Goal: Task Accomplishment & Management: Use online tool/utility

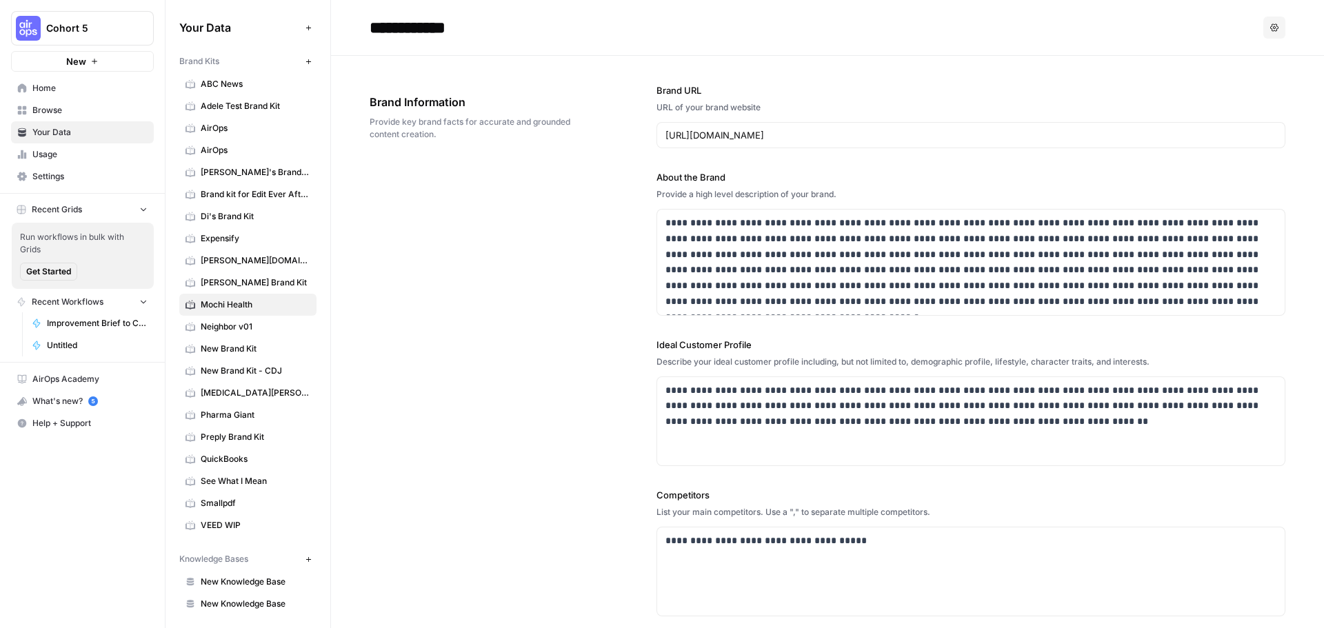
click at [72, 321] on span "Improvement Brief to Content Brief ([PERSON_NAME])" at bounding box center [97, 323] width 101 height 12
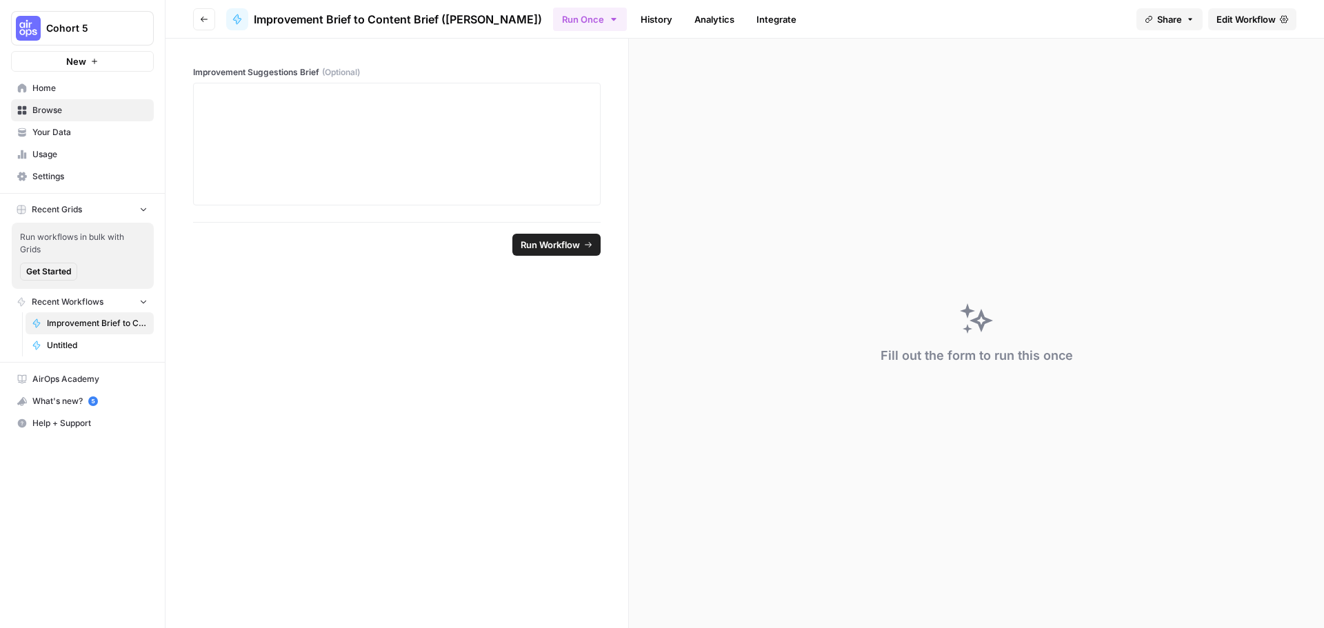
click at [86, 39] on button "Cohort 5" at bounding box center [82, 28] width 143 height 34
click at [62, 102] on span "Cohort 5" at bounding box center [127, 104] width 170 height 14
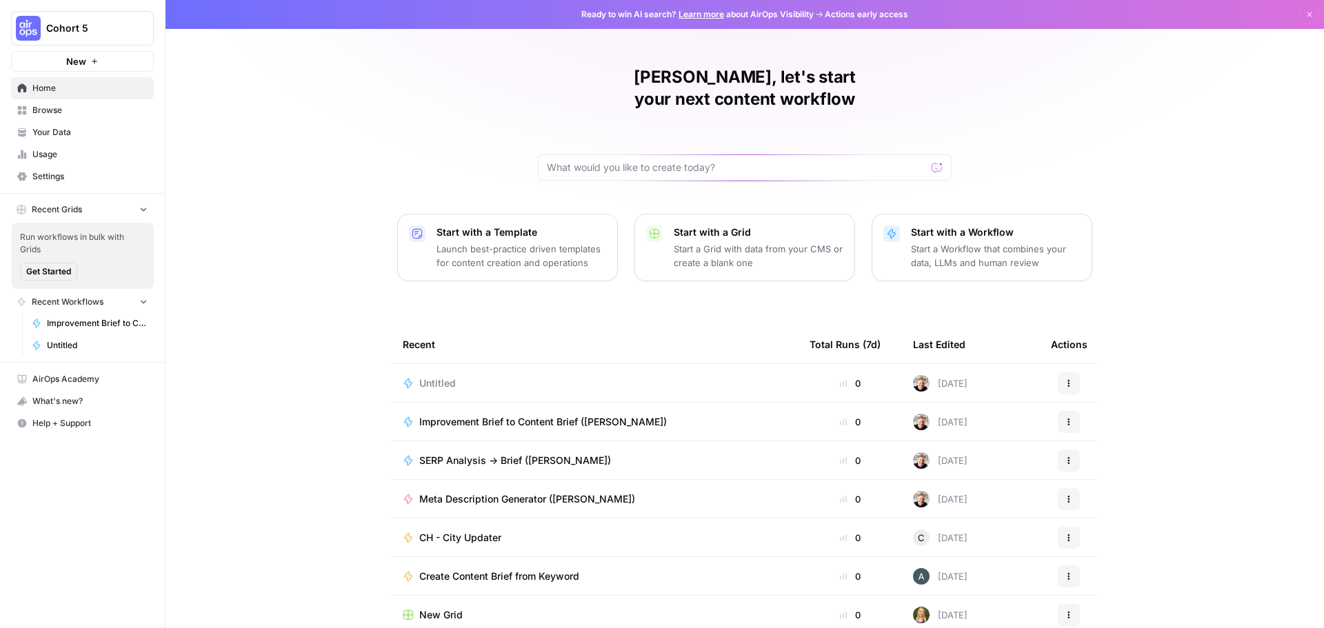
click at [459, 415] on span "Improvement Brief to Content Brief ([PERSON_NAME])" at bounding box center [542, 422] width 247 height 14
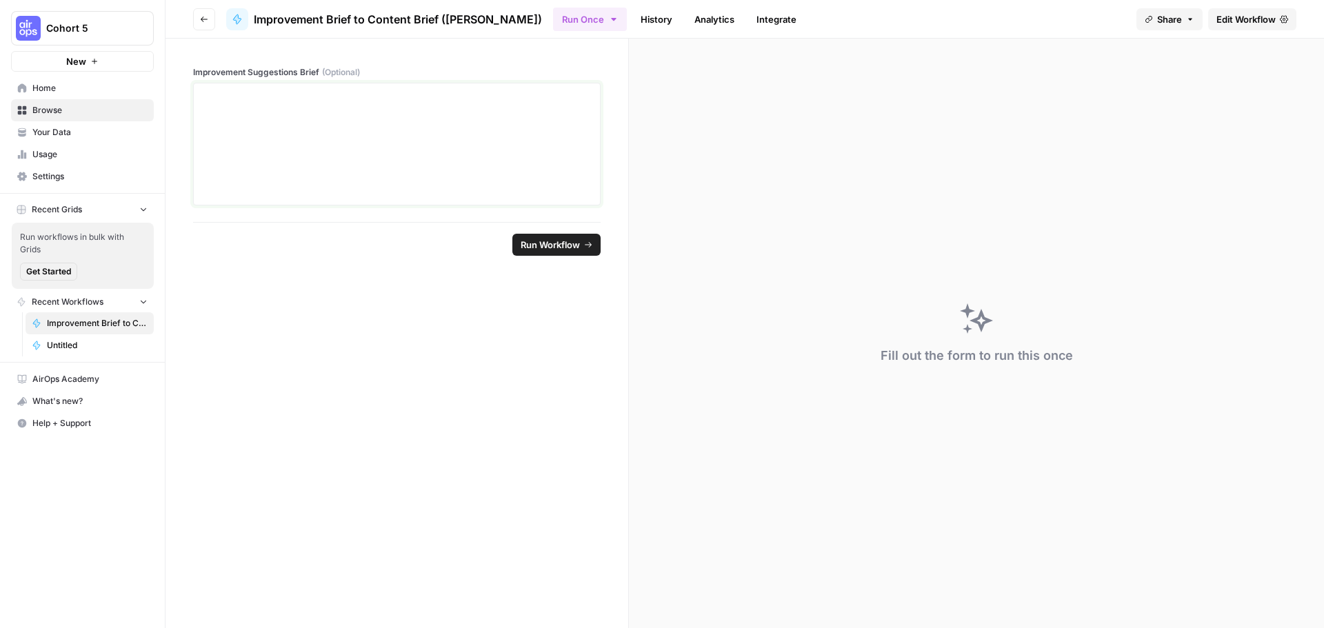
click at [334, 131] on div at bounding box center [396, 144] width 389 height 110
click at [80, 340] on span "Untitled" at bounding box center [97, 345] width 101 height 12
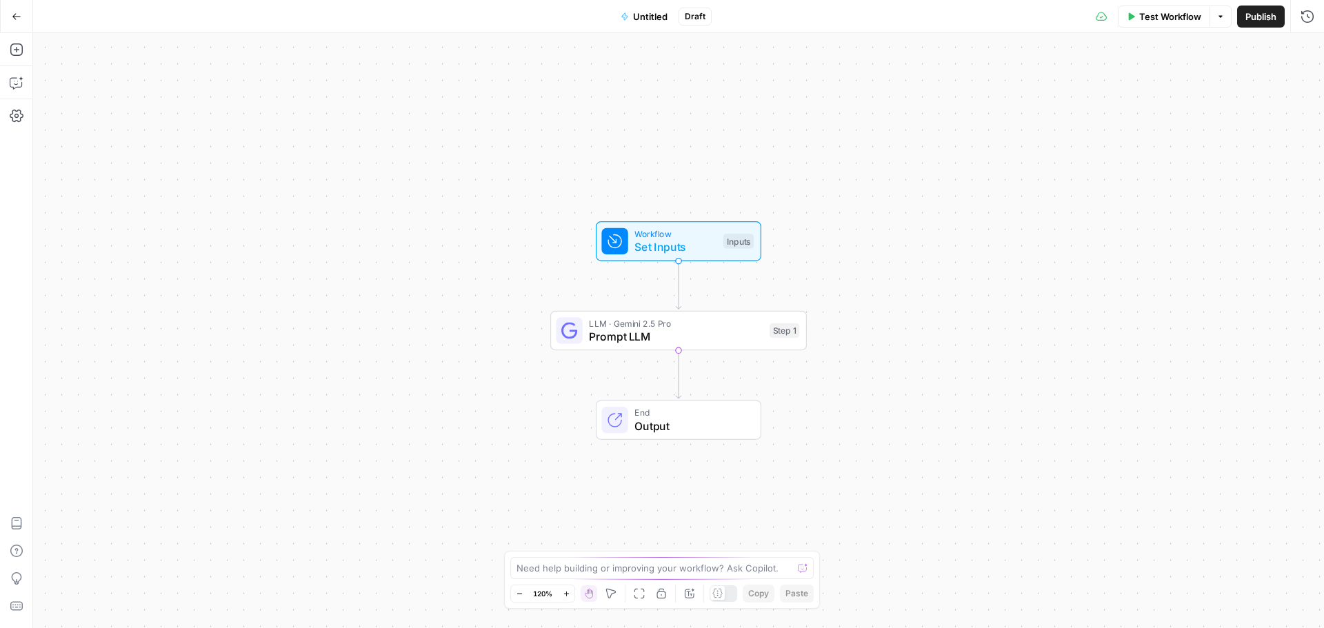
click at [22, 23] on button "Go Back" at bounding box center [16, 16] width 25 height 25
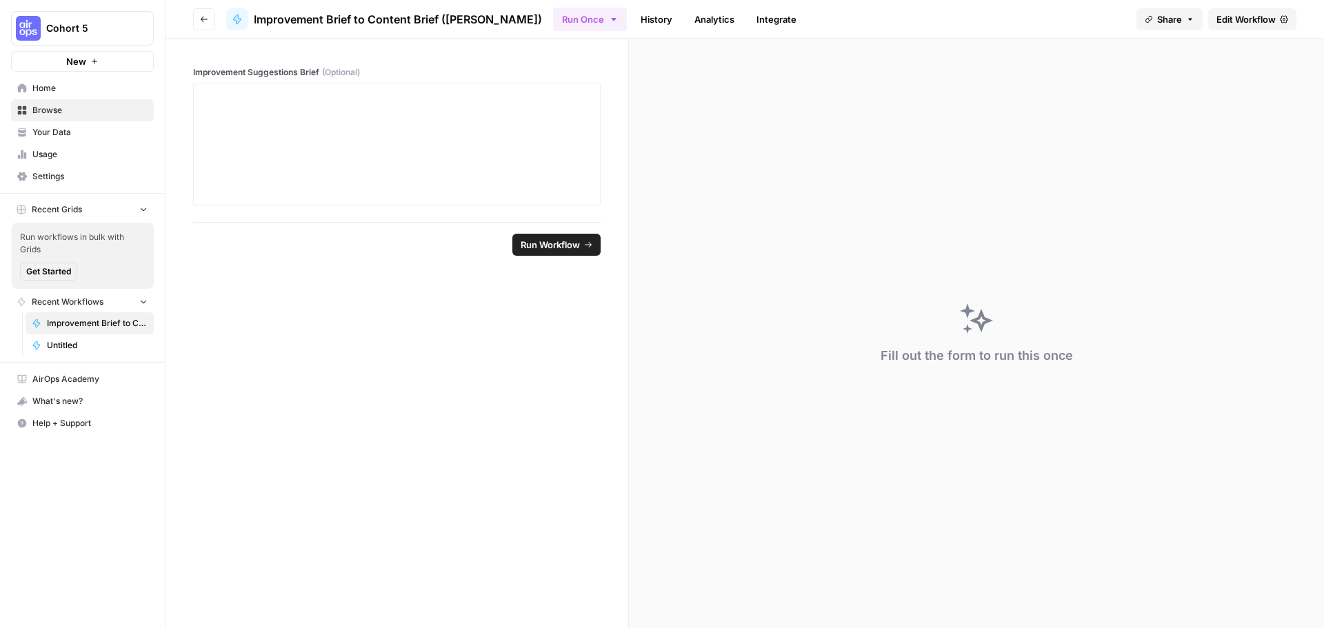
click at [77, 376] on span "AirOps Academy" at bounding box center [89, 379] width 115 height 12
click at [53, 84] on span "Home" at bounding box center [89, 88] width 115 height 12
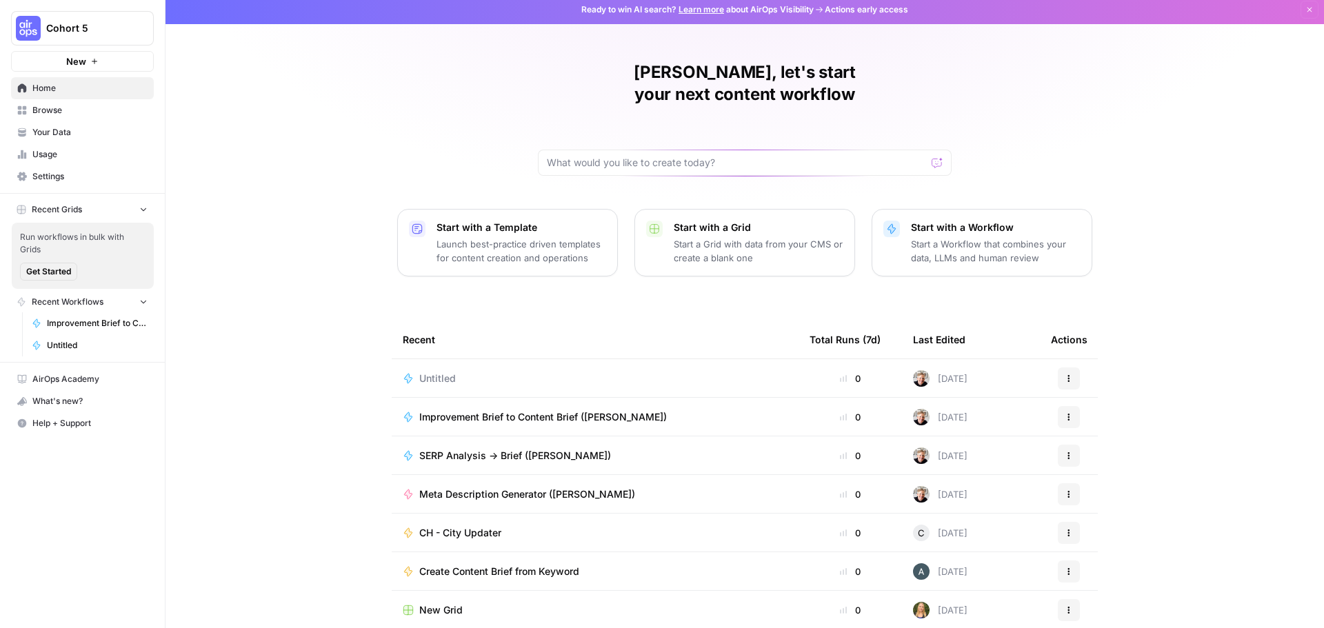
scroll to position [6, 0]
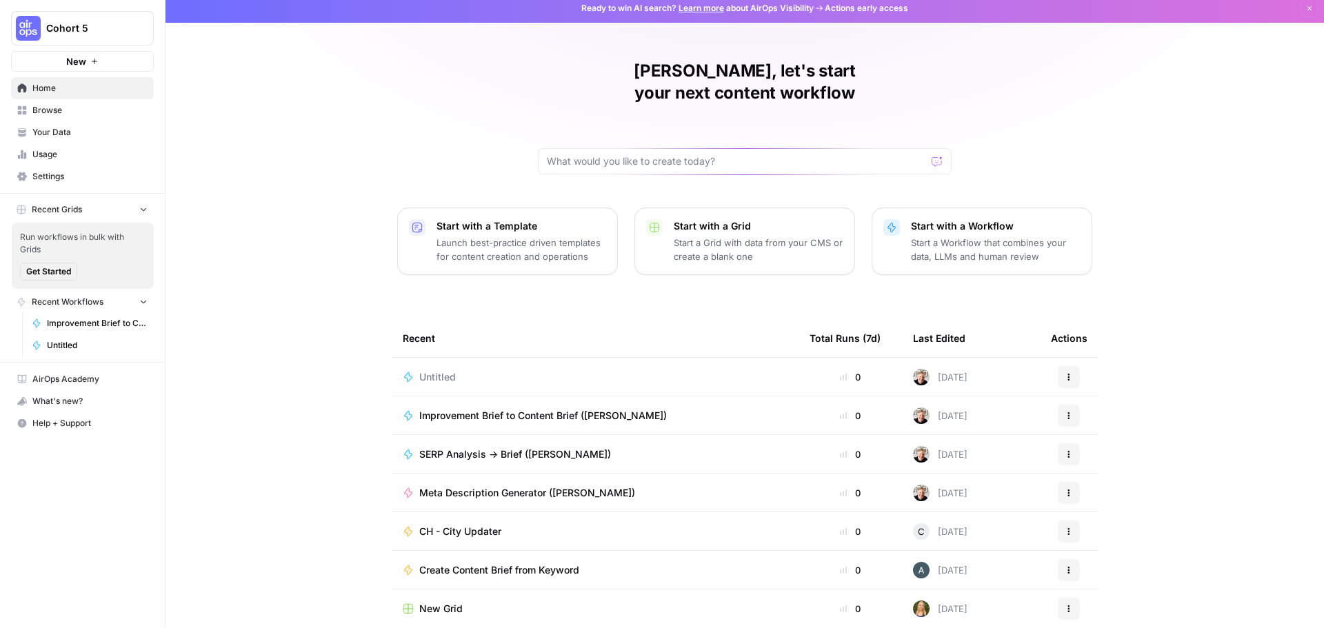
click at [598, 563] on div "Create Content Brief from Keyword" at bounding box center [595, 570] width 385 height 14
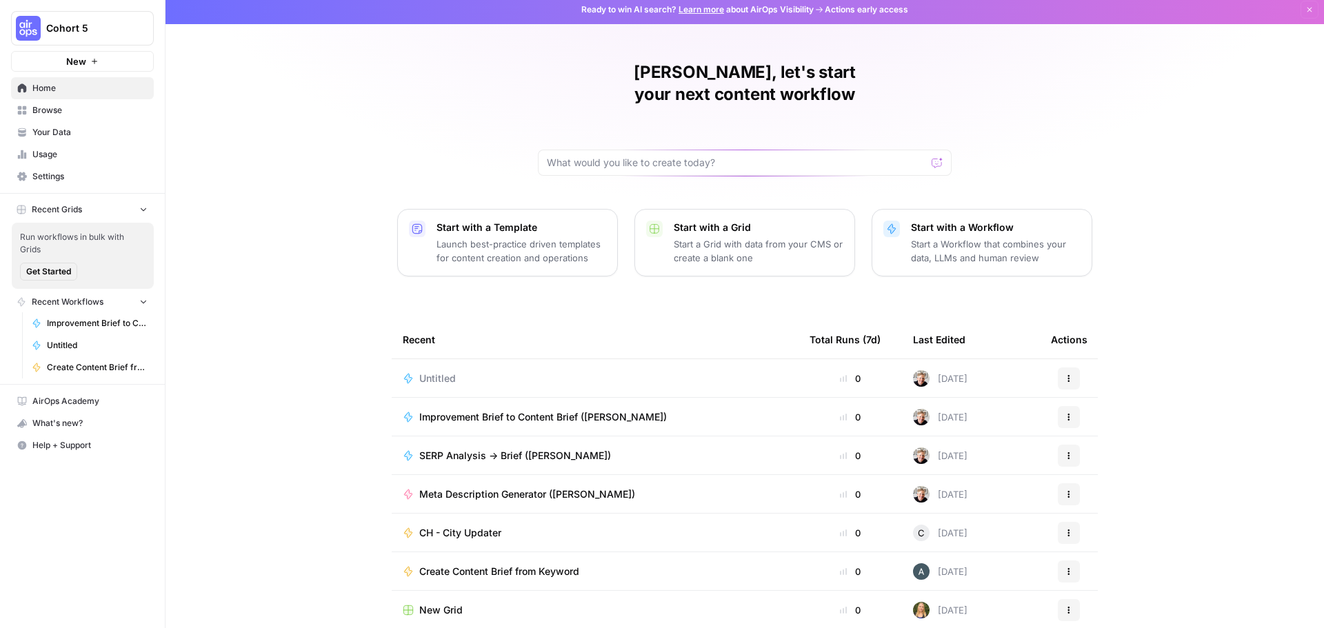
scroll to position [6, 0]
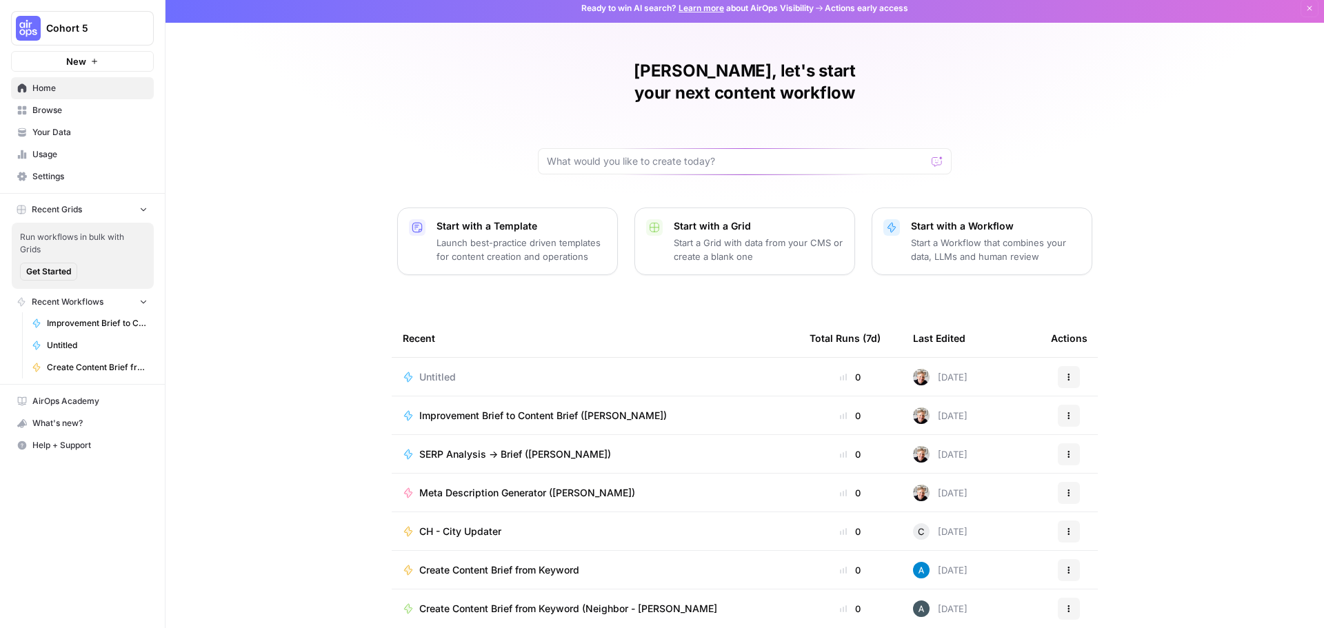
click at [79, 60] on span "New" at bounding box center [76, 61] width 20 height 14
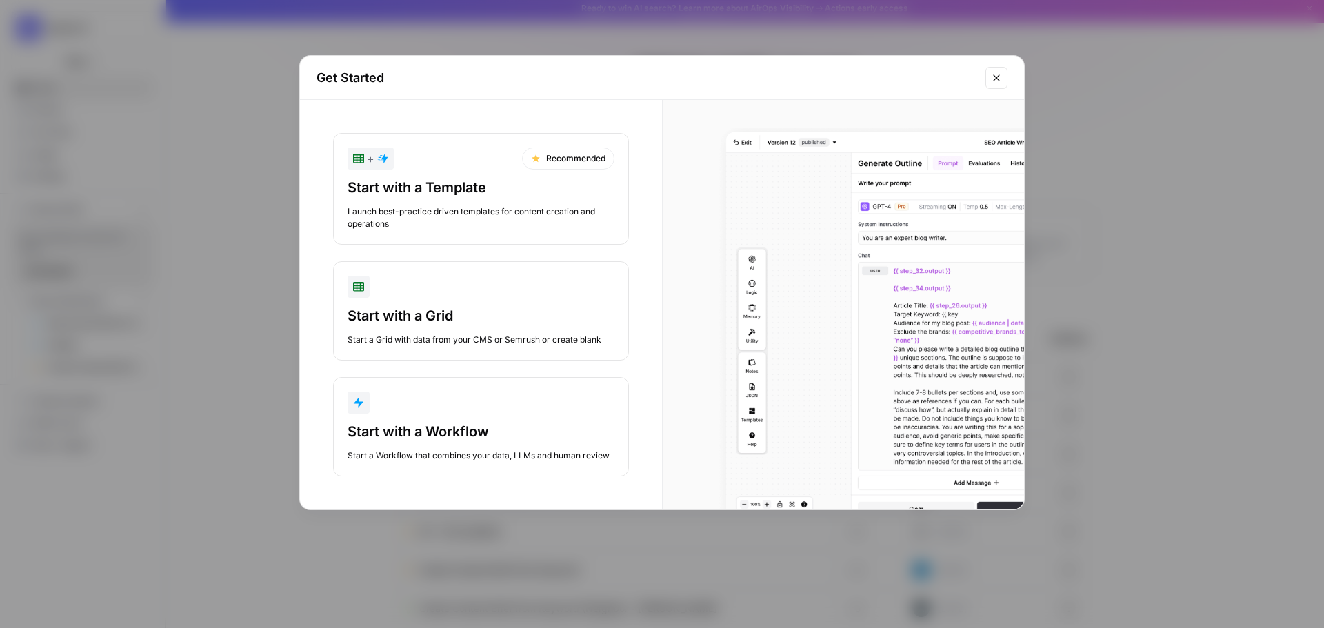
click at [447, 426] on div "Start with a Workflow" at bounding box center [480, 431] width 267 height 19
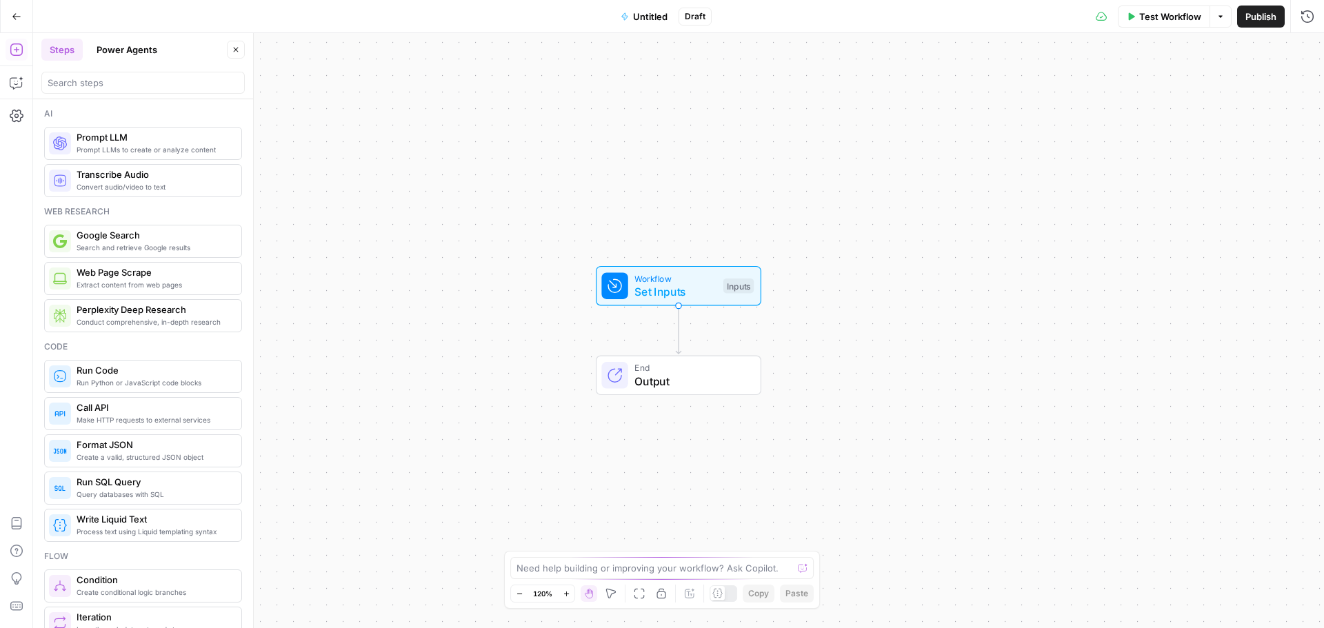
click at [116, 40] on button "Power Agents" at bounding box center [126, 50] width 77 height 22
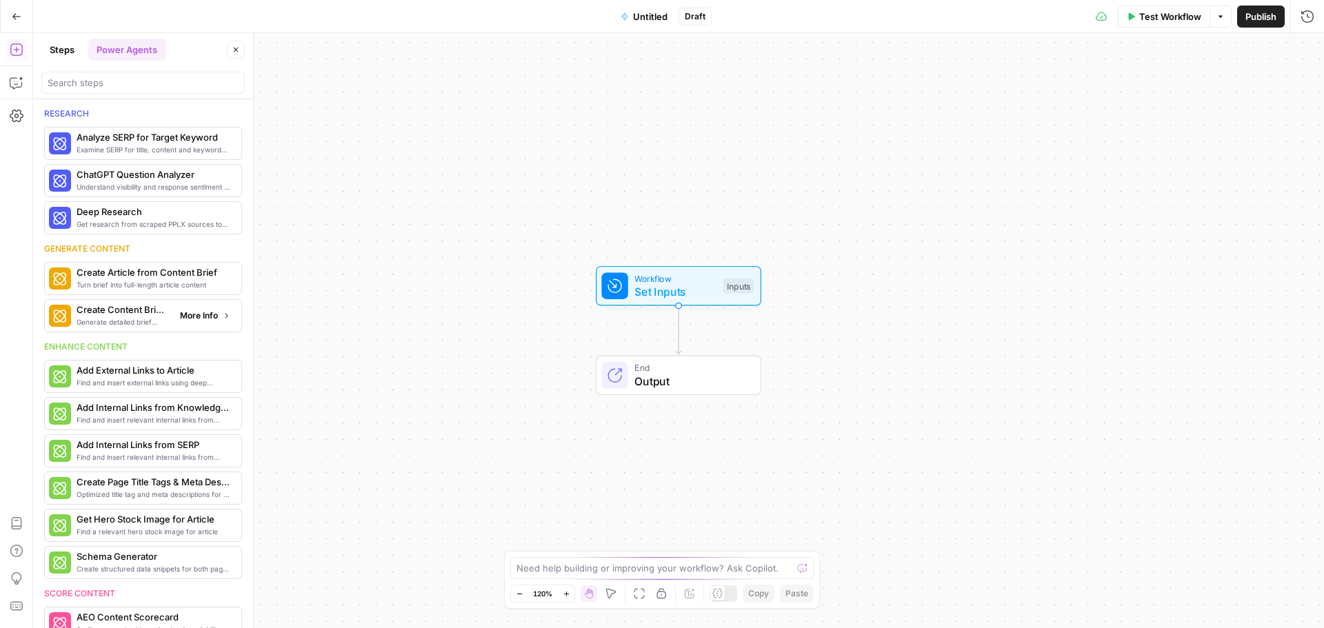
click at [125, 316] on span "Generate detailed brief based on keyword research" at bounding box center [123, 321] width 92 height 11
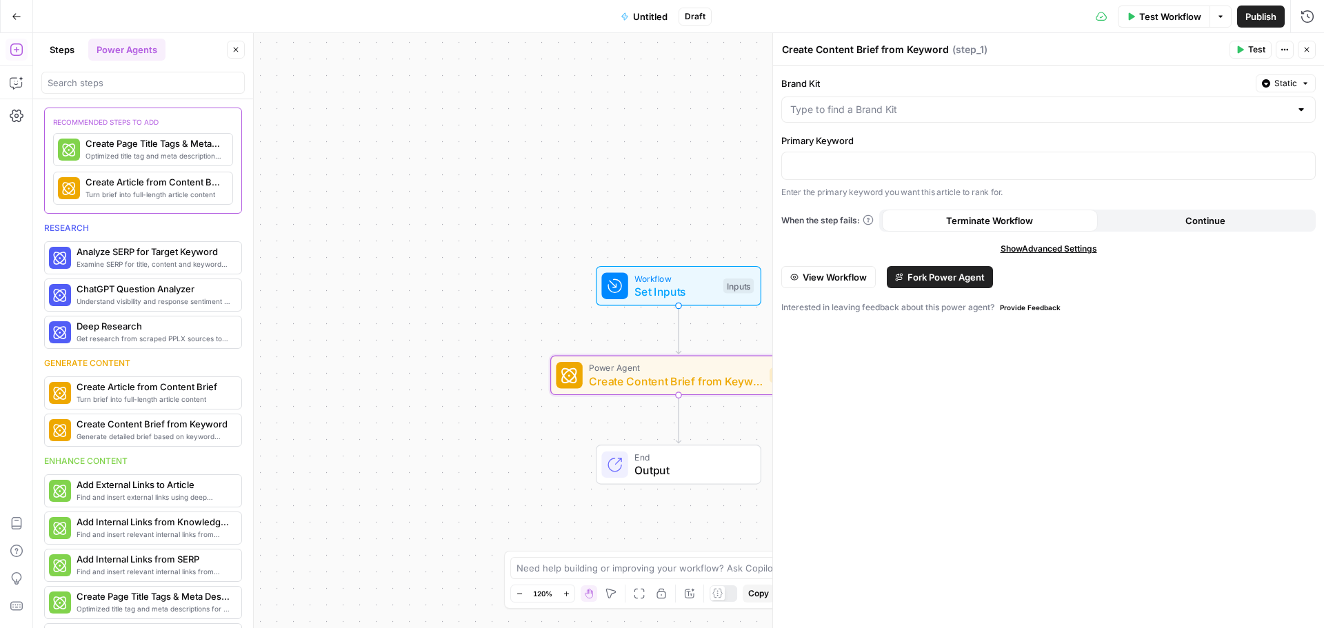
click at [663, 165] on div "Workflow Set Inputs Inputs Power Agent Create Content Brief from Keyword Step 1…" at bounding box center [678, 330] width 1290 height 595
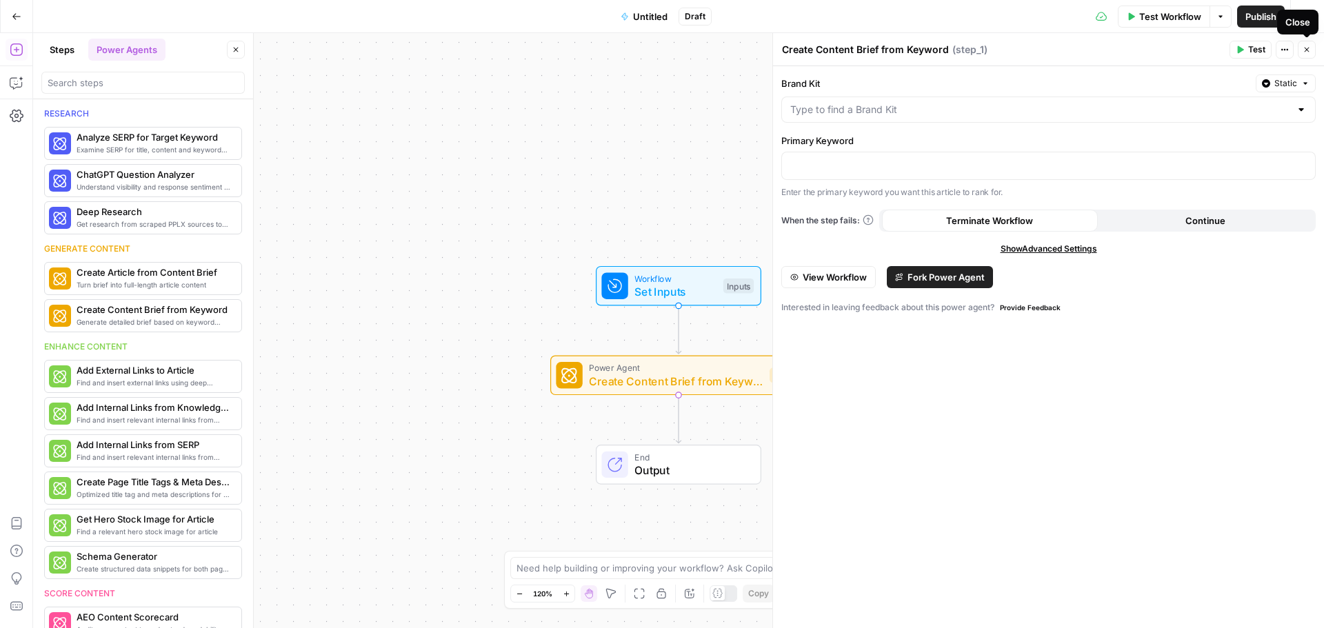
click at [1311, 50] on button "Close" at bounding box center [1306, 50] width 18 height 18
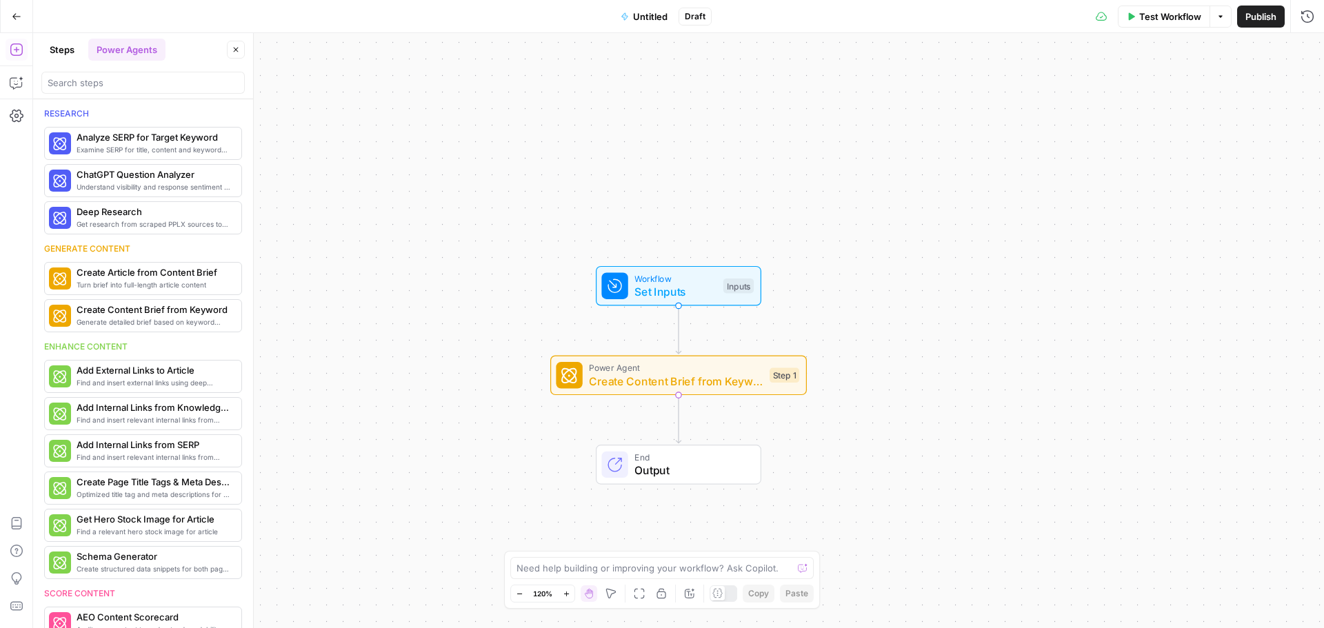
click at [21, 15] on icon "button" at bounding box center [17, 17] width 10 height 10
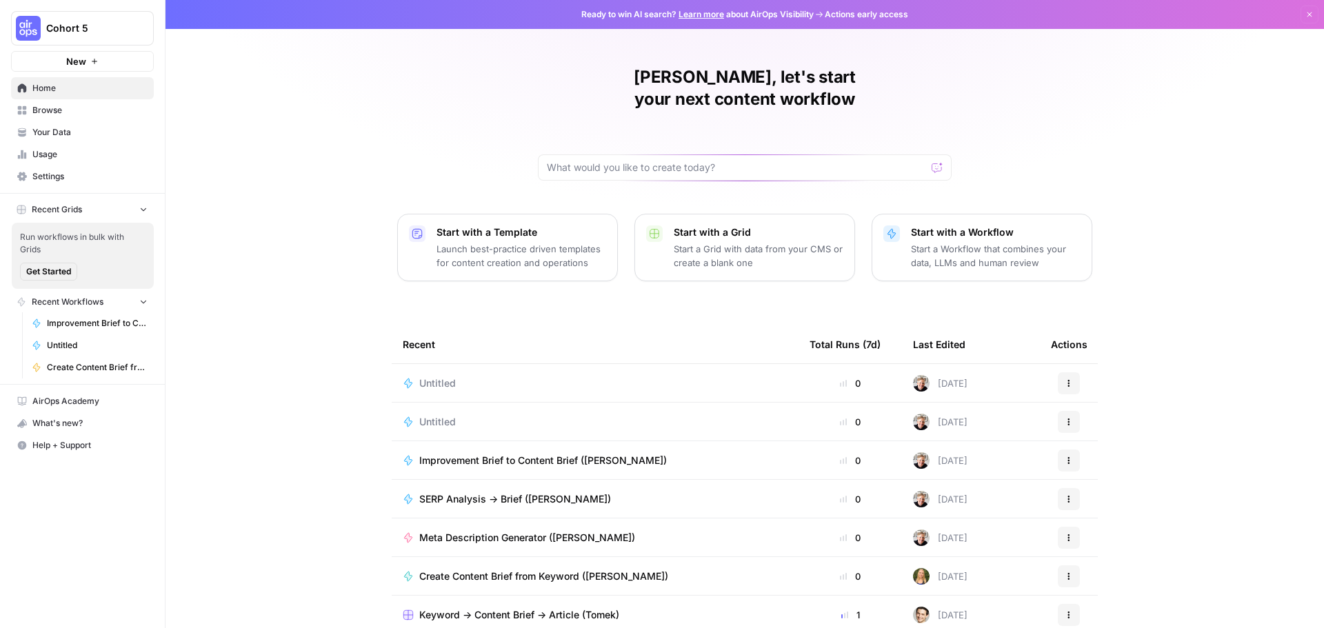
click at [1065, 379] on icon "button" at bounding box center [1068, 383] width 8 height 8
click at [1086, 416] on button "Delete" at bounding box center [1130, 424] width 142 height 19
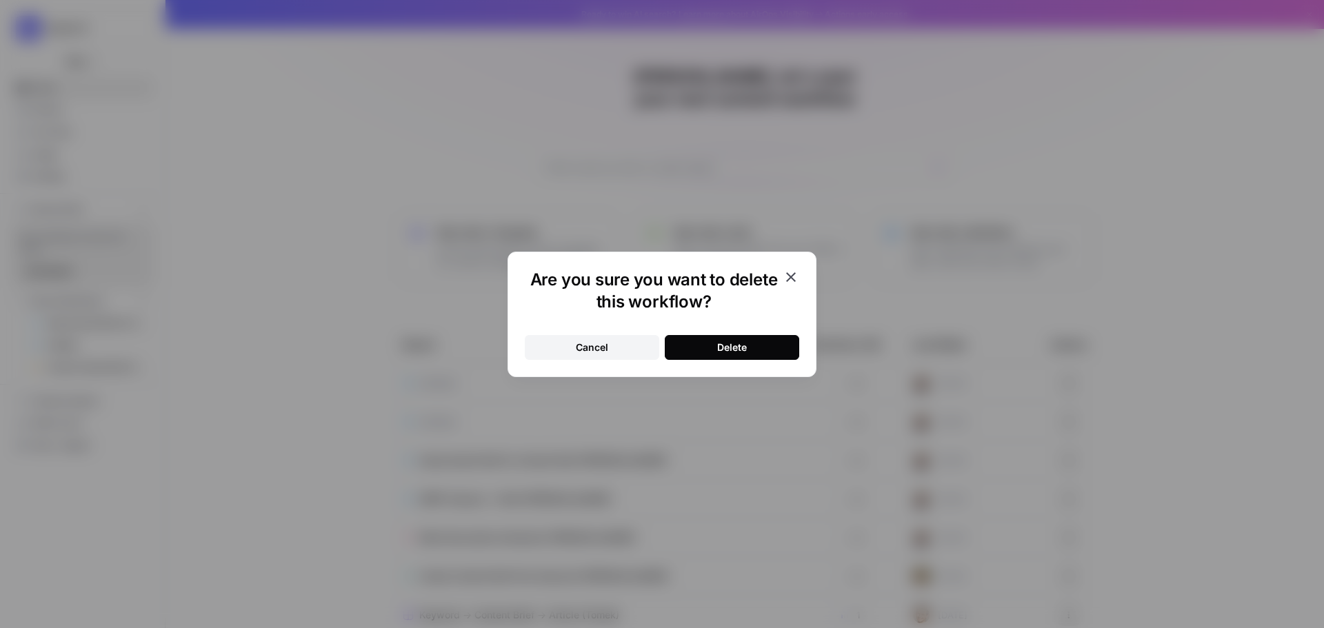
click at [736, 347] on div "Delete" at bounding box center [732, 348] width 30 height 14
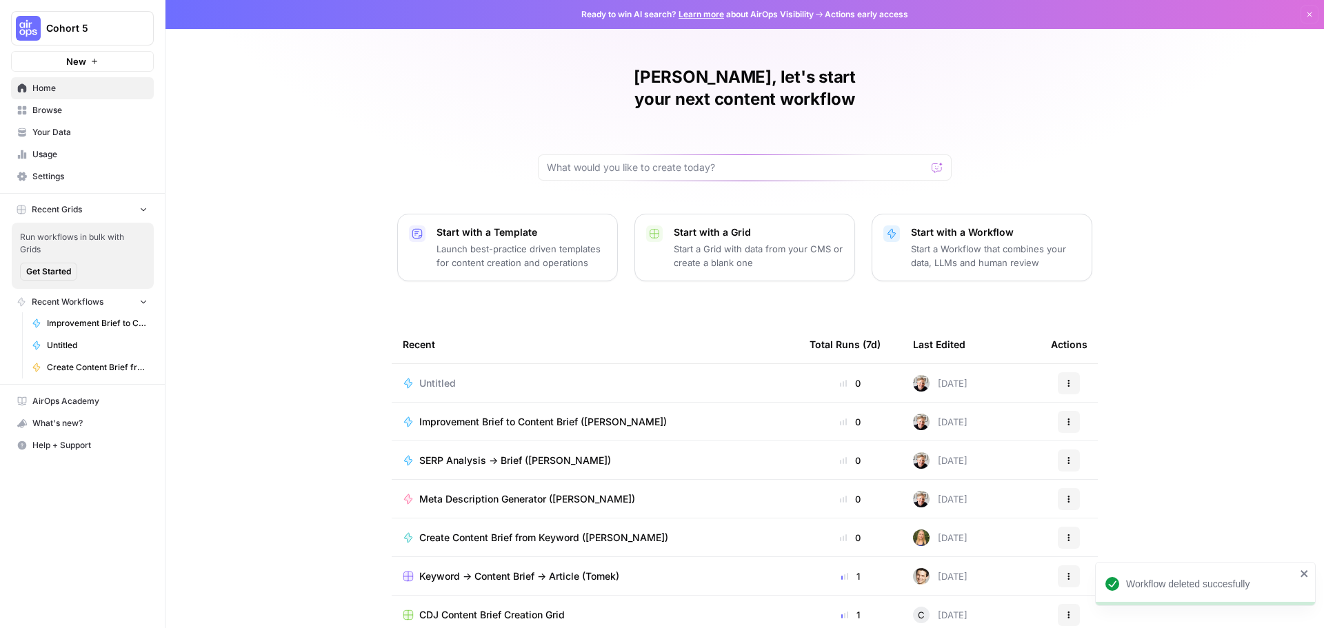
click at [458, 376] on div "Untitled" at bounding box center [443, 383] width 48 height 14
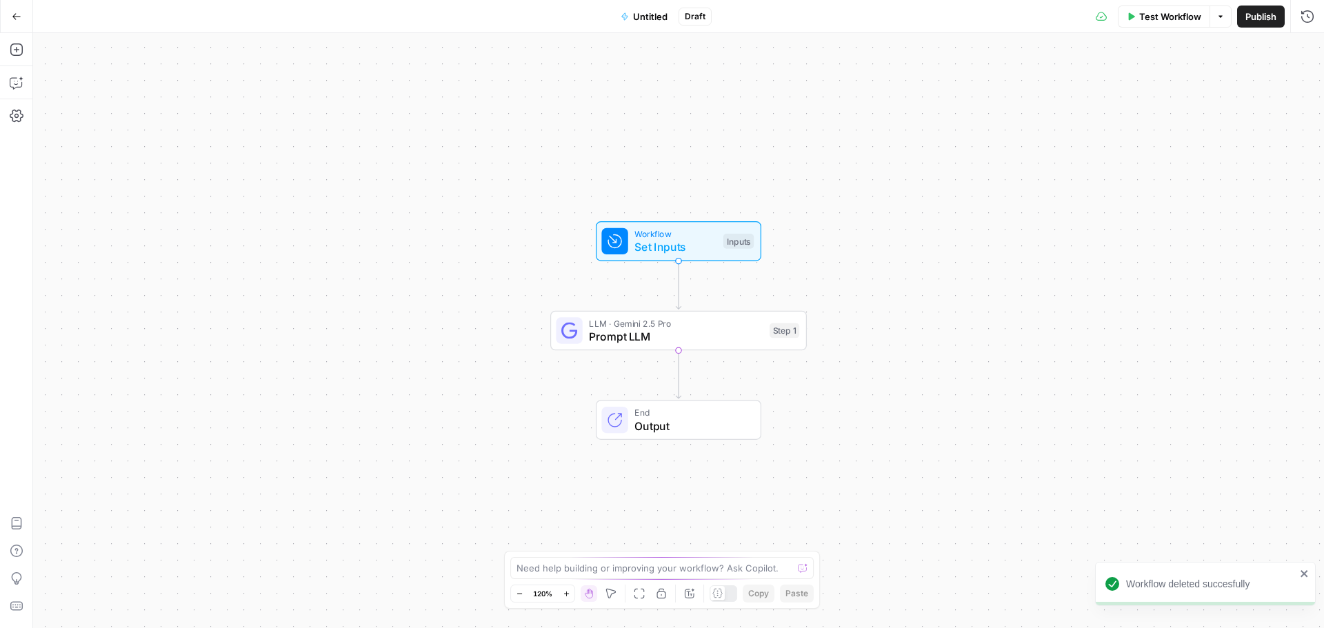
click at [18, 20] on icon "button" at bounding box center [17, 17] width 10 height 10
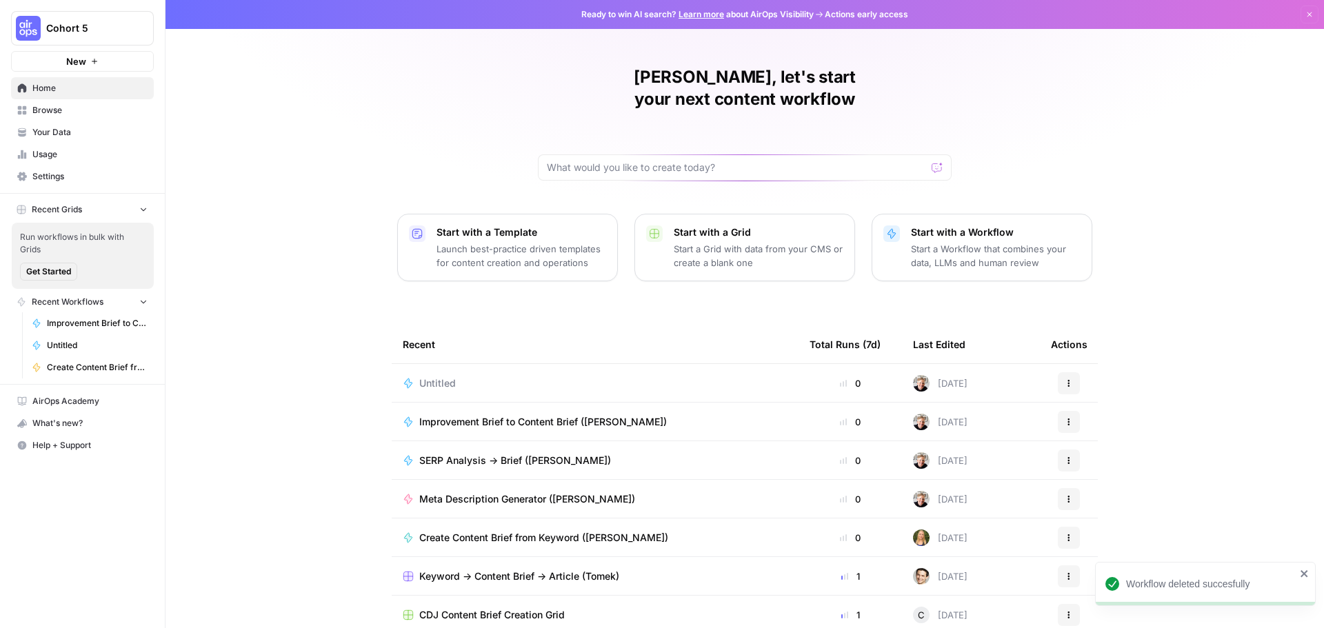
click at [1069, 372] on button "Actions" at bounding box center [1068, 383] width 22 height 22
click at [1091, 414] on div "Edit in [GEOGRAPHIC_DATA]" at bounding box center [1130, 409] width 154 height 63
click at [1091, 417] on button "Delete" at bounding box center [1130, 424] width 142 height 19
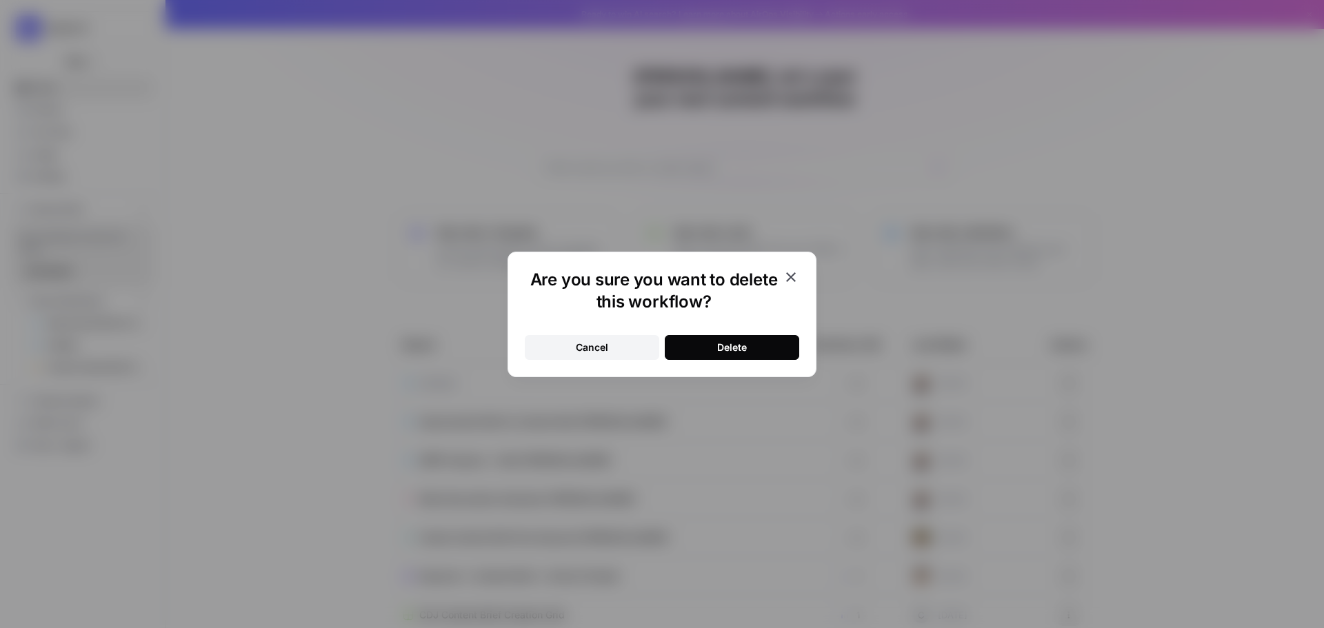
click at [729, 343] on div "Delete" at bounding box center [732, 348] width 30 height 14
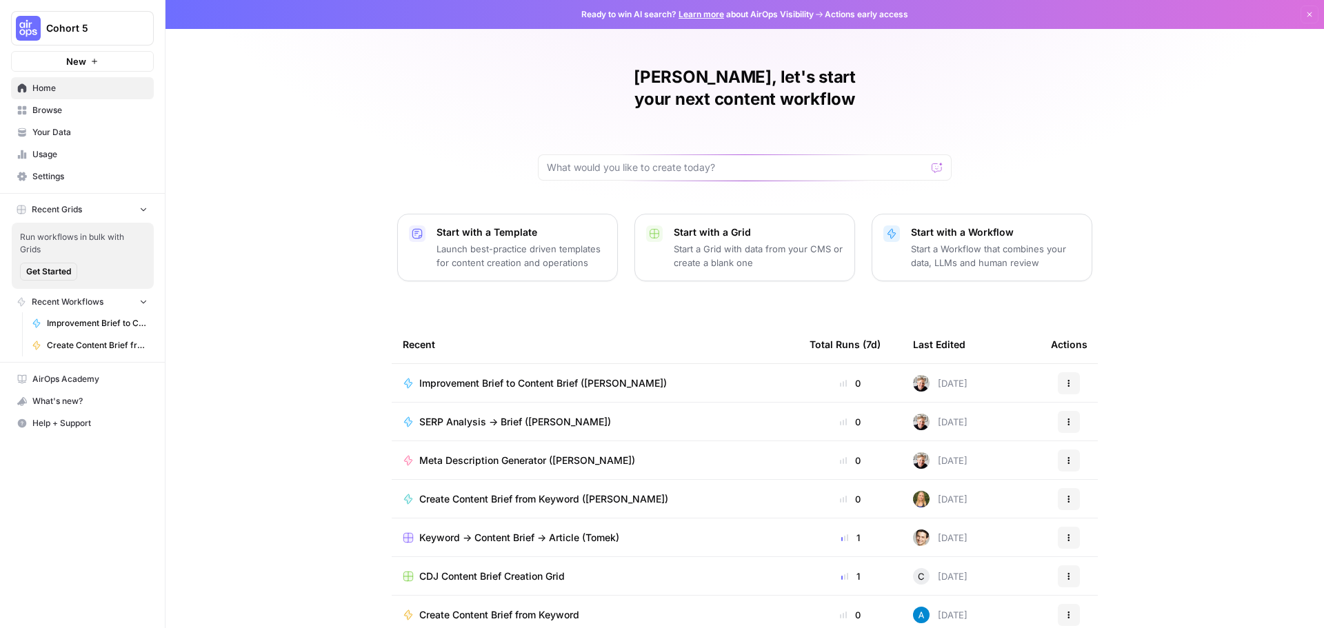
click at [61, 108] on span "Browse" at bounding box center [89, 110] width 115 height 12
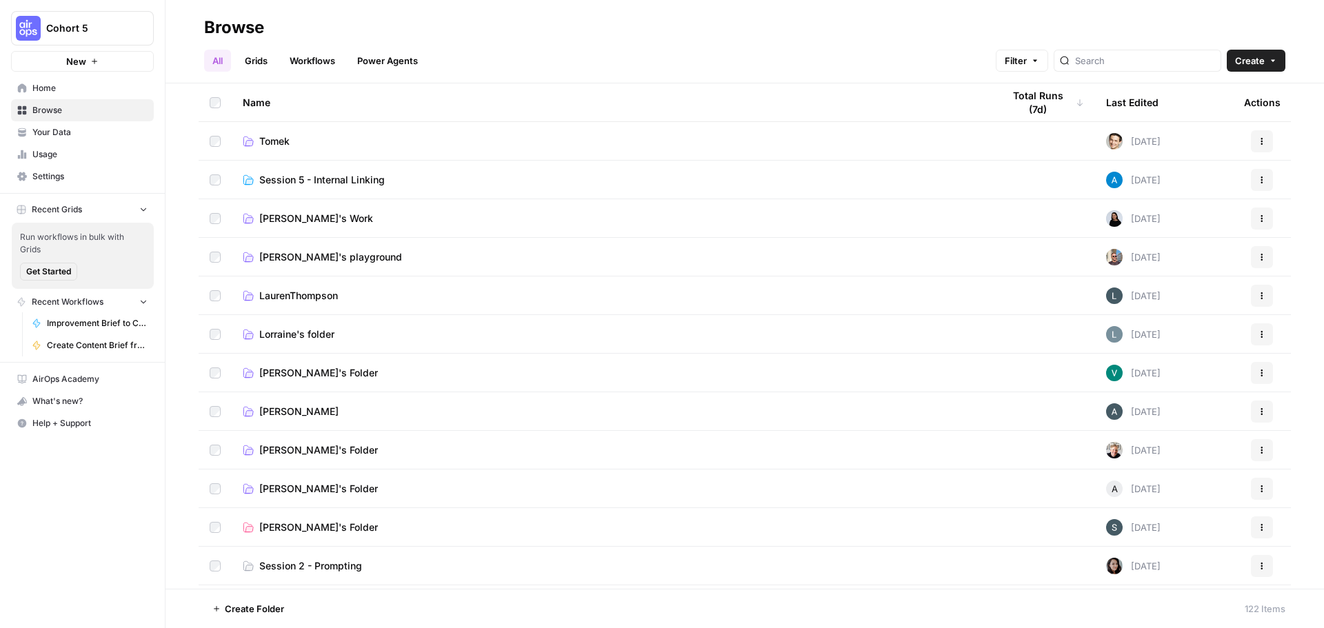
click at [380, 63] on link "Power Agents" at bounding box center [387, 61] width 77 height 22
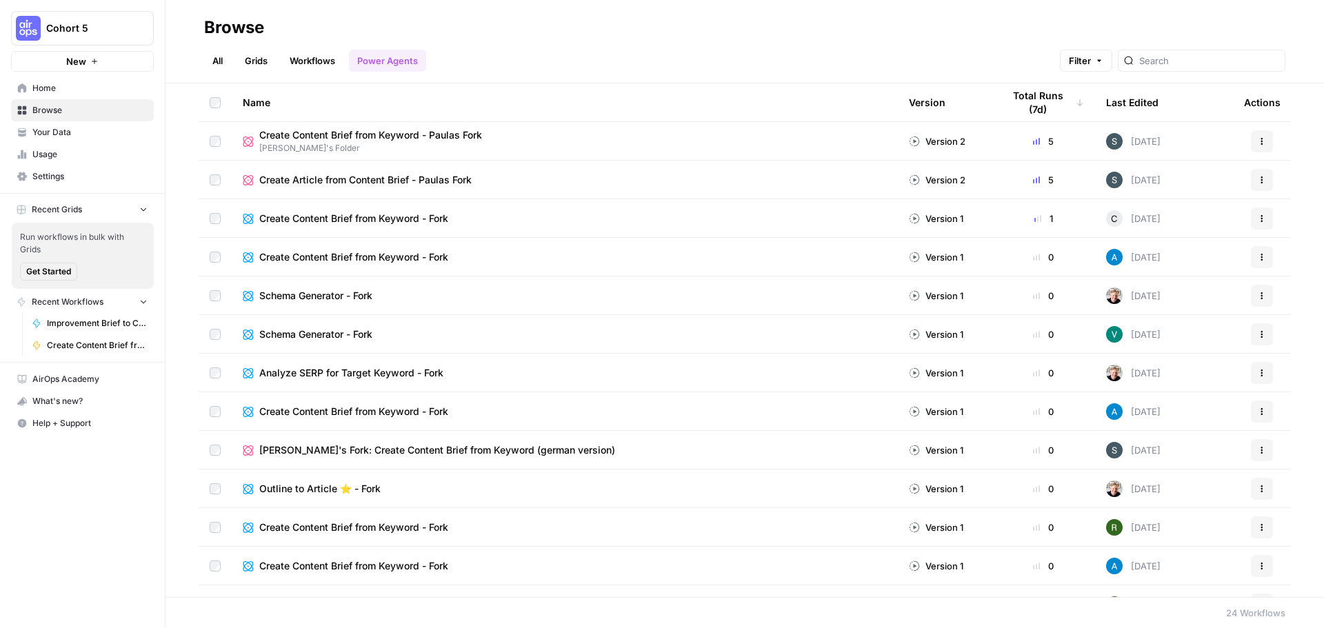
click at [51, 92] on span "Home" at bounding box center [89, 88] width 115 height 12
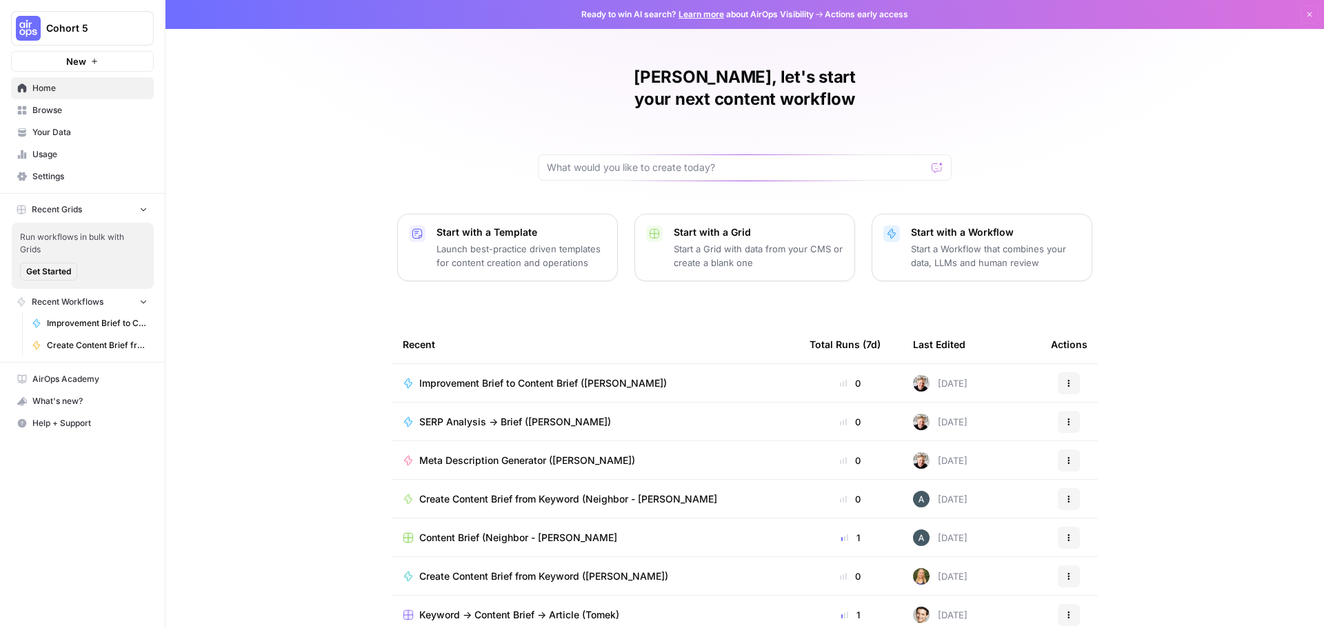
click at [562, 242] on p "Launch best-practice driven templates for content creation and operations" at bounding box center [521, 256] width 170 height 28
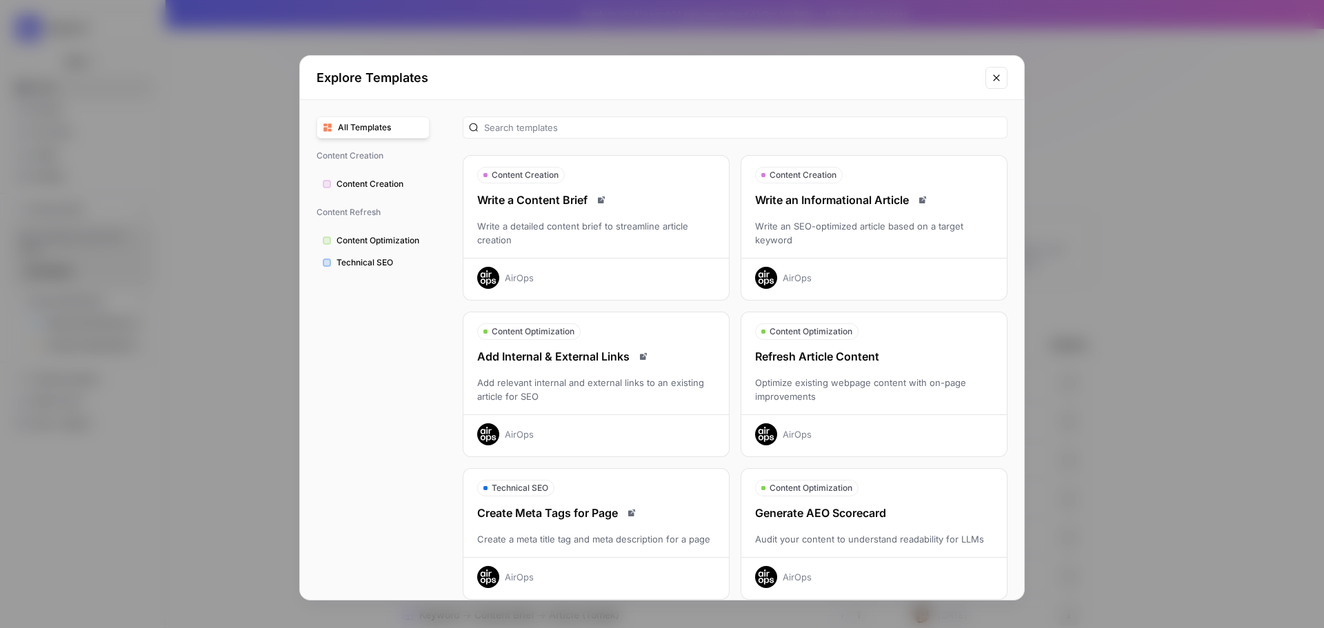
click at [358, 129] on span "All Templates" at bounding box center [380, 127] width 85 height 12
click at [372, 189] on span "Content Creation" at bounding box center [379, 184] width 87 height 12
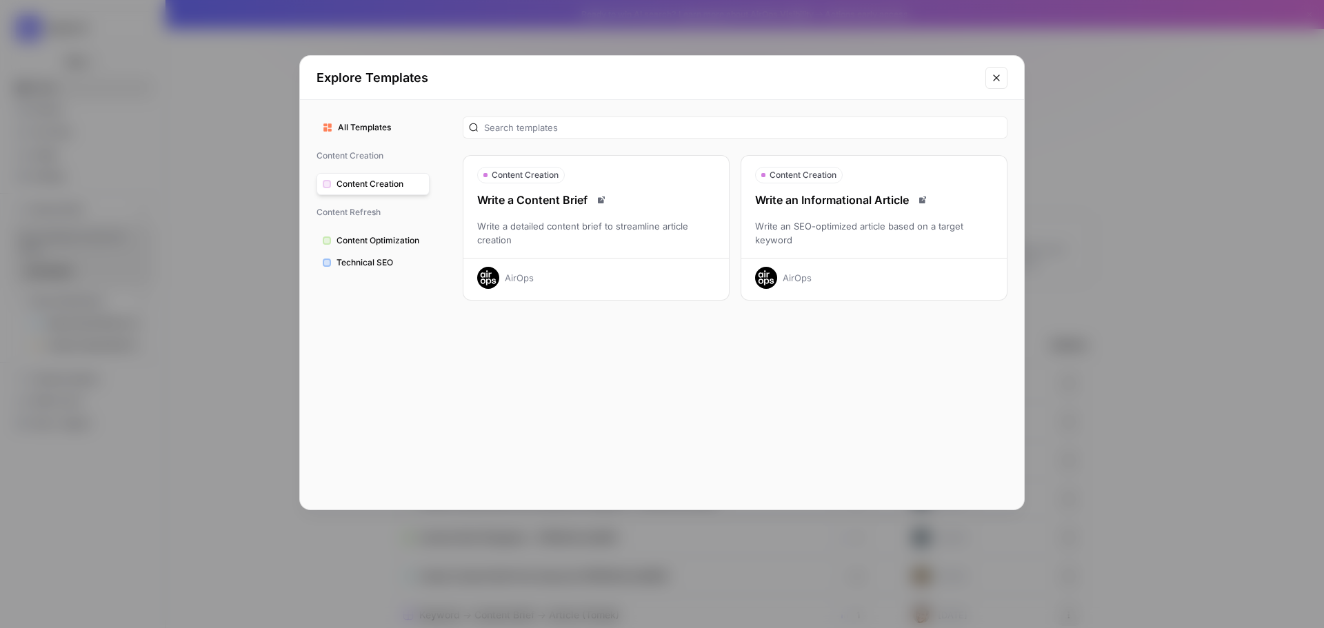
click at [553, 210] on div "Write a Content Brief Write a detailed content brief to streamline article crea…" at bounding box center [595, 240] width 265 height 97
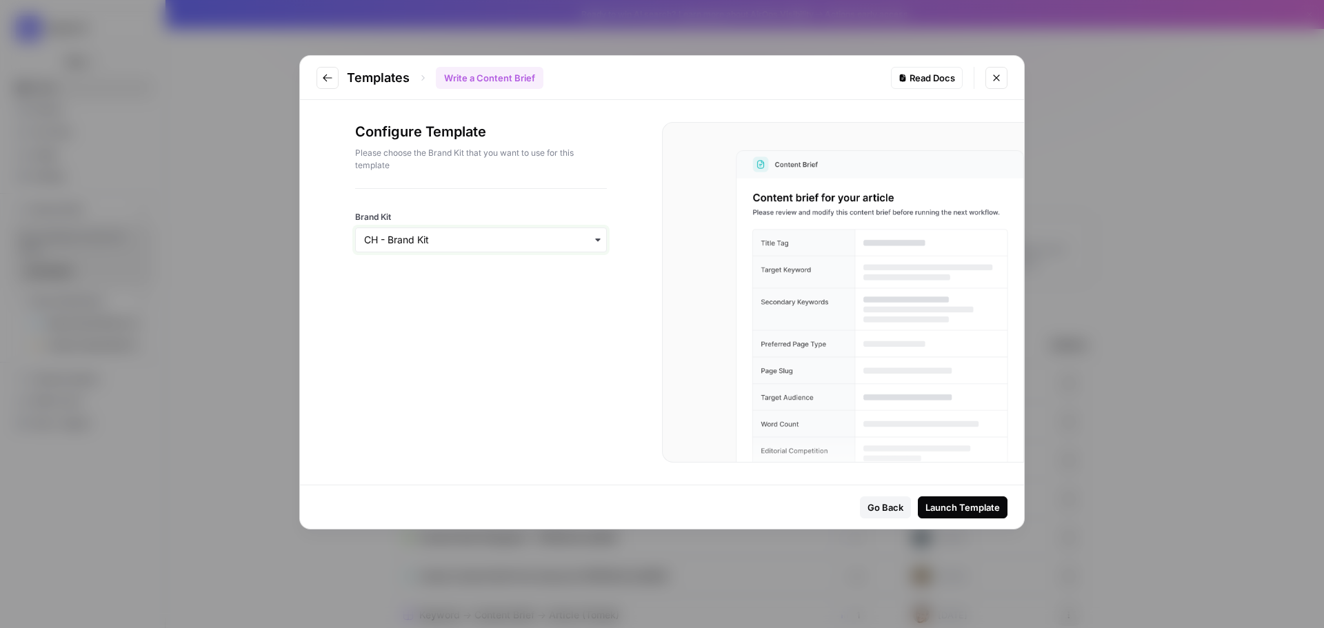
click at [442, 238] on input "Brand Kit" at bounding box center [481, 240] width 234 height 14
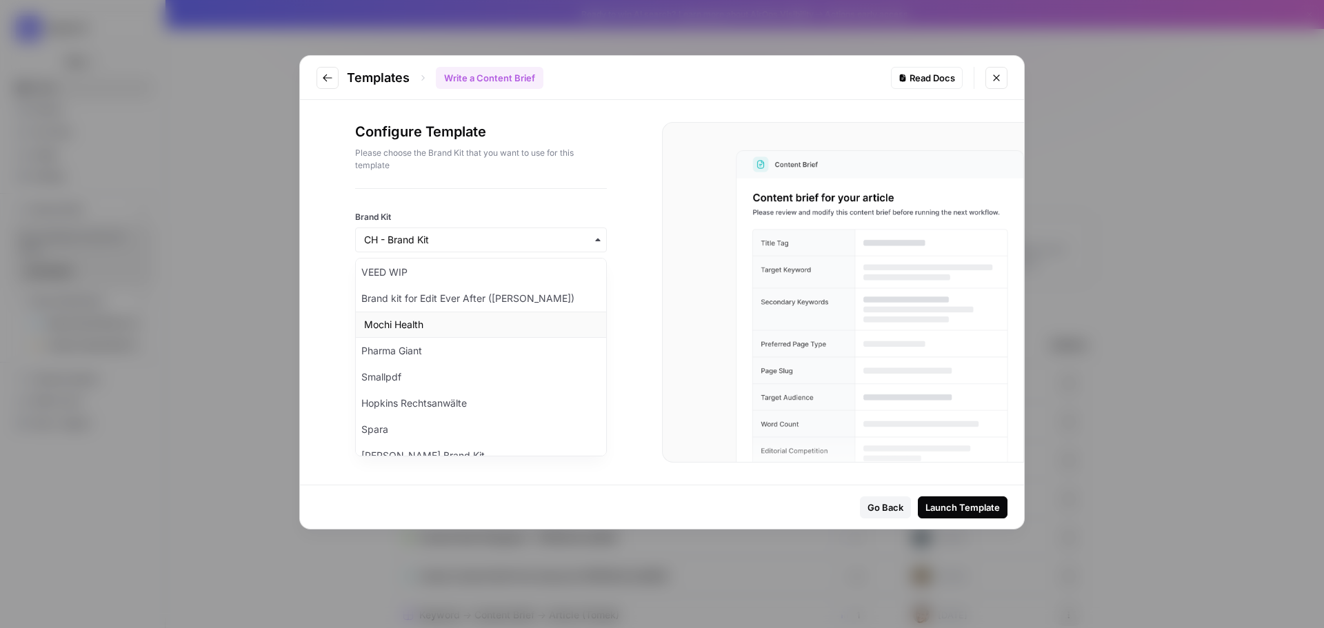
scroll to position [469, 0]
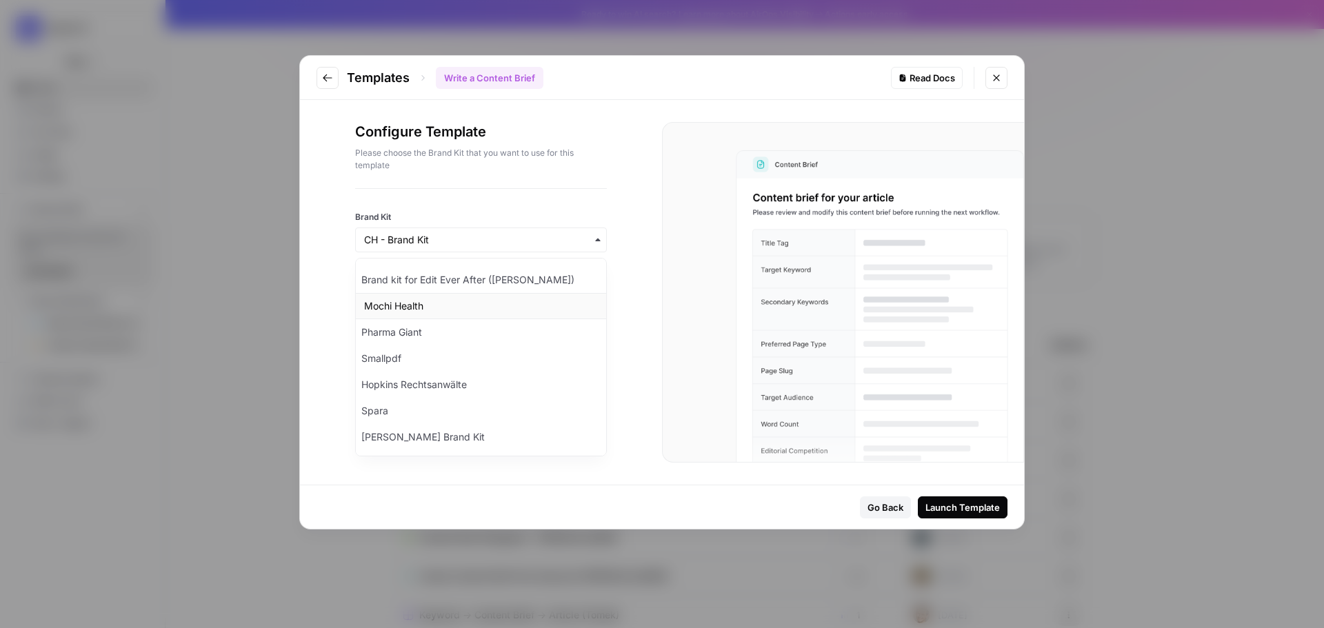
click at [425, 307] on div "Mochi Health" at bounding box center [481, 306] width 250 height 26
click at [951, 506] on div "Launch Template" at bounding box center [962, 507] width 74 height 14
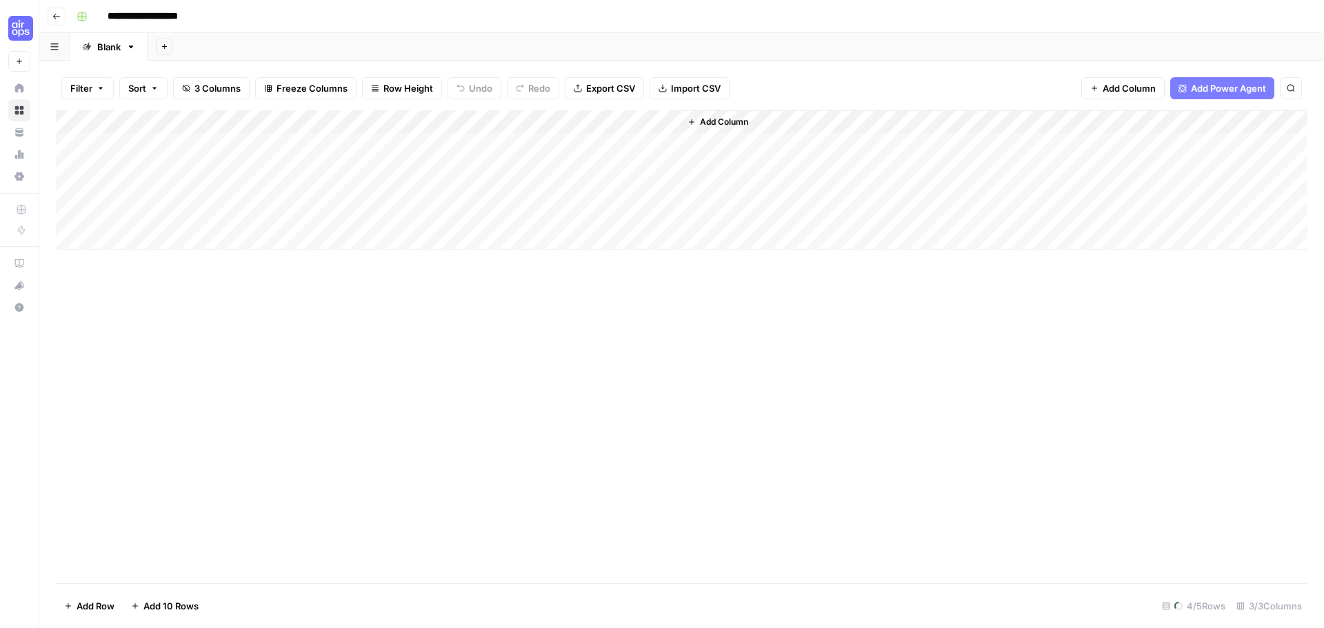
click at [61, 10] on button "Go back" at bounding box center [57, 17] width 18 height 18
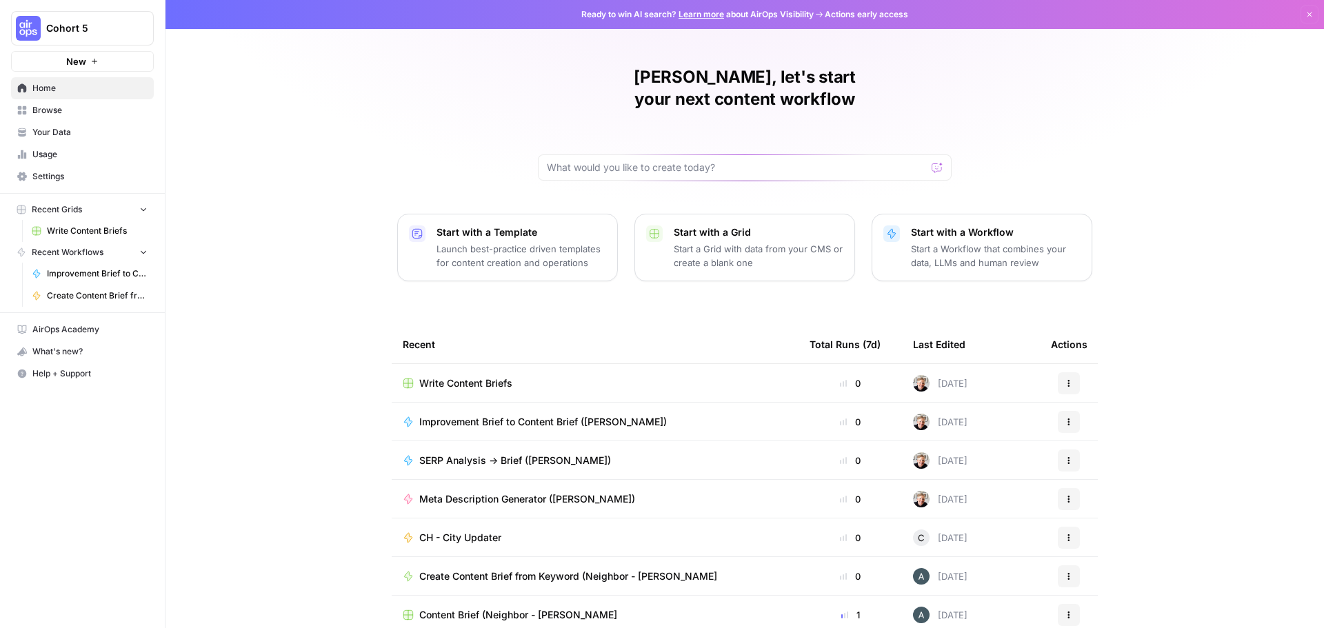
click at [89, 62] on button "New" at bounding box center [82, 61] width 143 height 21
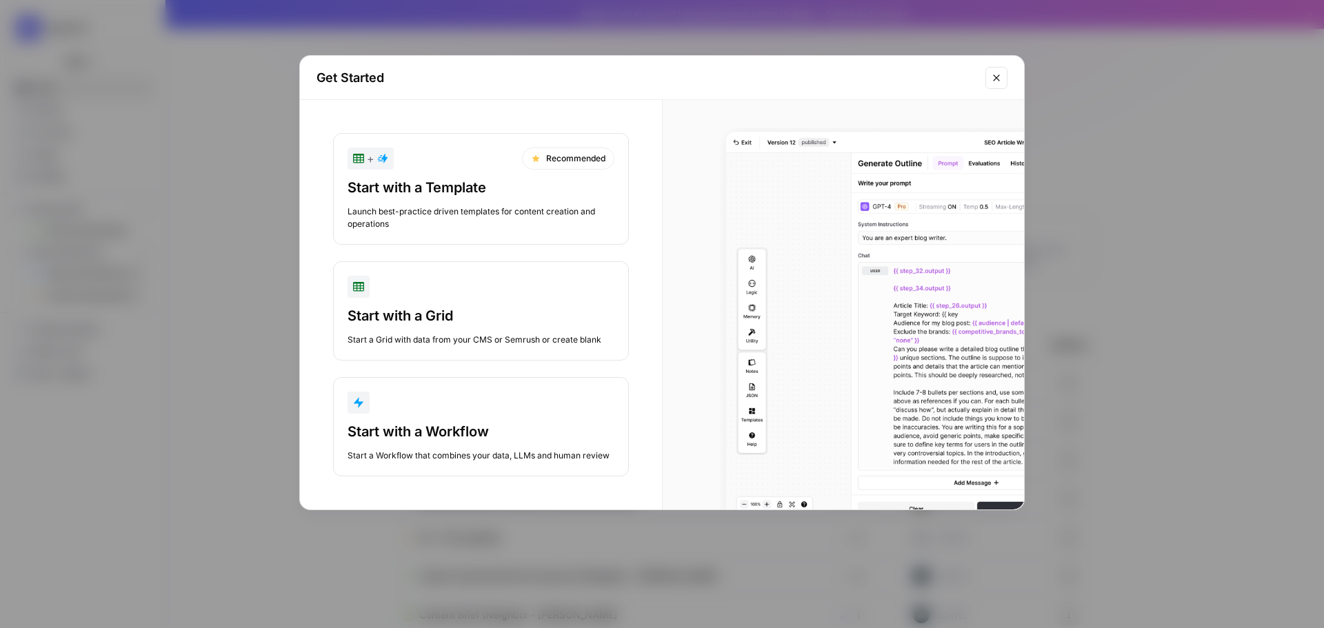
click at [434, 420] on button "Start with a Workflow Start a Workflow that combines your data, LLMs and human …" at bounding box center [481, 426] width 296 height 99
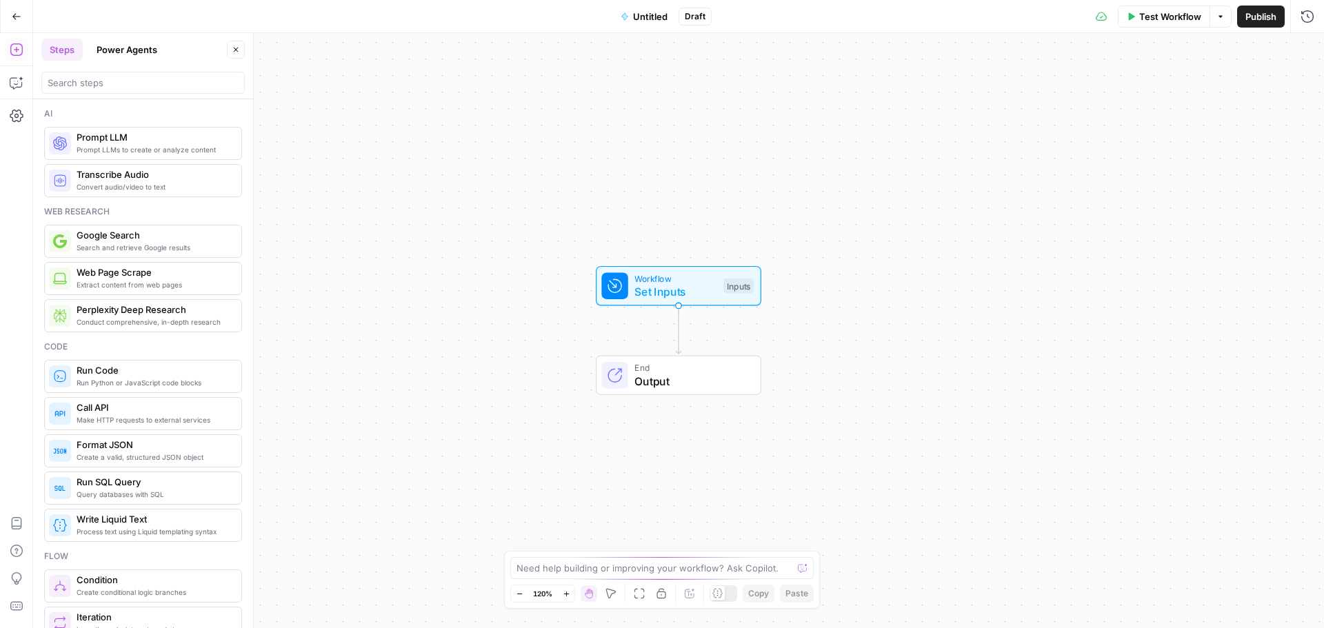
click at [139, 56] on button "Power Agents" at bounding box center [126, 50] width 77 height 22
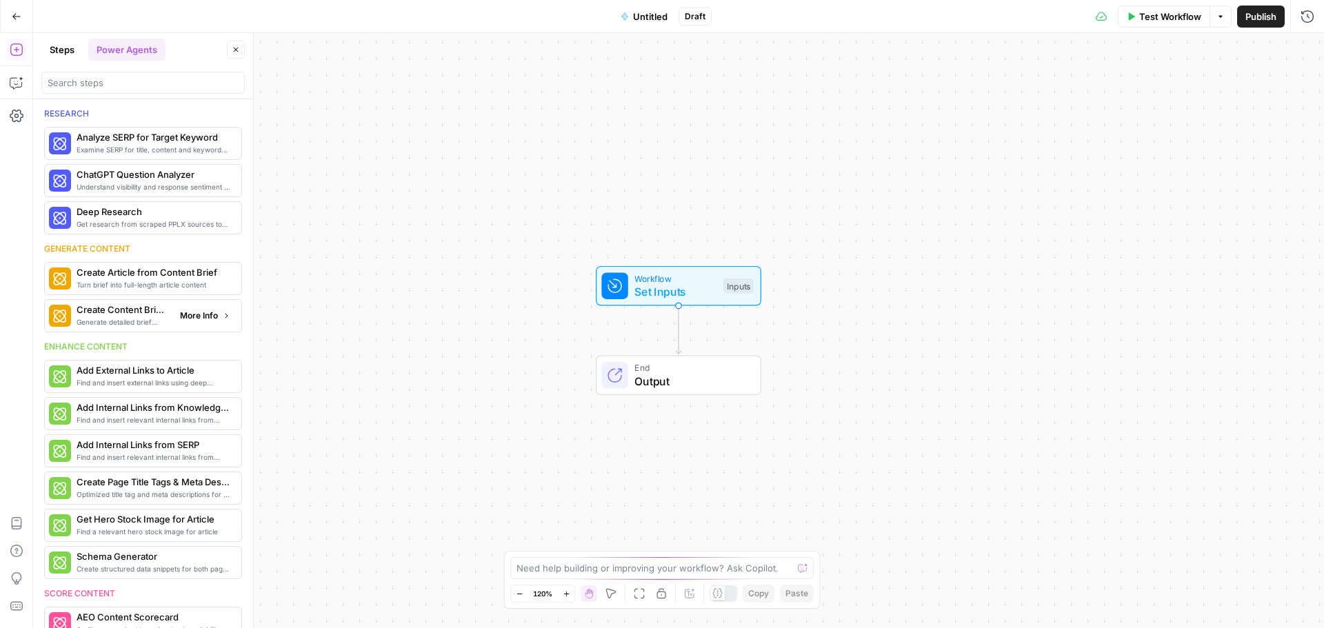
click at [216, 325] on div "Generate detailed brief based on keyword research Create Content Brief from Key…" at bounding box center [142, 315] width 187 height 23
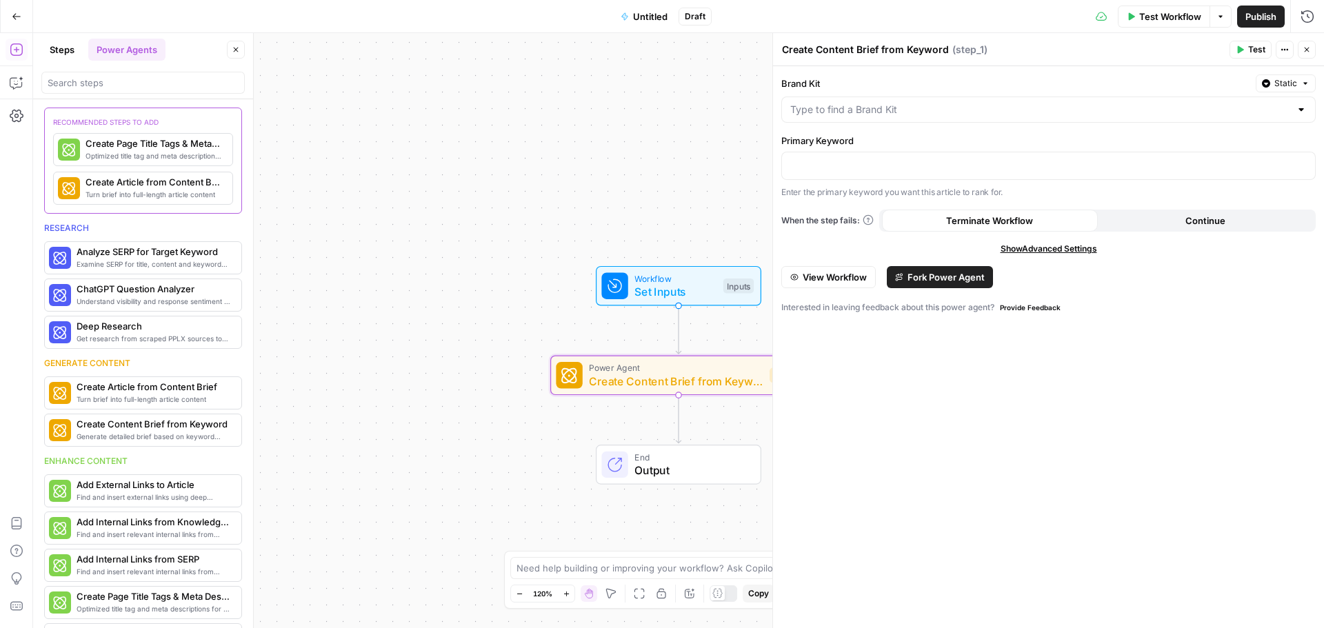
click at [937, 274] on span "Fork Power Agent" at bounding box center [945, 277] width 77 height 14
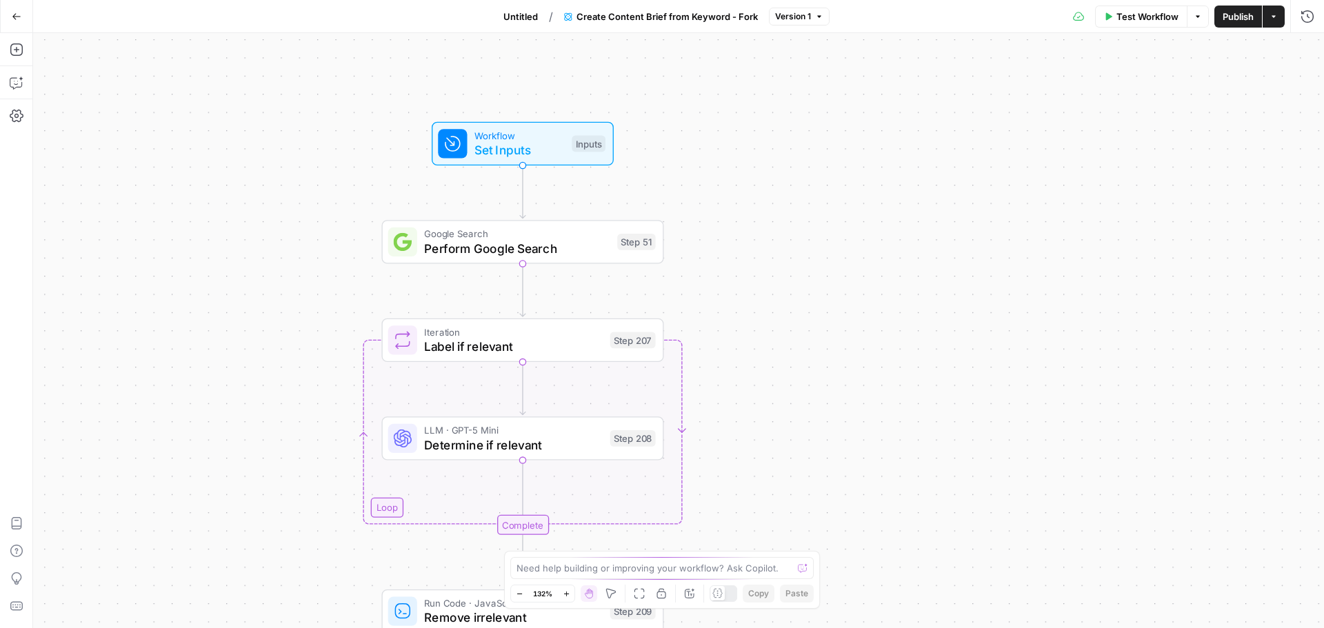
drag, startPoint x: 742, startPoint y: 236, endPoint x: 776, endPoint y: 336, distance: 104.6
click at [776, 336] on div "Workflow Set Inputs Inputs Google Search Perform Google Search Step 51 Loop Ite…" at bounding box center [678, 330] width 1290 height 595
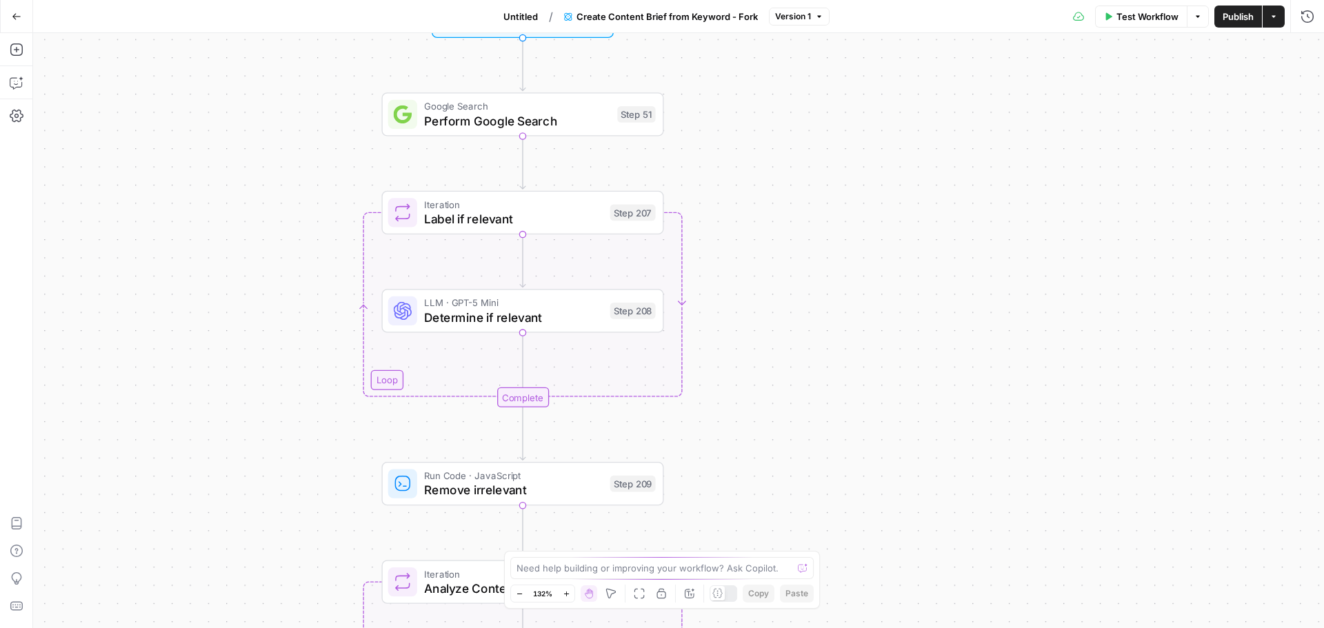
drag, startPoint x: 775, startPoint y: 369, endPoint x: 775, endPoint y: 241, distance: 127.5
click at [775, 241] on div "Workflow Set Inputs Inputs Google Search Perform Google Search Step 51 Loop Ite…" at bounding box center [678, 330] width 1290 height 595
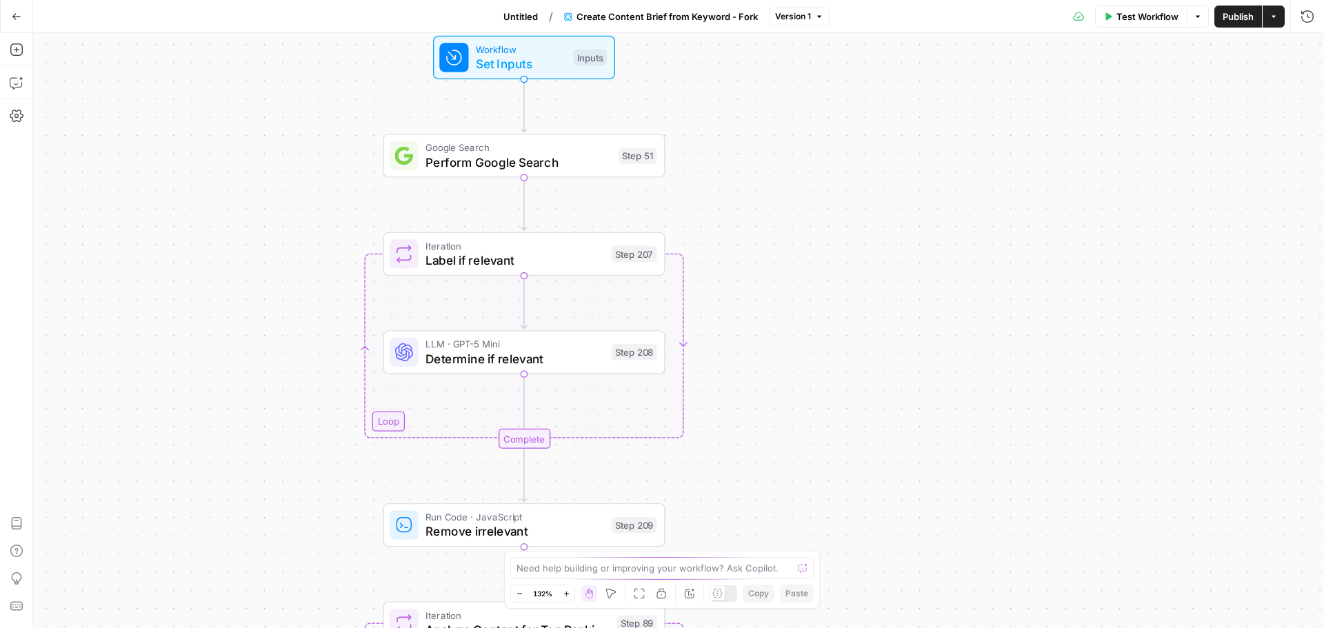
drag, startPoint x: 774, startPoint y: 252, endPoint x: 776, endPoint y: 293, distance: 41.4
click at [776, 293] on div "Workflow Set Inputs Inputs Google Search Perform Google Search Step 51 Loop Ite…" at bounding box center [678, 330] width 1290 height 595
click at [556, 259] on span "Label if relevant" at bounding box center [514, 260] width 179 height 18
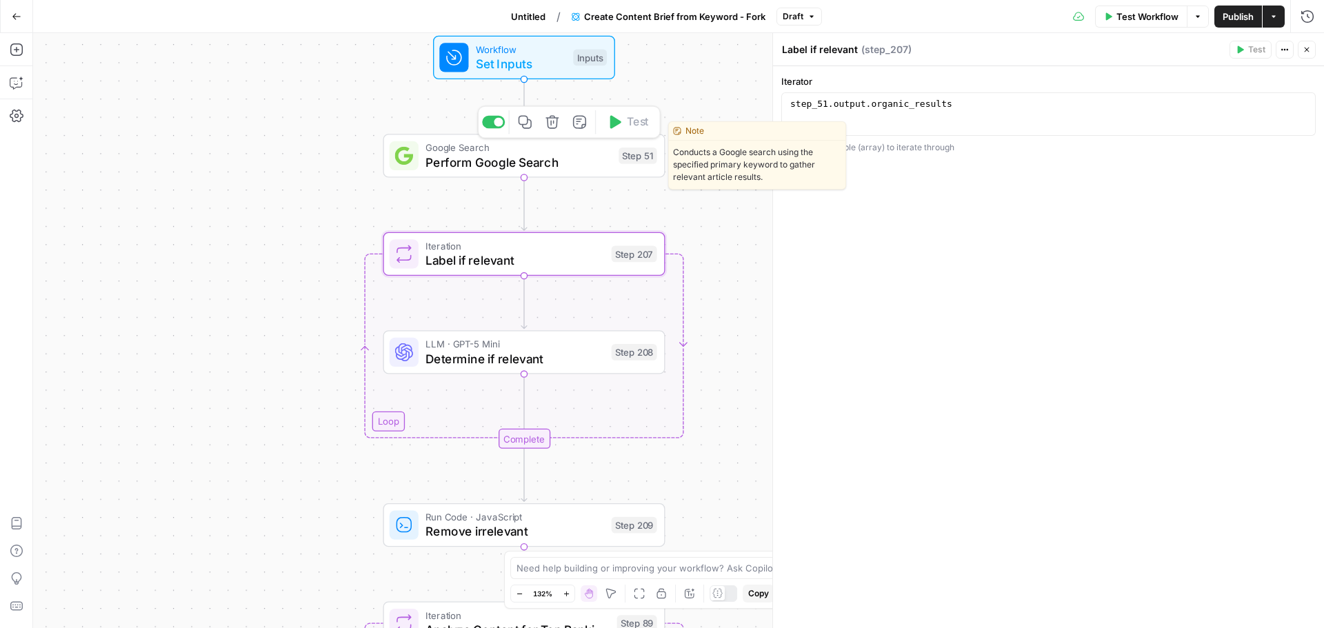
click at [516, 155] on span "Perform Google Search" at bounding box center [517, 162] width 185 height 18
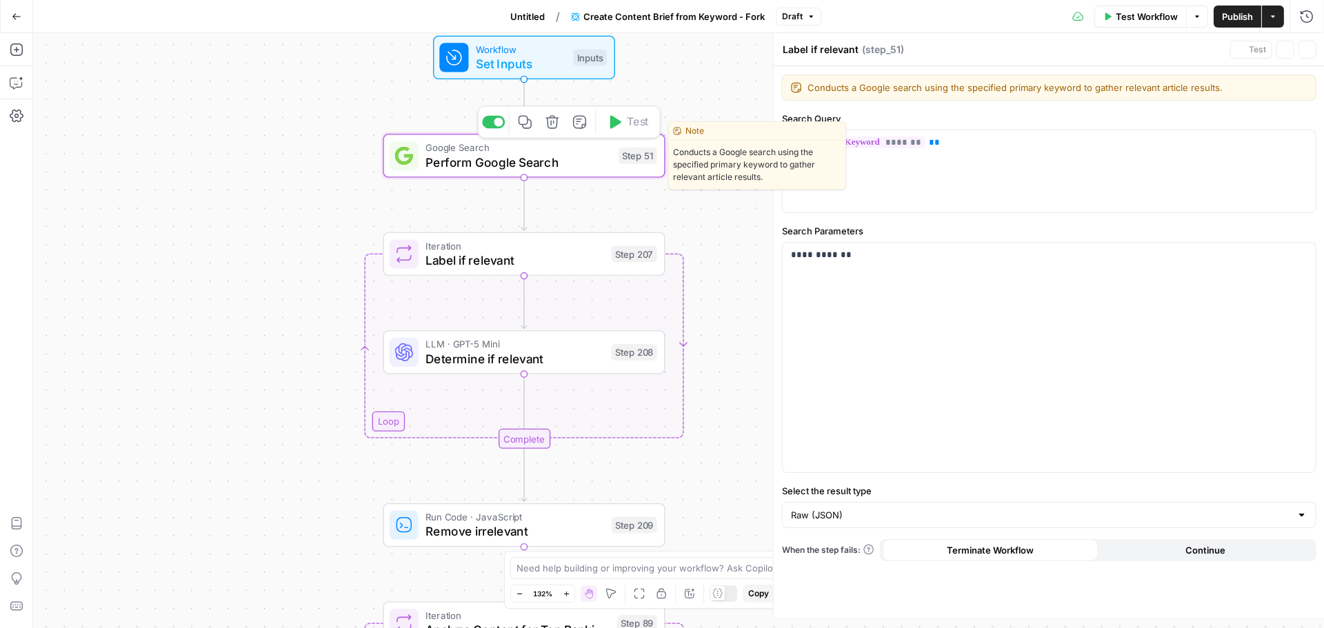
type textarea "Perform Google Search"
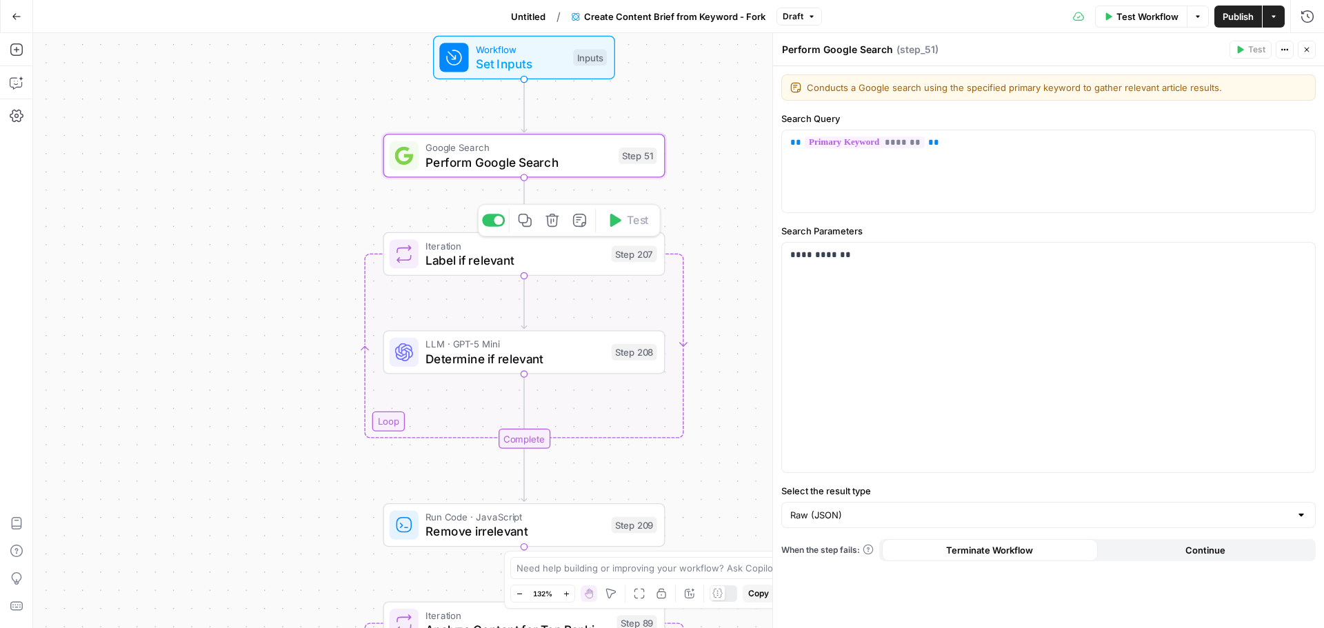
click at [531, 255] on span "Label if relevant" at bounding box center [514, 260] width 179 height 18
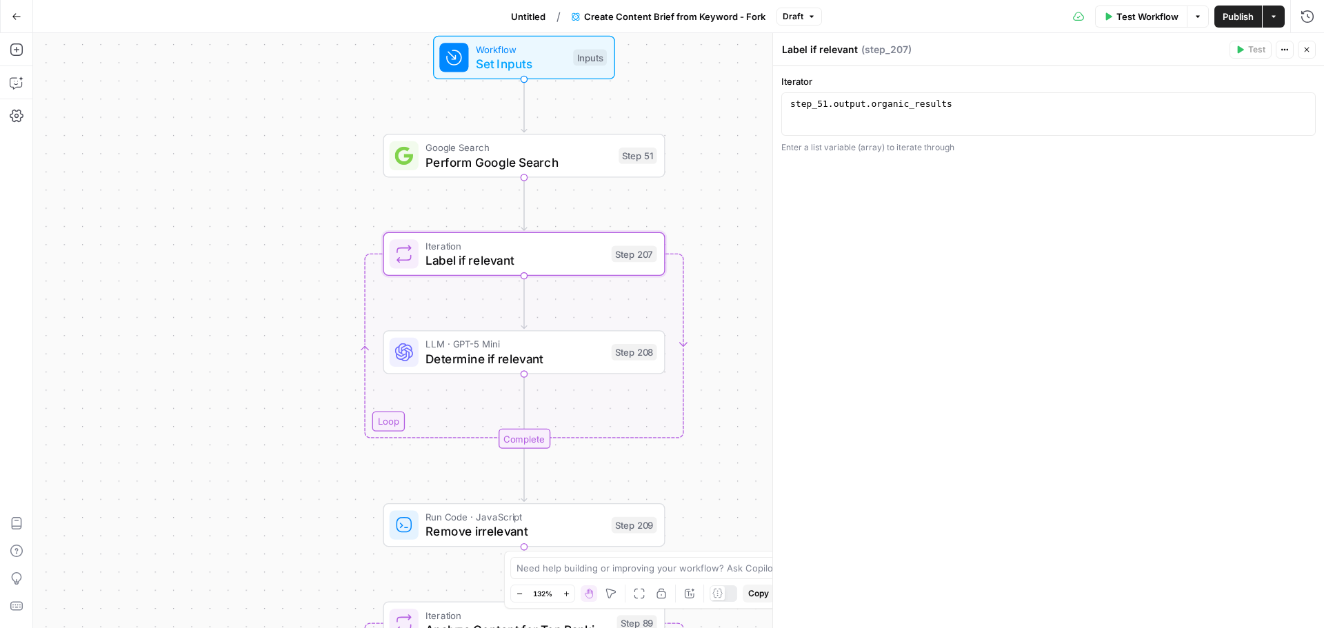
click at [525, 344] on span "LLM · GPT-5 Mini" at bounding box center [514, 343] width 179 height 14
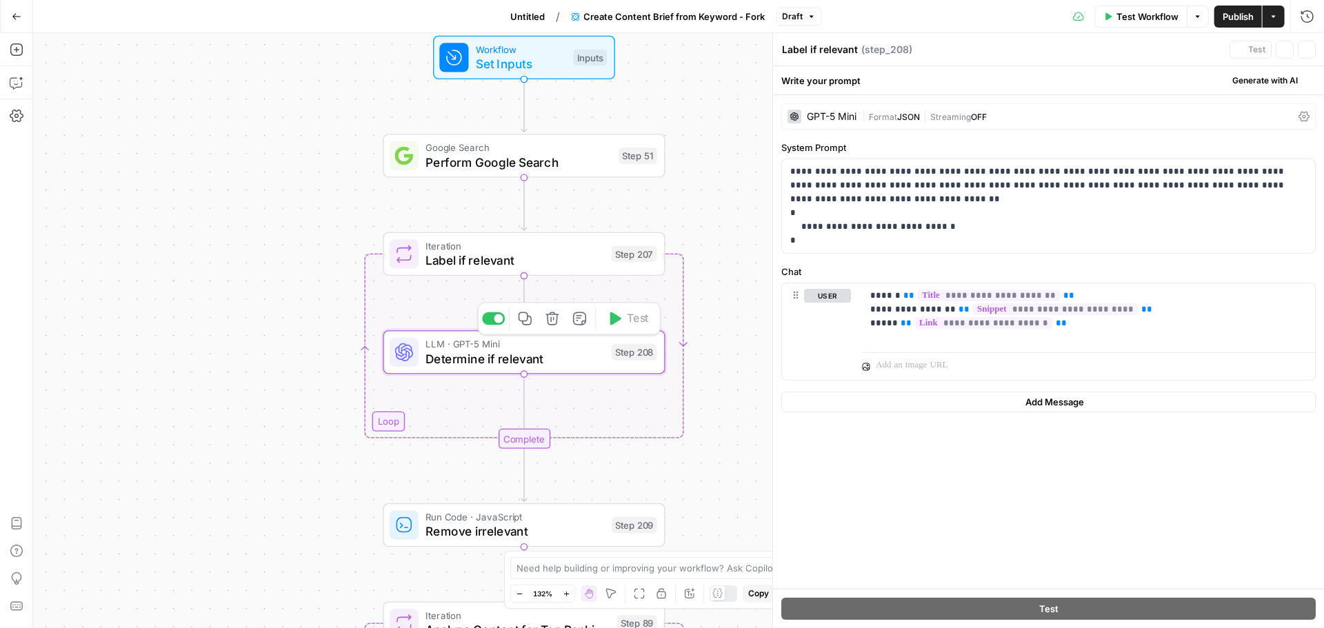
type textarea "Determine if relevant"
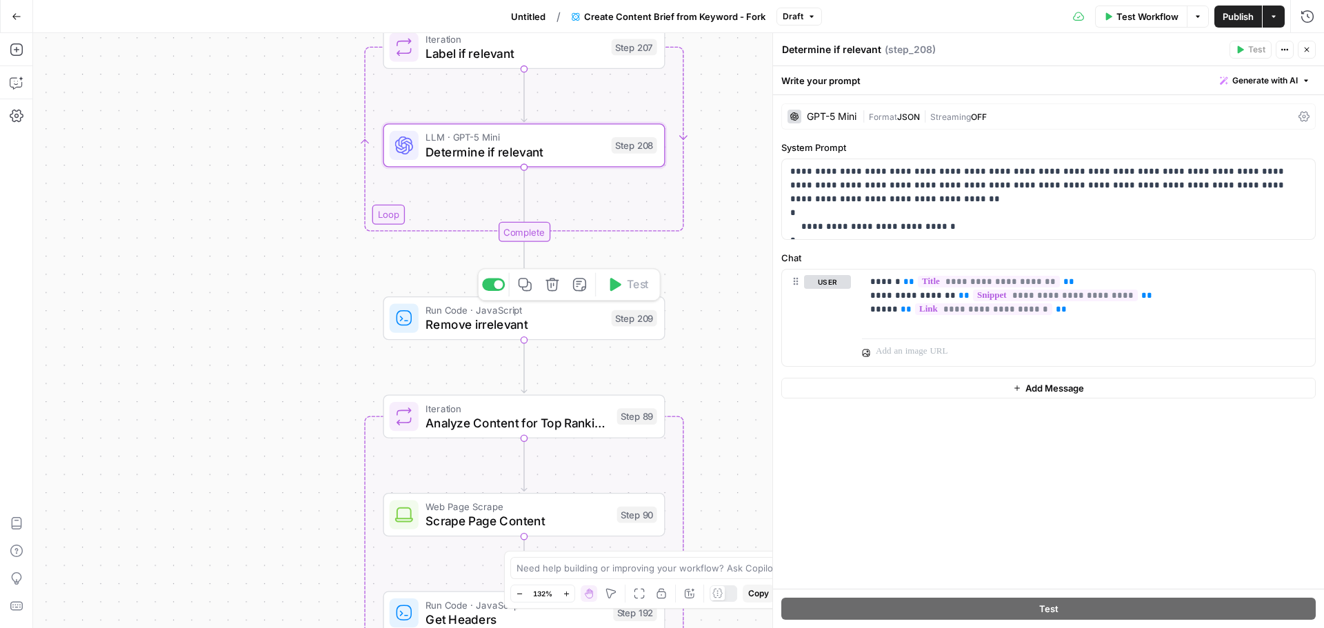
click at [476, 317] on span "Remove irrelevant" at bounding box center [514, 325] width 179 height 18
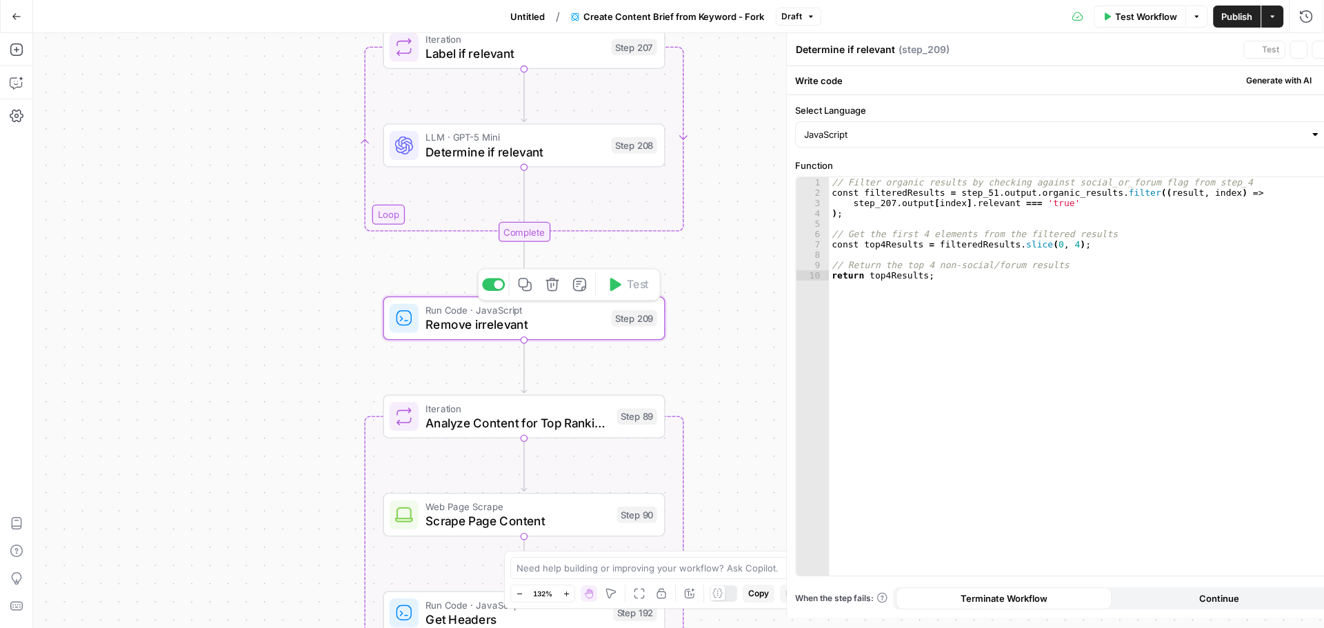
type textarea "Remove irrelevant"
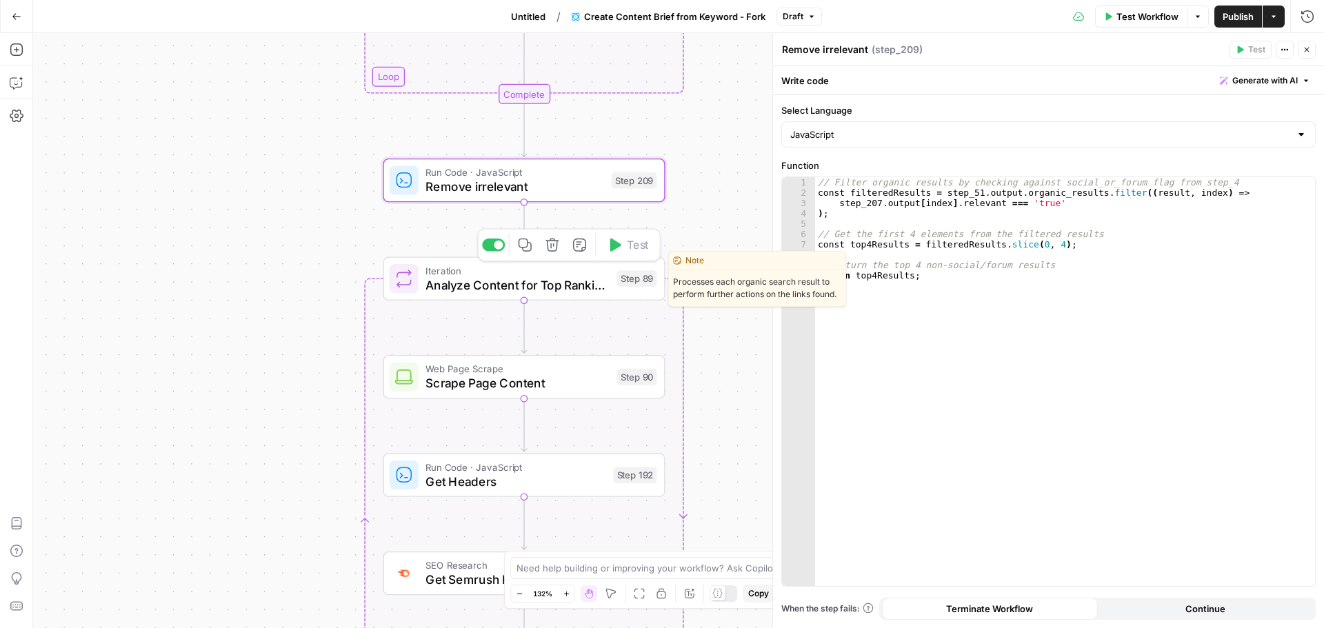
click at [539, 279] on span "Analyze Content for Top Ranking Pages" at bounding box center [517, 285] width 184 height 18
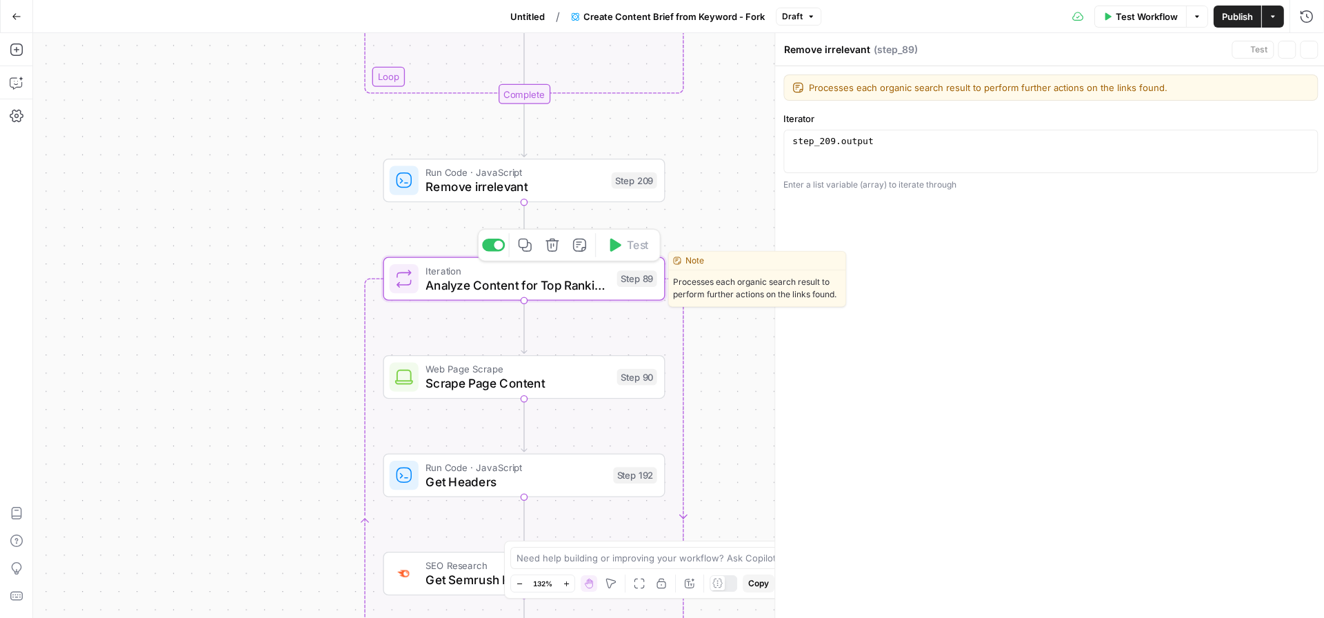
type textarea "Analyze Content for Top Ranking Pages"
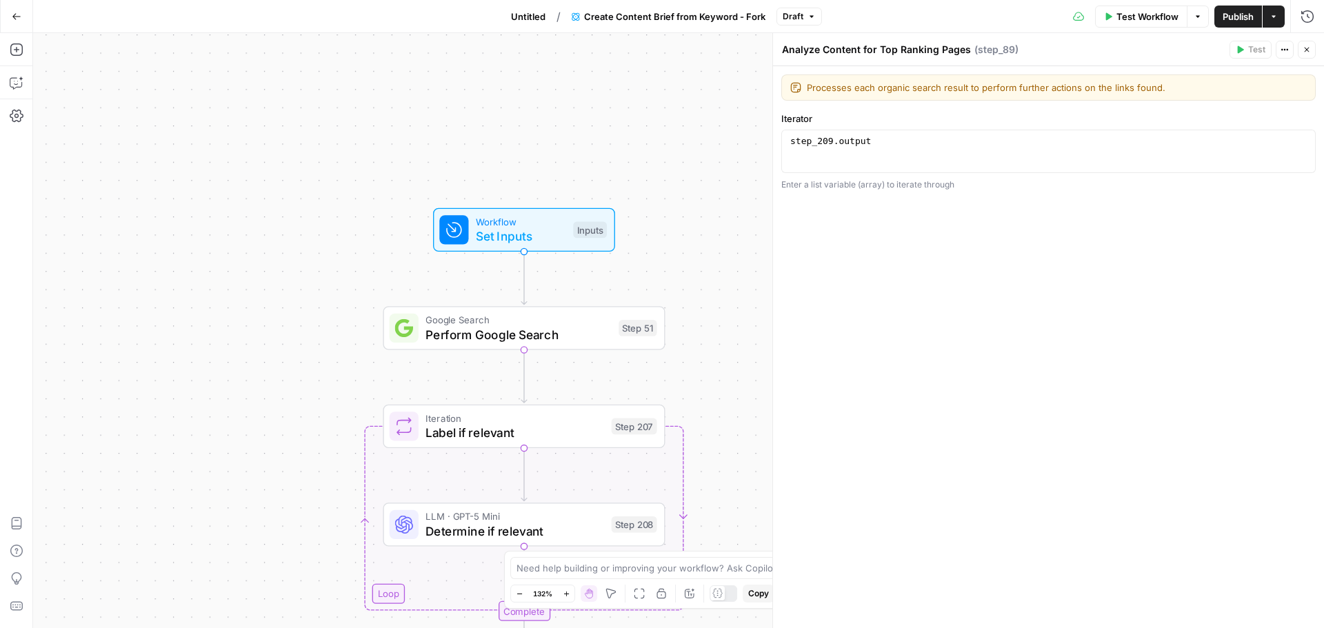
click at [1149, 18] on span "Test Workflow" at bounding box center [1147, 17] width 62 height 14
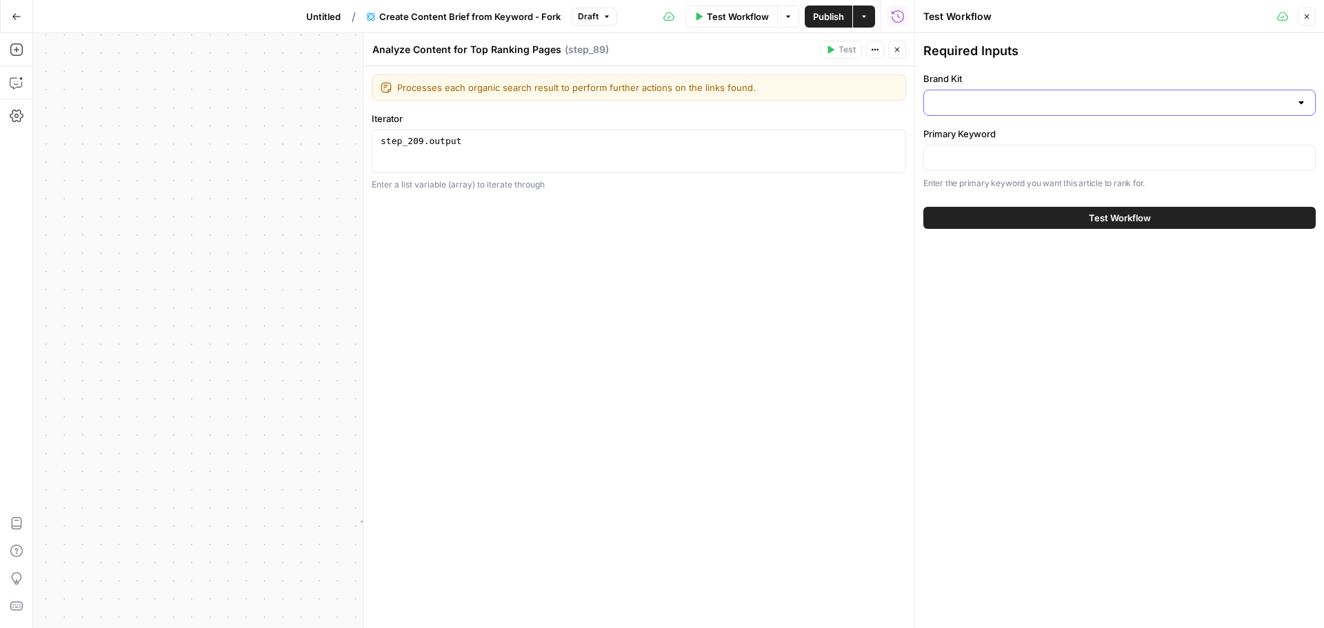
click at [950, 103] on input "Brand Kit" at bounding box center [1111, 103] width 358 height 14
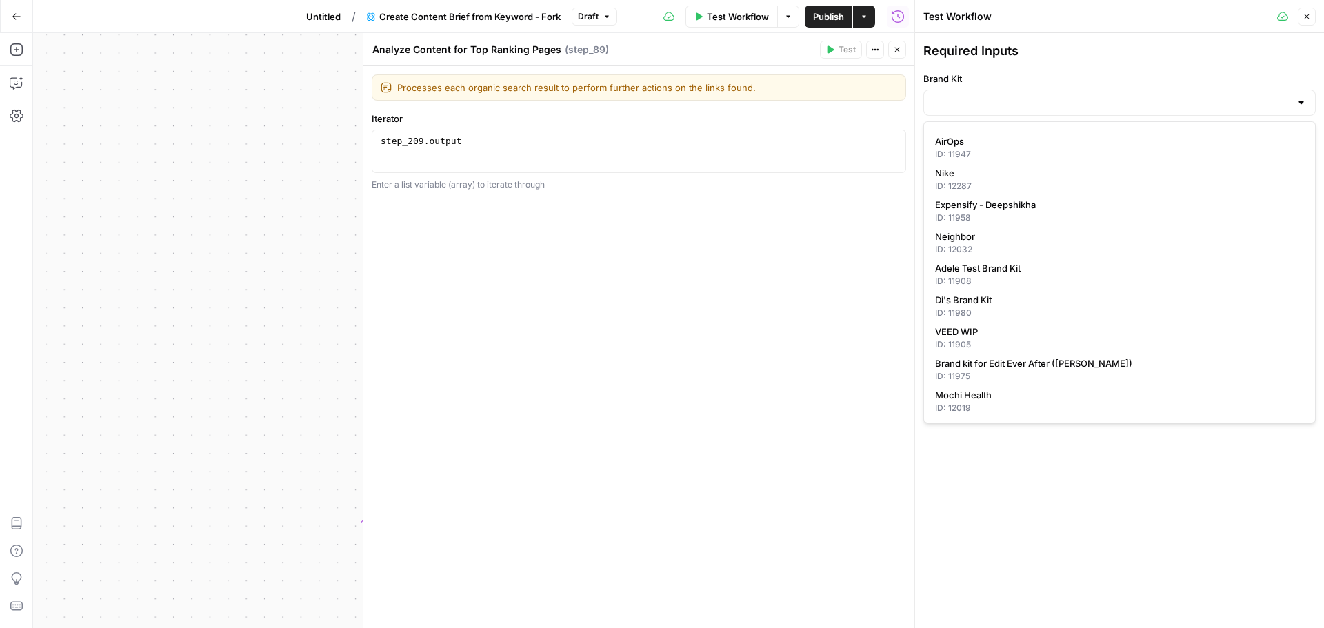
scroll to position [414, 0]
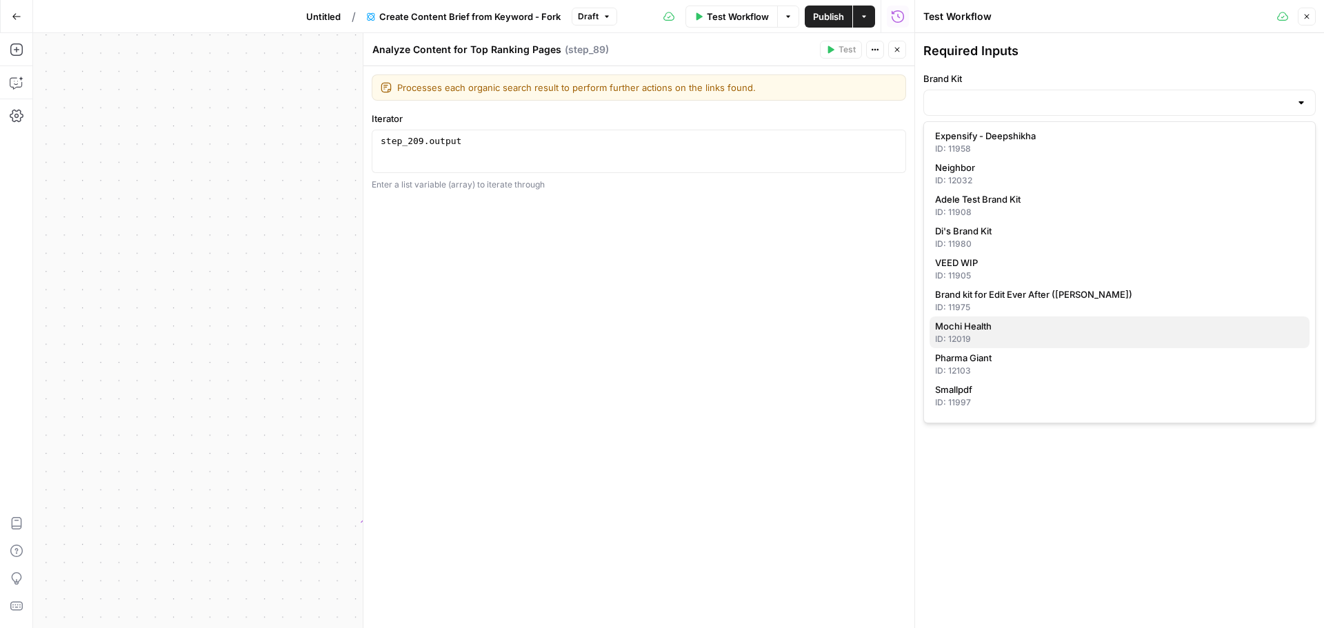
click at [975, 323] on span "Mochi Health" at bounding box center [1116, 326] width 363 height 14
type input "Mochi Health"
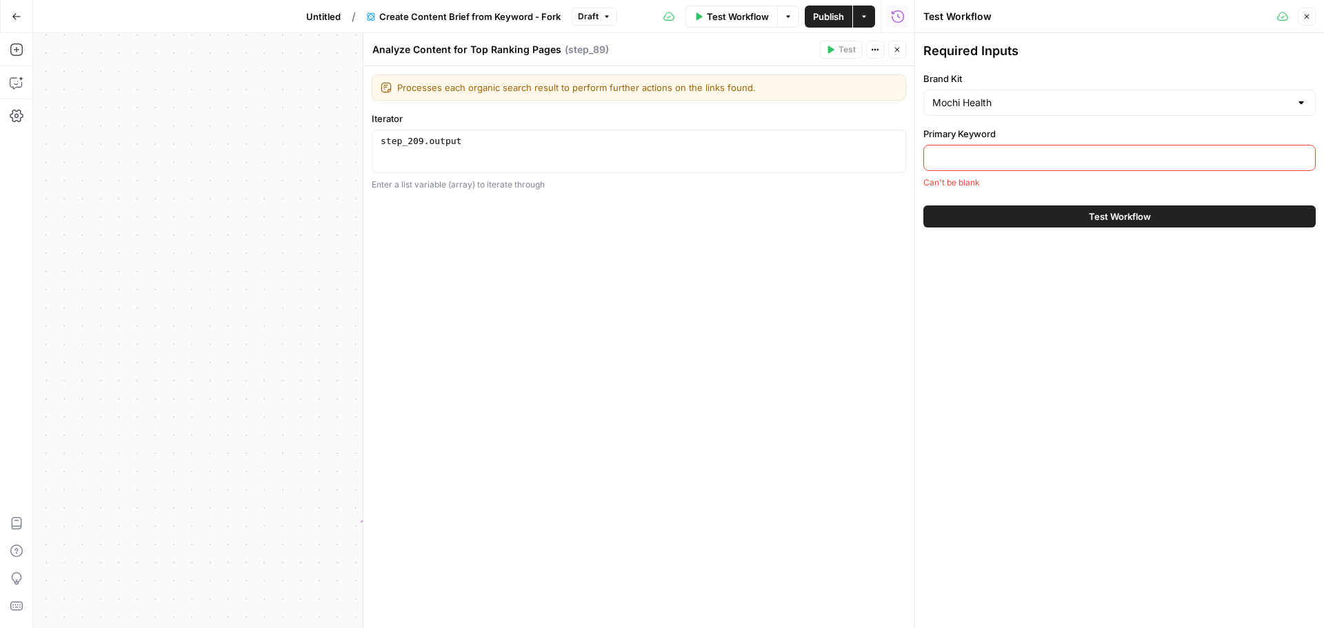
click at [965, 165] on div at bounding box center [1119, 158] width 392 height 26
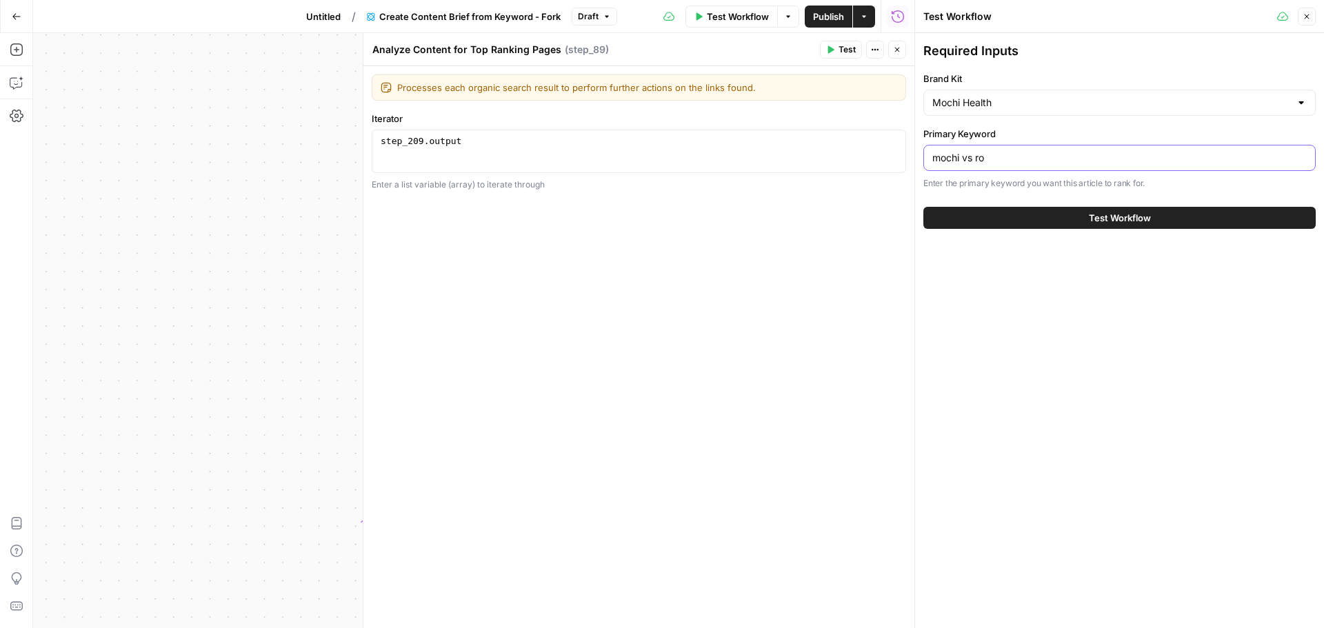
type input "mochi vs ro"
click at [1104, 223] on span "Test Workflow" at bounding box center [1119, 218] width 62 height 14
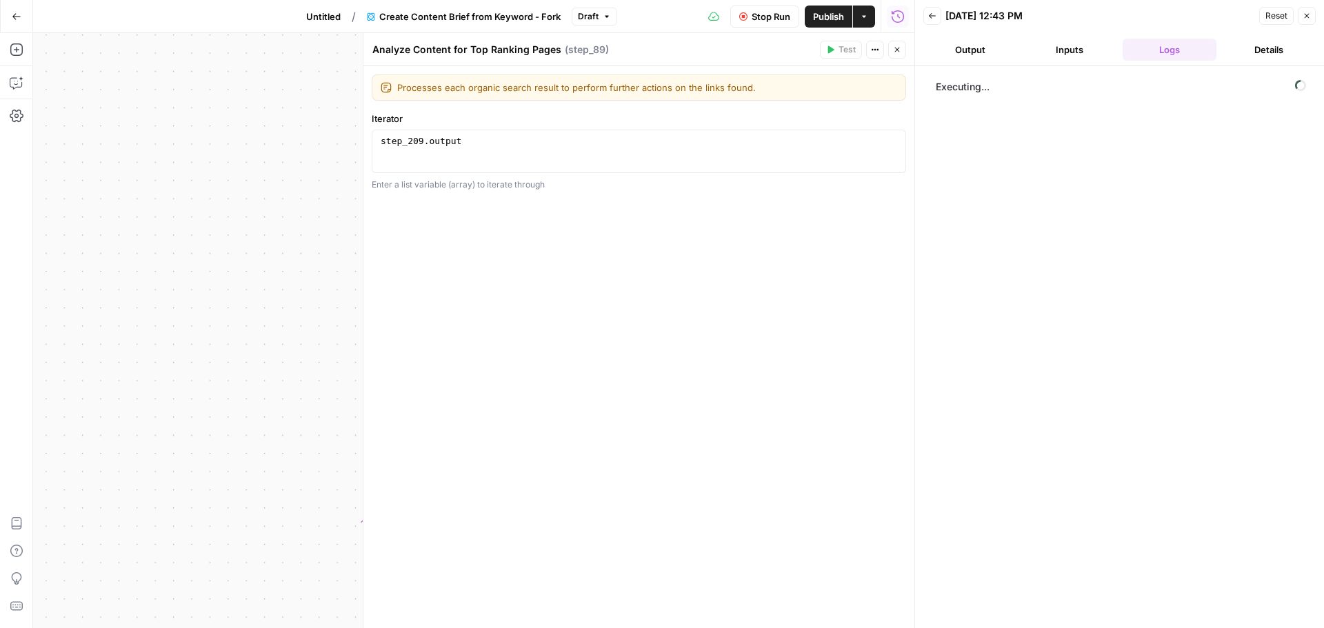
click at [15, 18] on icon "button" at bounding box center [17, 17] width 10 height 10
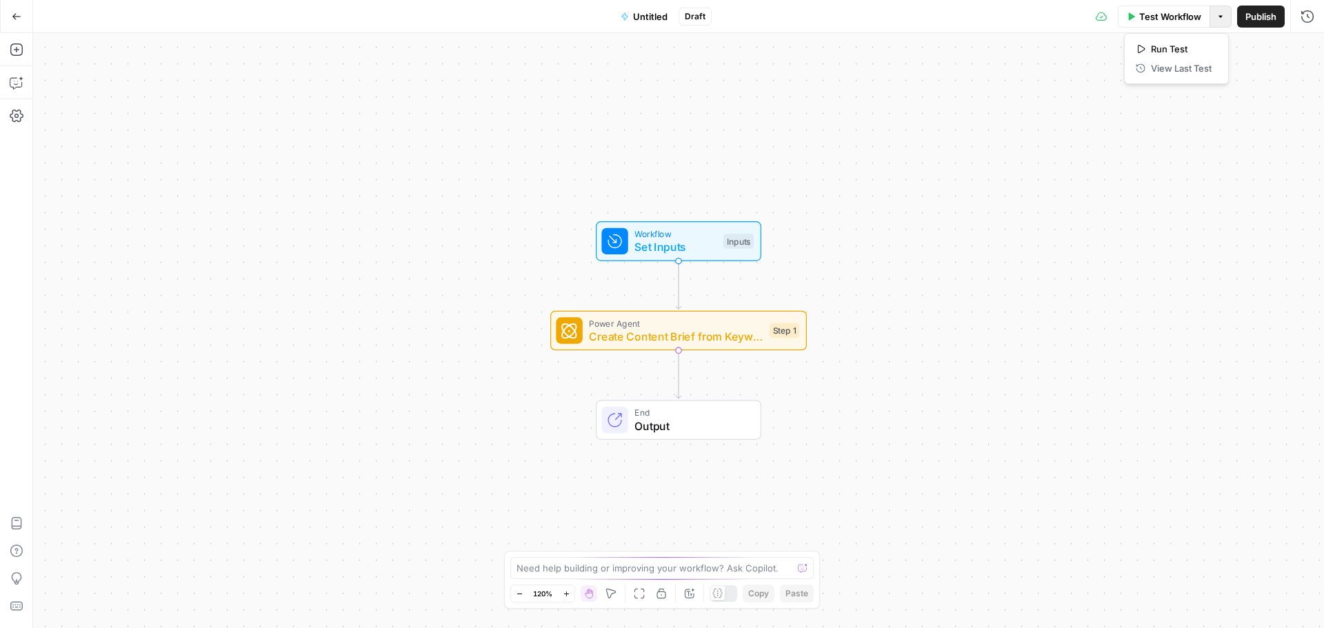
click at [1222, 20] on button "Options" at bounding box center [1220, 17] width 22 height 22
click at [1006, 138] on div "Workflow Set Inputs Inputs Power Agent Create Content Brief from Keyword - Fork…" at bounding box center [678, 330] width 1290 height 595
click at [12, 18] on icon "button" at bounding box center [17, 17] width 10 height 10
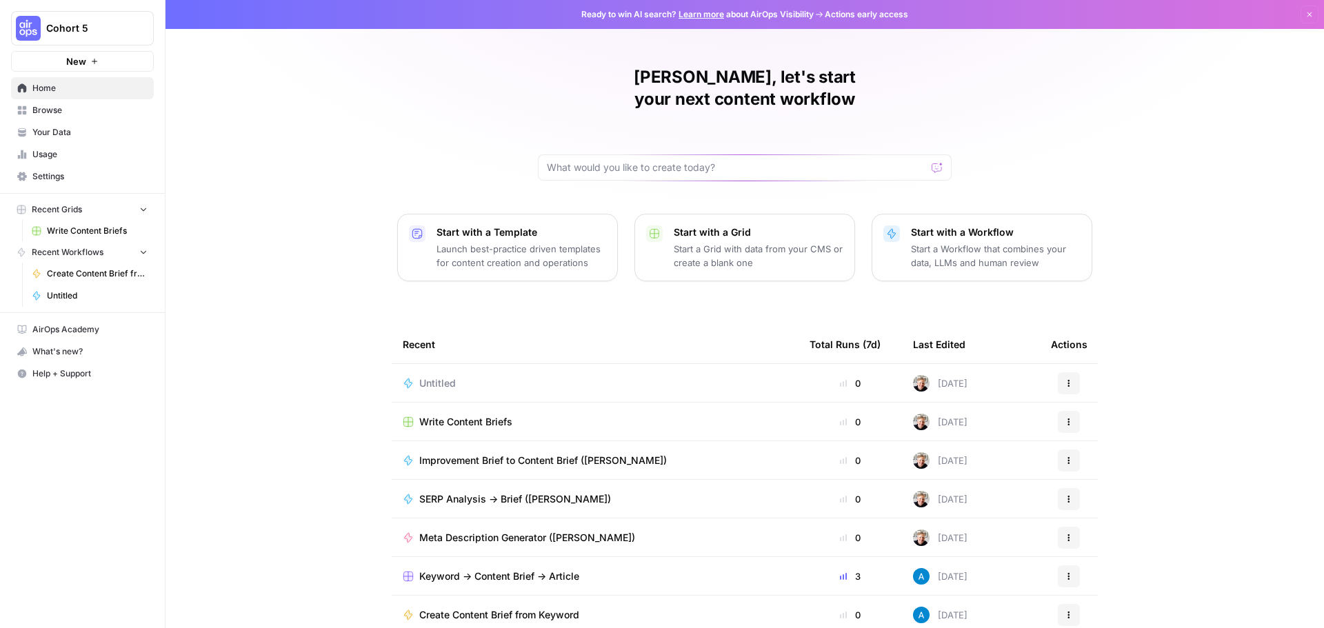
click at [540, 415] on div "Write Content Briefs" at bounding box center [595, 422] width 385 height 14
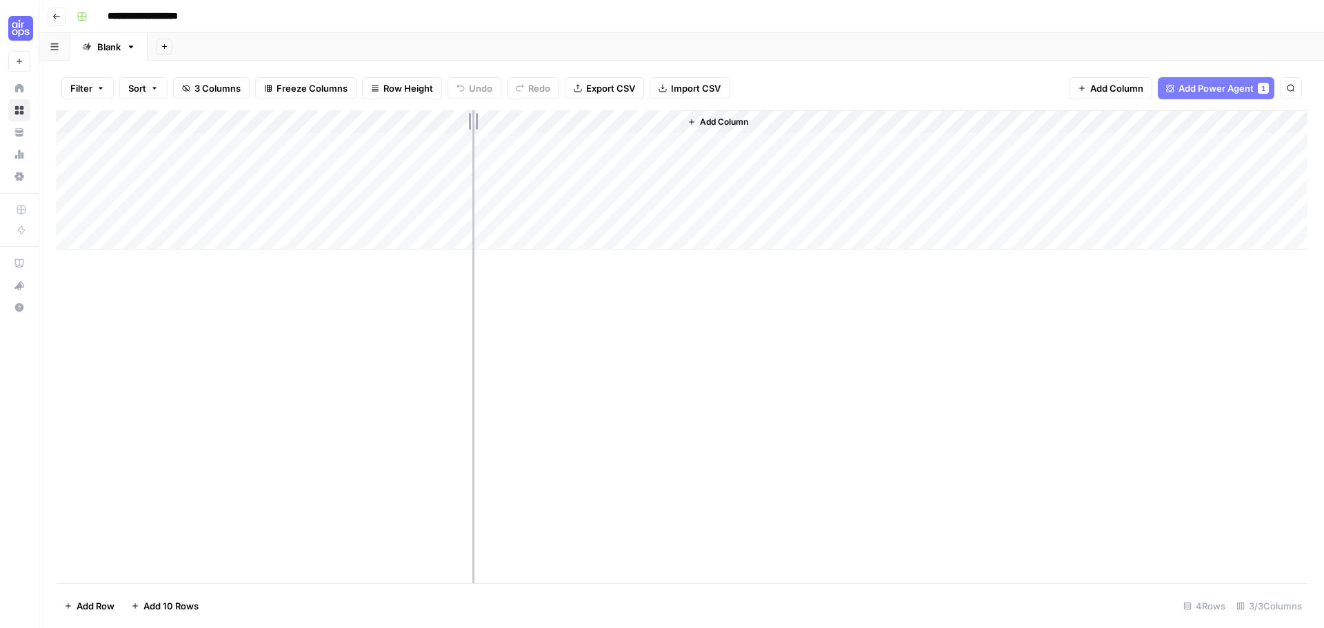
drag, startPoint x: 284, startPoint y: 125, endPoint x: 472, endPoint y: 132, distance: 188.3
click at [472, 132] on div "Add Column" at bounding box center [681, 179] width 1251 height 139
drag, startPoint x: 471, startPoint y: 123, endPoint x: 384, endPoint y: 121, distance: 86.9
click at [384, 121] on div "Add Column" at bounding box center [681, 179] width 1251 height 139
click at [56, 21] on button "Go back" at bounding box center [57, 17] width 18 height 18
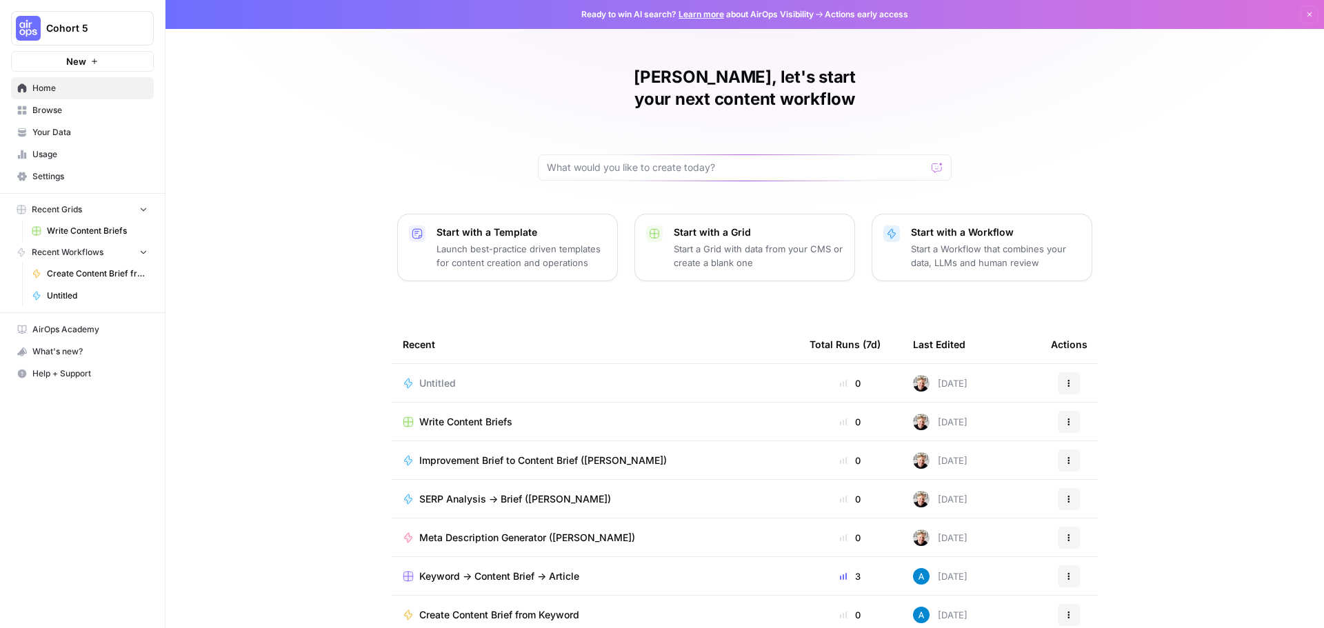
click at [1051, 411] on div "Actions" at bounding box center [1069, 422] width 36 height 22
click at [1057, 411] on button "Actions" at bounding box center [1068, 422] width 22 height 22
click at [1086, 454] on button "Delete" at bounding box center [1130, 463] width 142 height 19
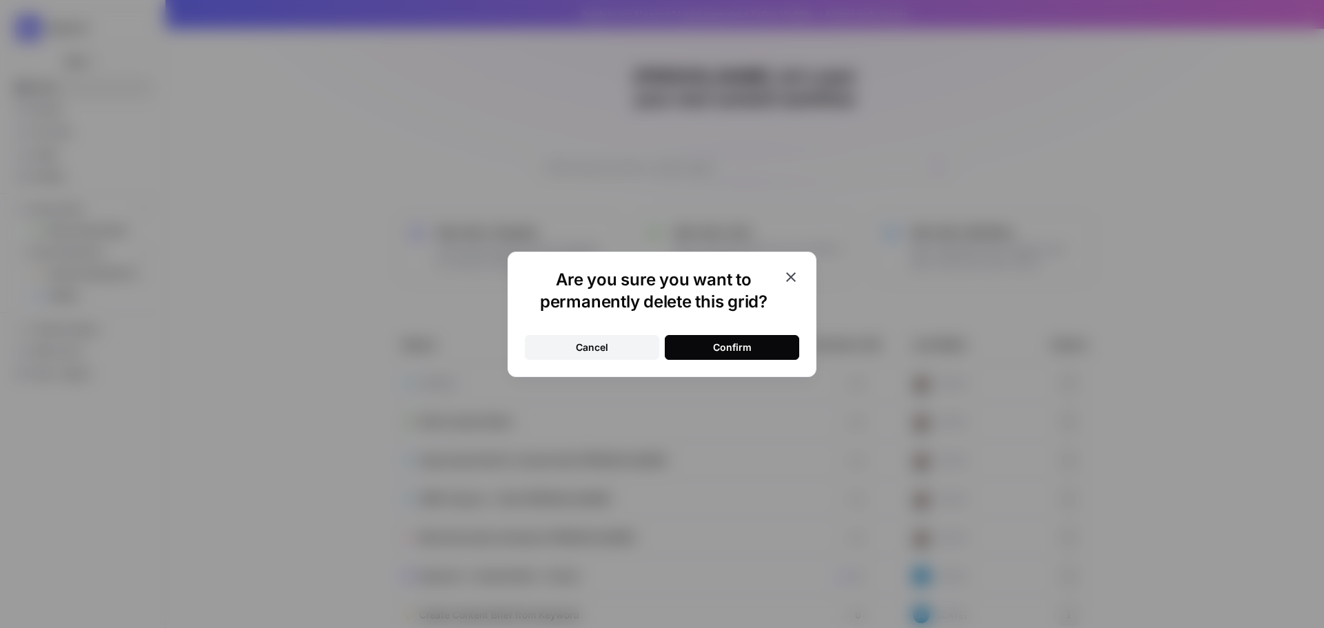
click at [764, 350] on button "Confirm" at bounding box center [732, 347] width 134 height 25
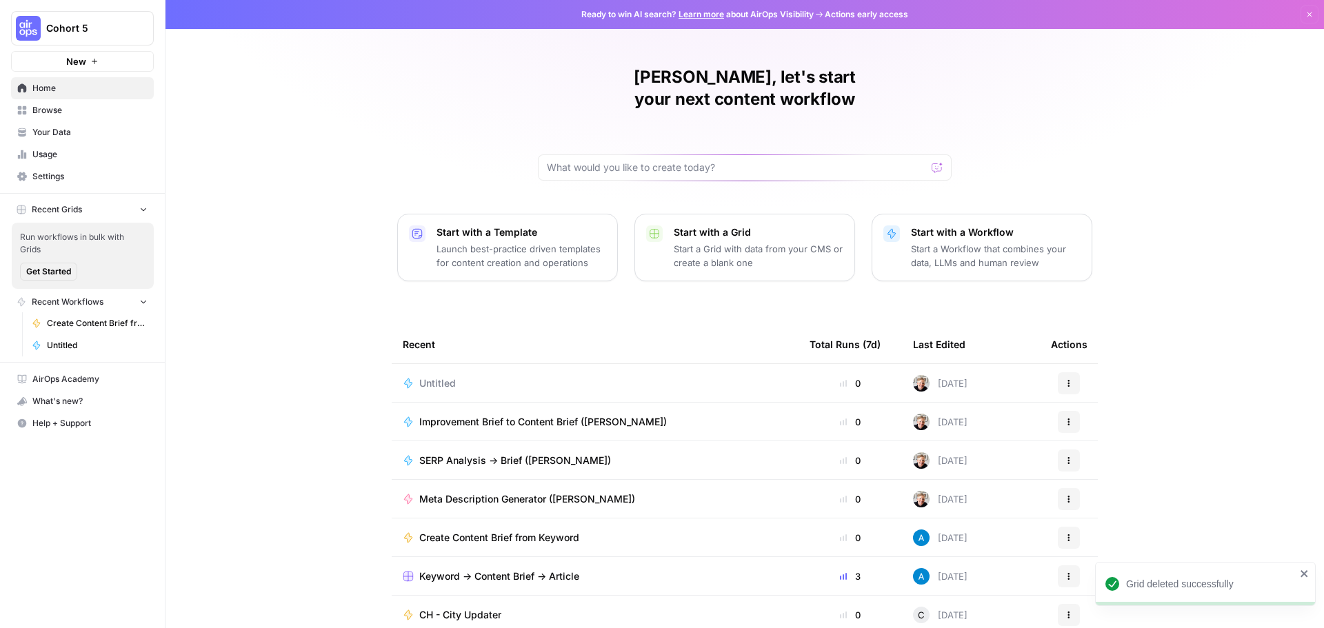
click at [425, 364] on td "Untitled" at bounding box center [595, 383] width 407 height 38
click at [611, 376] on div "Untitled" at bounding box center [595, 383] width 385 height 14
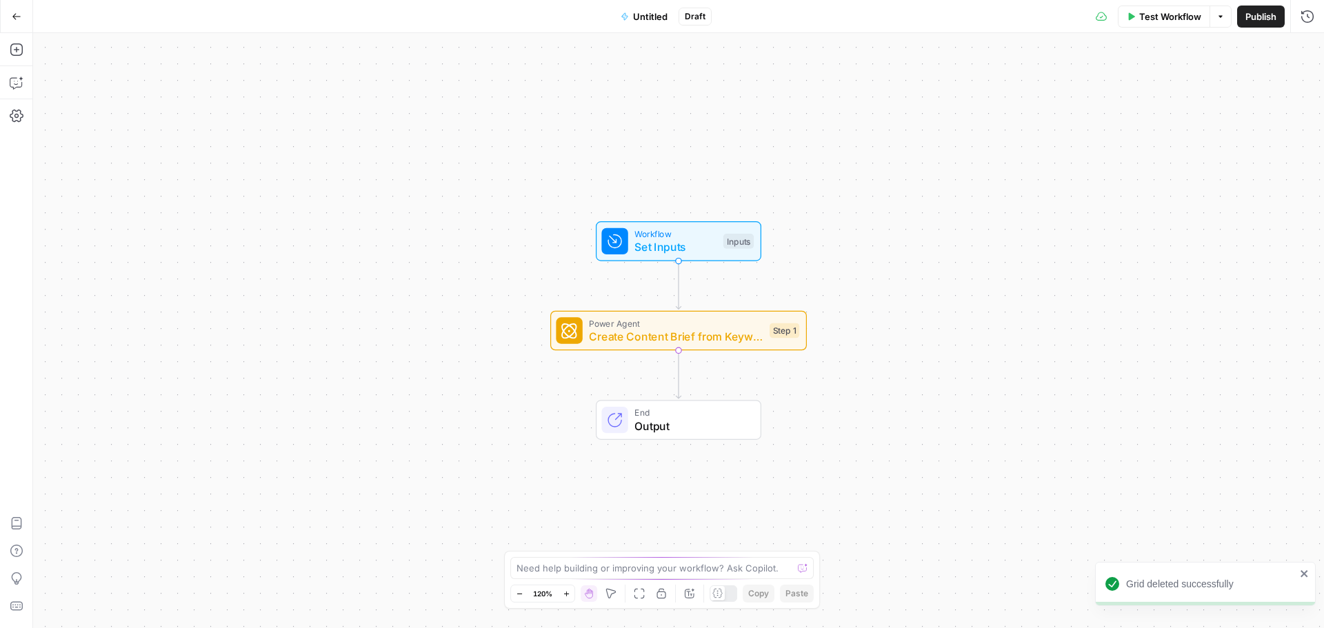
click at [692, 337] on span "Create Content Brief from Keyword - Fork" at bounding box center [676, 336] width 174 height 17
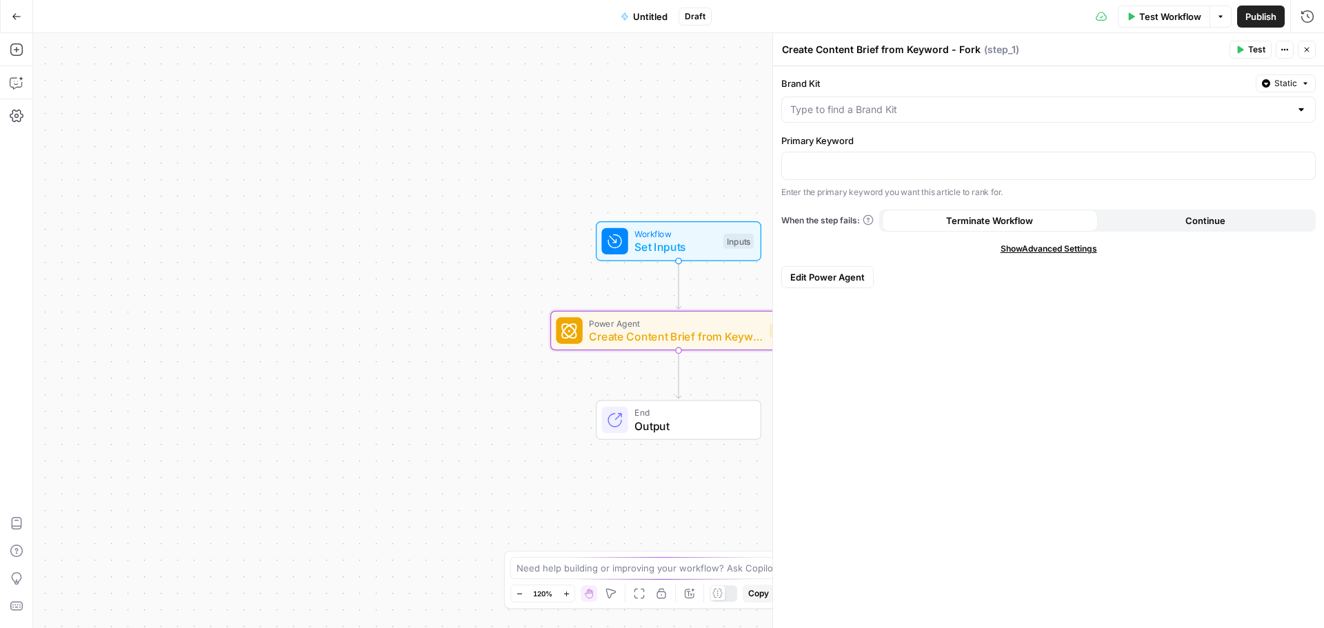
click at [17, 12] on icon "button" at bounding box center [17, 17] width 10 height 10
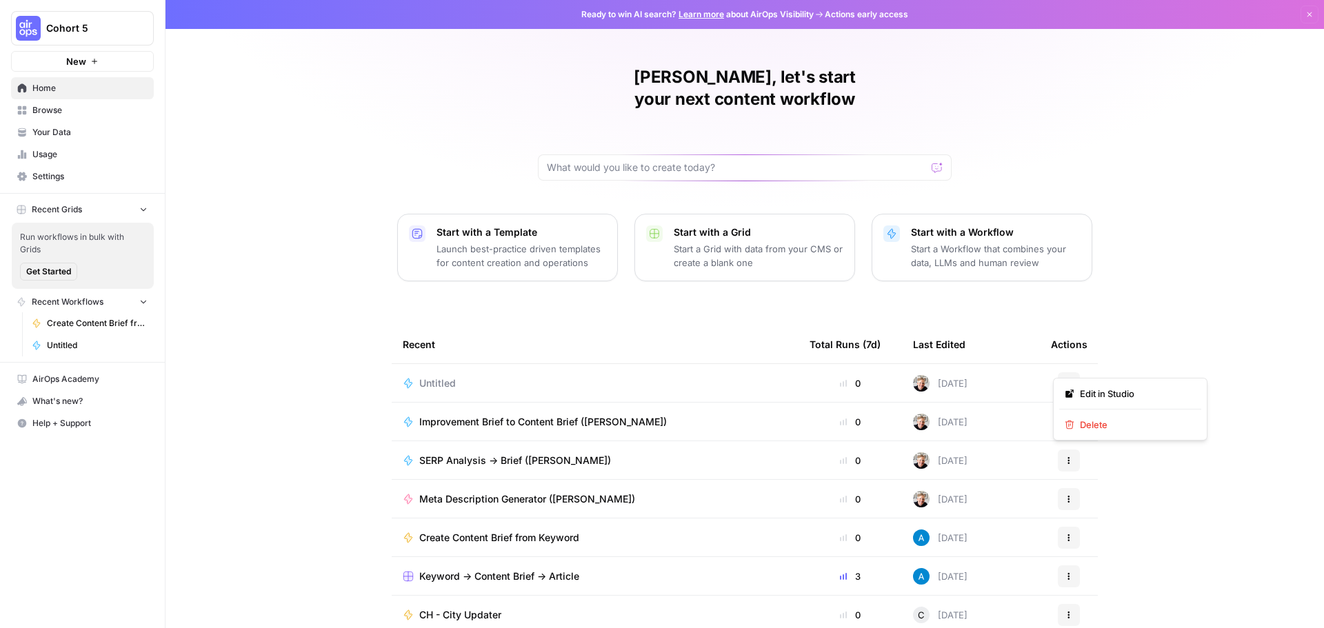
click at [1057, 372] on button "Actions" at bounding box center [1068, 383] width 22 height 22
click at [1085, 423] on span "Delete" at bounding box center [1135, 425] width 110 height 14
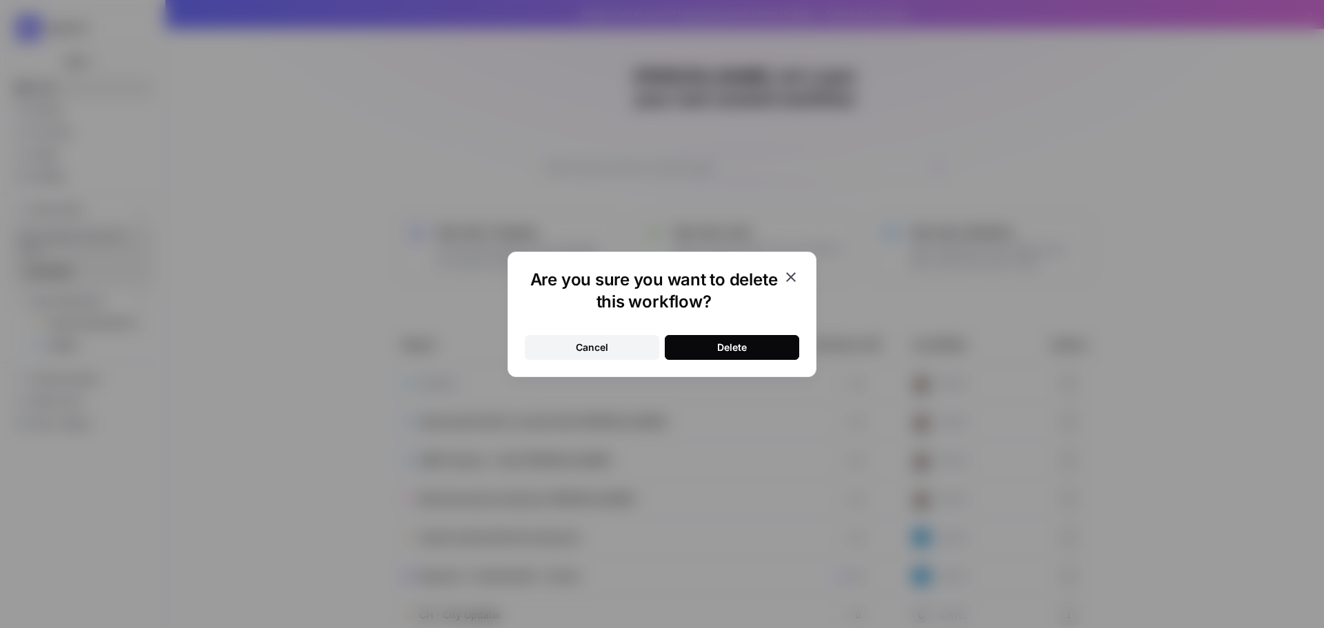
click at [762, 347] on button "Delete" at bounding box center [732, 347] width 134 height 25
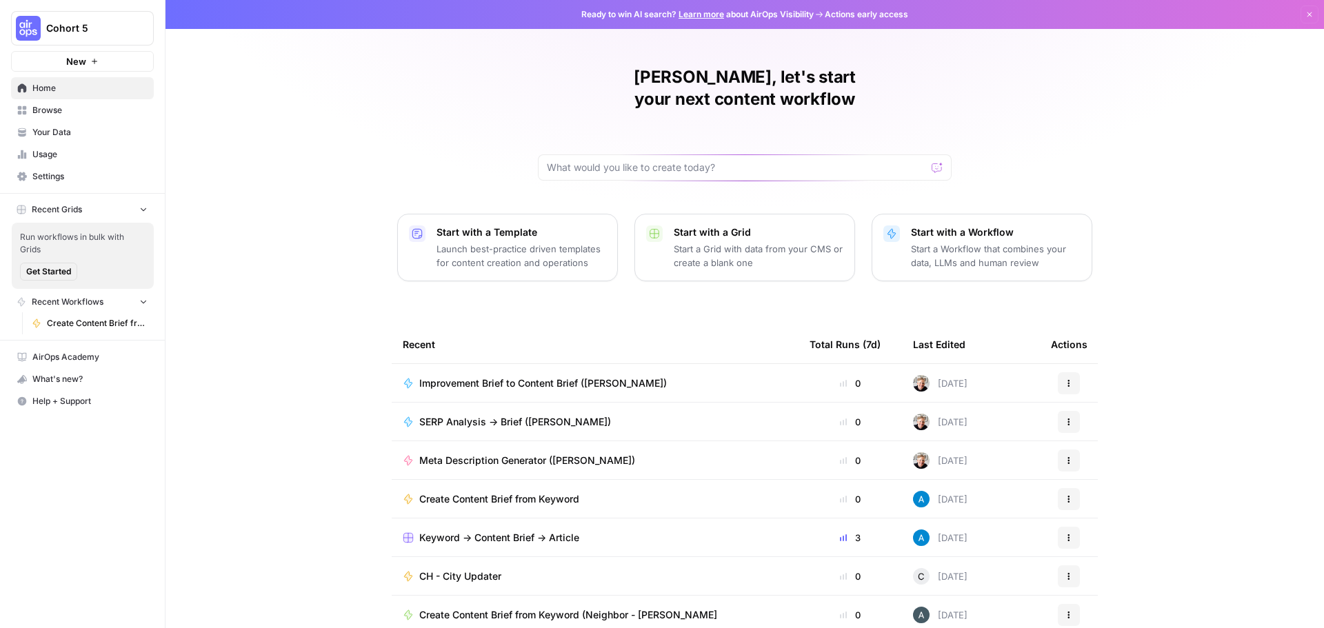
click at [85, 319] on span "Create Content Brief from Keyword" at bounding box center [97, 323] width 101 height 12
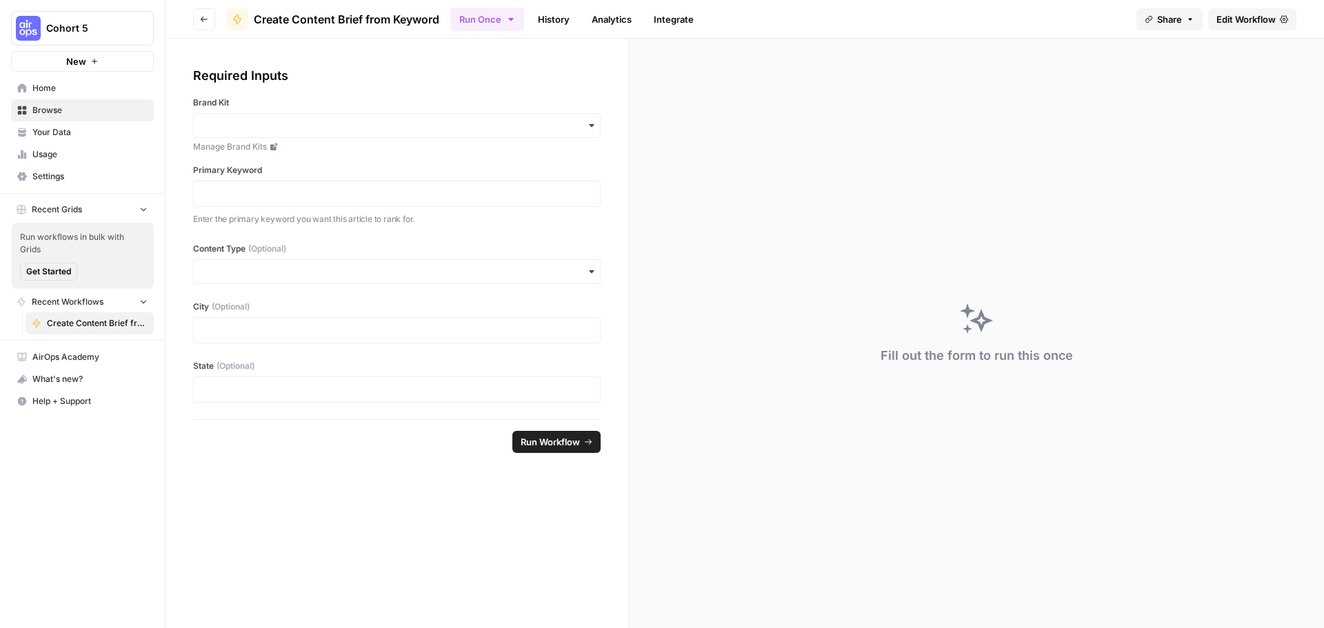
click at [259, 117] on div "button" at bounding box center [396, 125] width 407 height 25
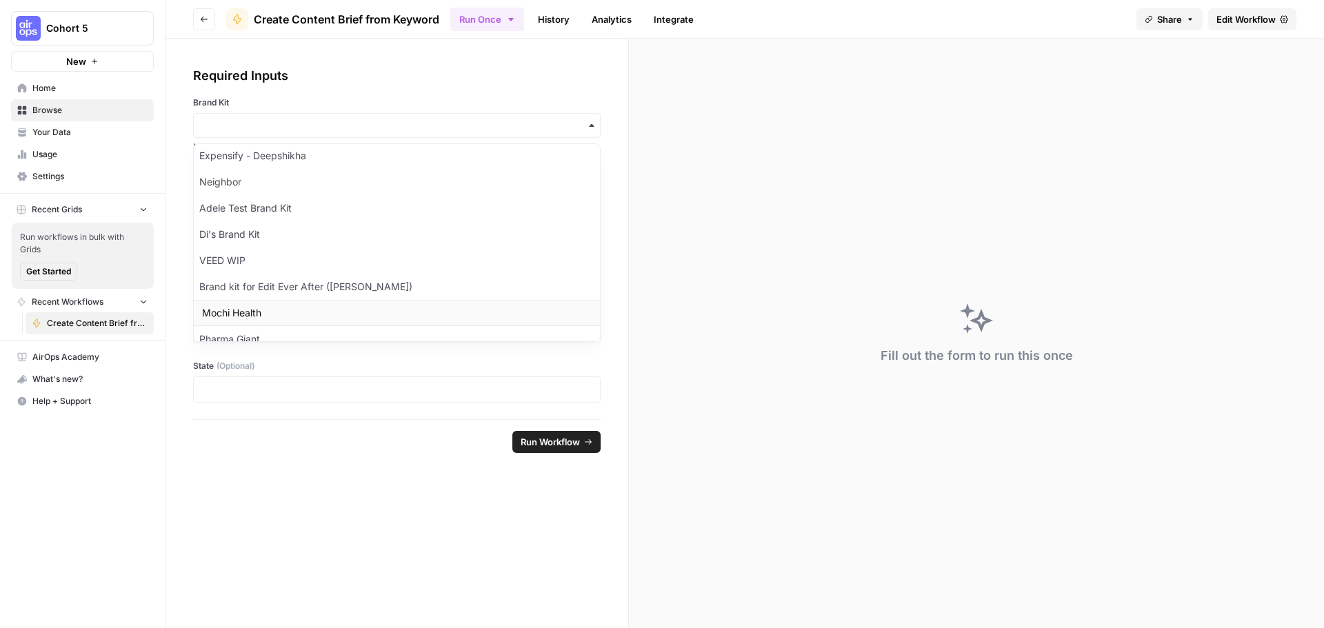
scroll to position [414, 0]
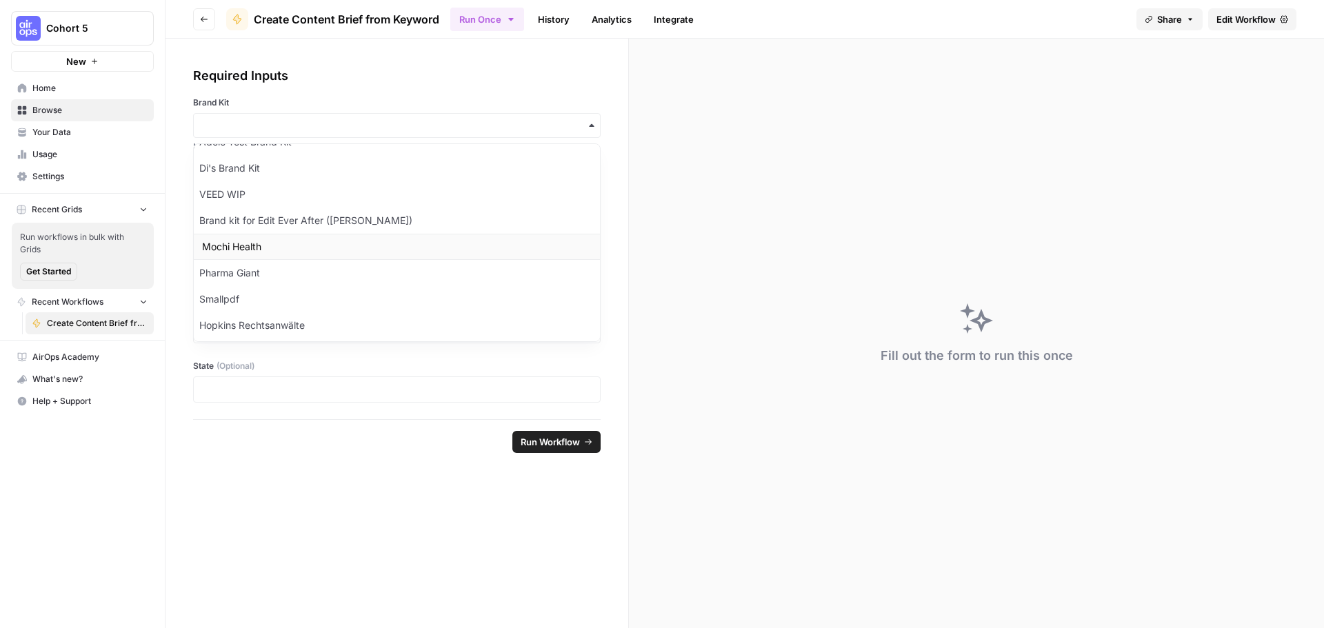
click at [249, 250] on div "Mochi Health" at bounding box center [397, 247] width 406 height 26
click at [258, 198] on p at bounding box center [396, 194] width 389 height 14
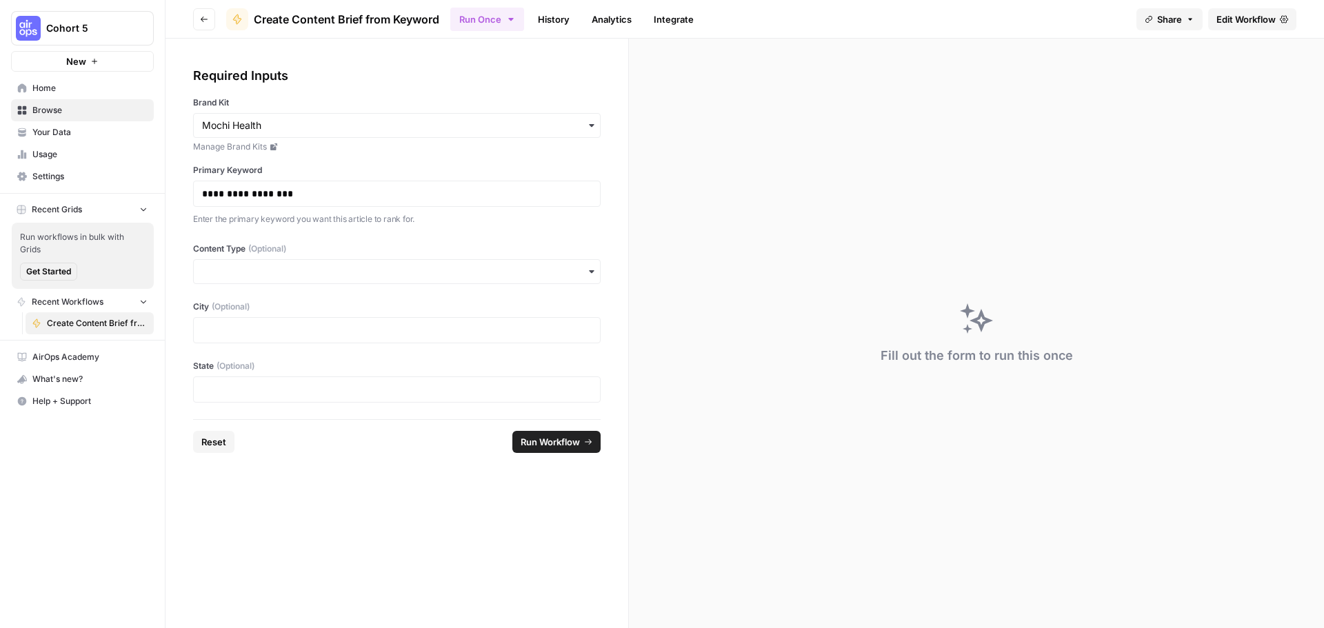
click at [325, 481] on form "**********" at bounding box center [396, 333] width 463 height 589
click at [549, 443] on span "Run Workflow" at bounding box center [549, 442] width 59 height 14
click at [1302, 571] on icon "close" at bounding box center [1303, 569] width 7 height 7
click at [559, 22] on link "History" at bounding box center [553, 19] width 48 height 22
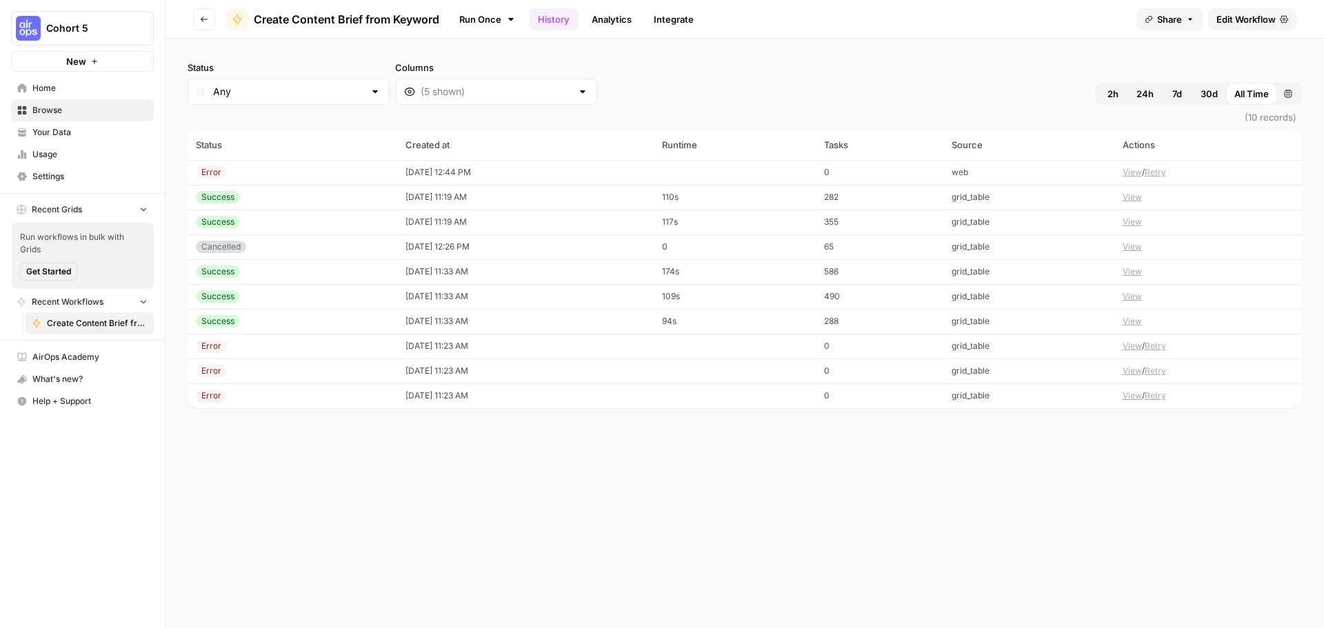
click at [410, 170] on td "[DATE] 12:44 PM" at bounding box center [525, 172] width 257 height 25
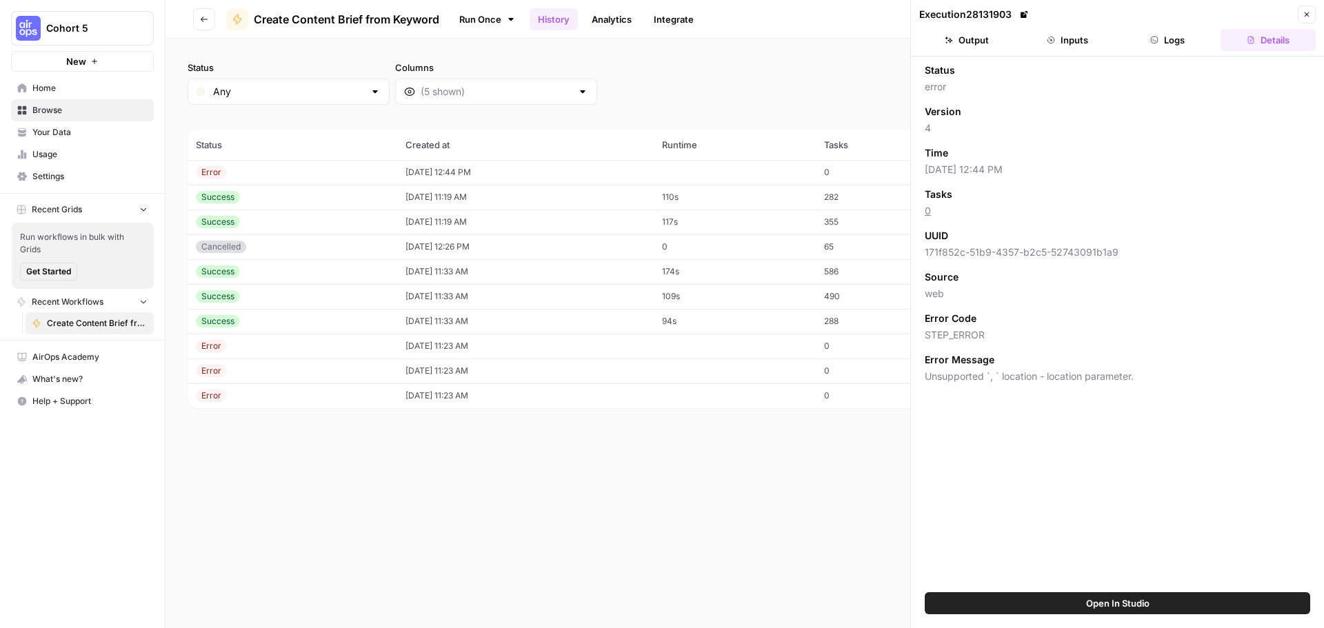
click at [1068, 39] on button "Inputs" at bounding box center [1067, 40] width 95 height 22
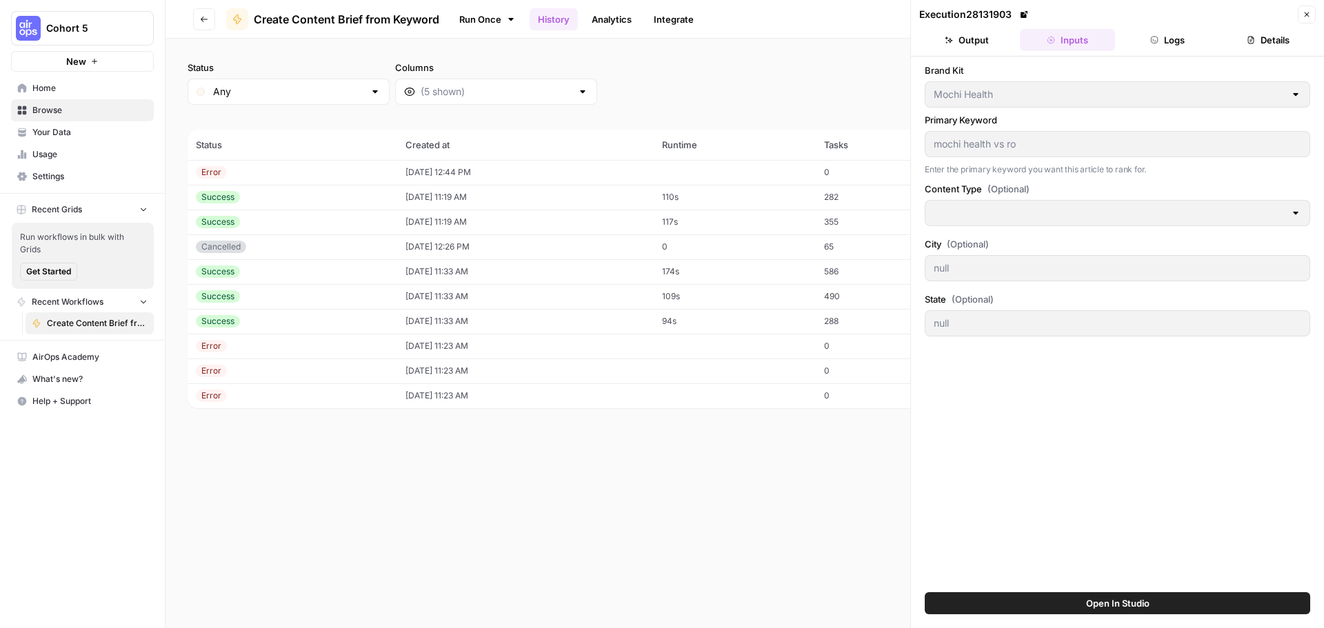
click at [1162, 39] on button "Logs" at bounding box center [1167, 40] width 95 height 22
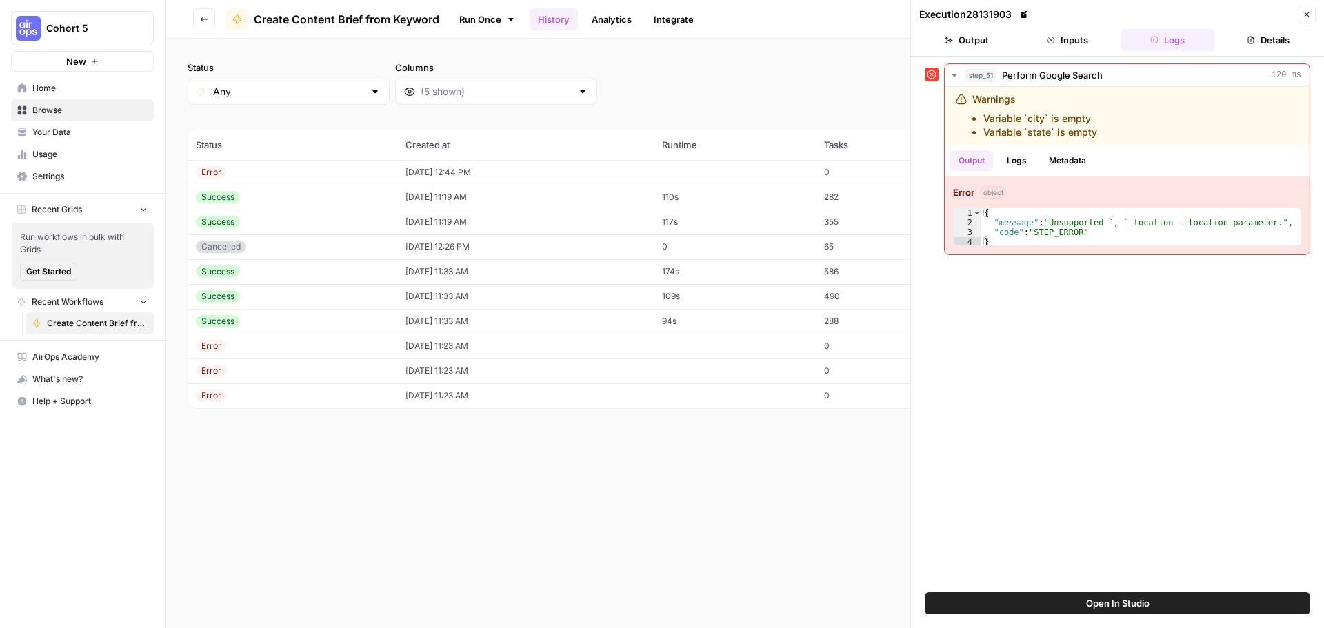
click at [972, 40] on button "Output" at bounding box center [966, 40] width 95 height 22
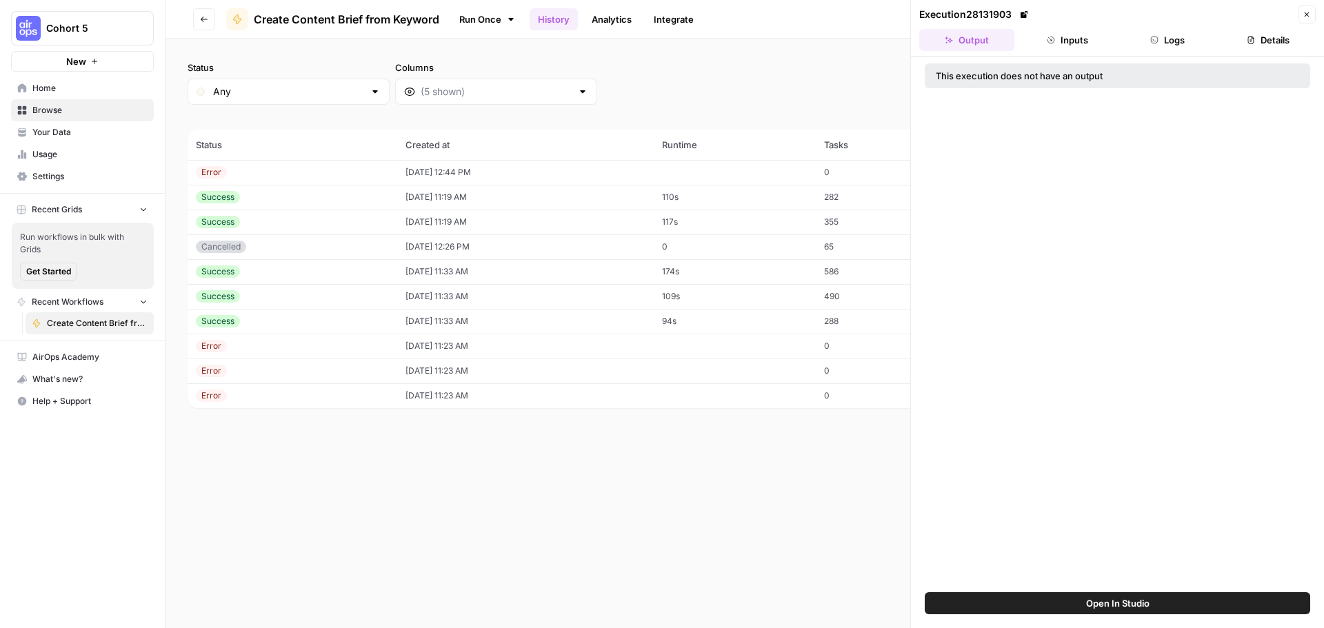
click at [46, 82] on span "Home" at bounding box center [89, 88] width 115 height 12
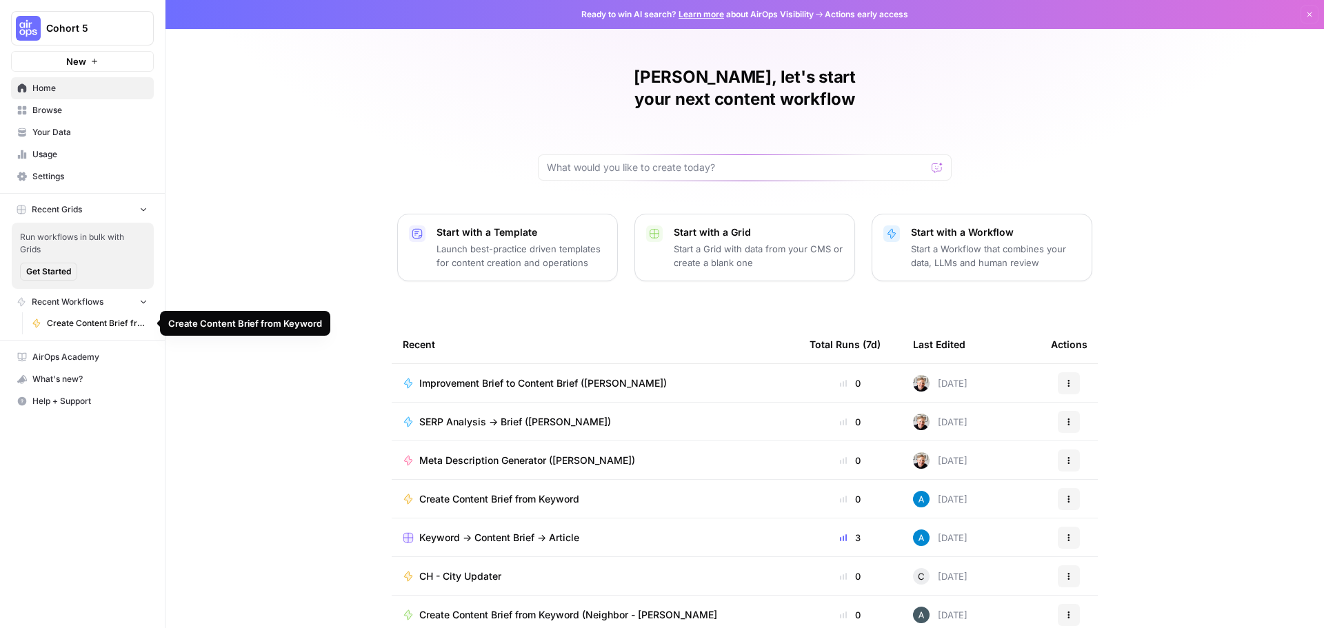
click at [83, 323] on span "Create Content Brief from Keyword" at bounding box center [97, 323] width 101 height 12
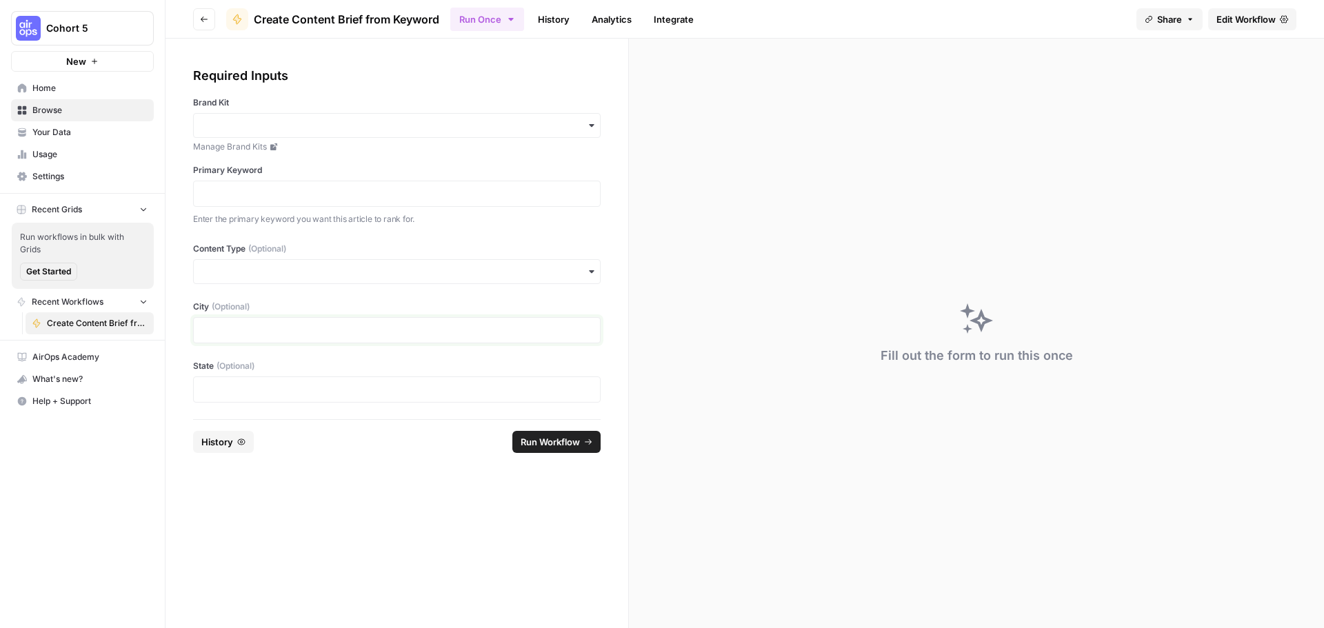
click at [277, 325] on p at bounding box center [396, 330] width 389 height 14
click at [225, 446] on span "History" at bounding box center [217, 442] width 32 height 14
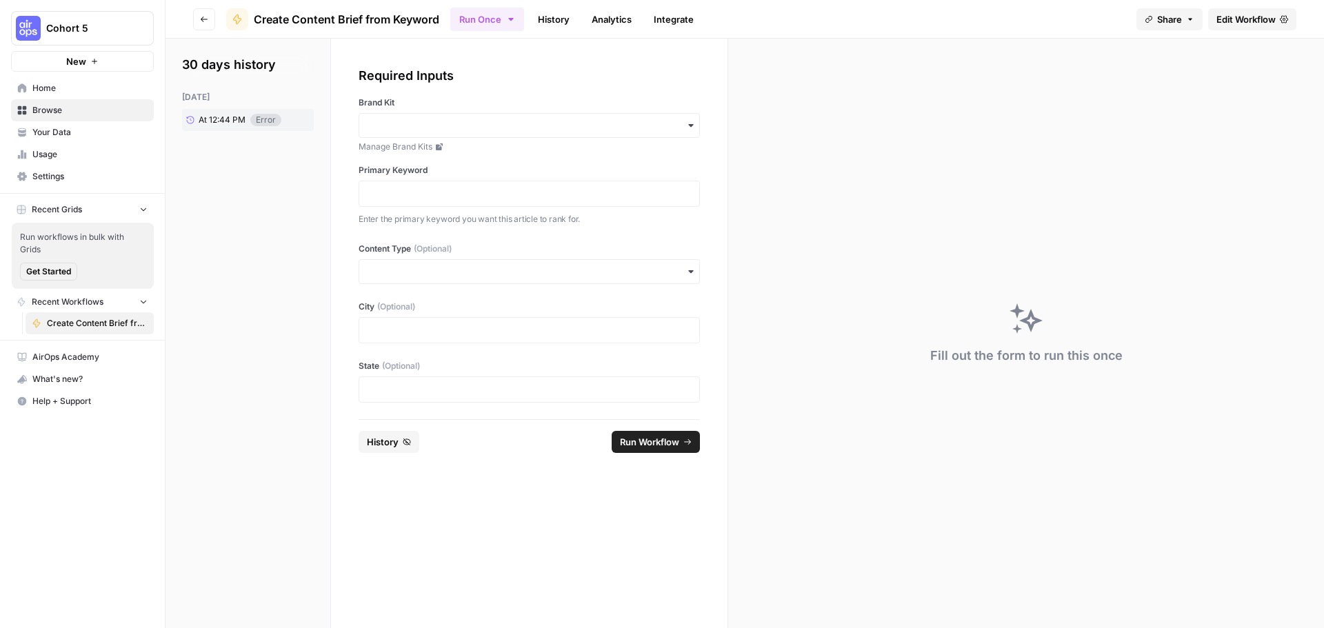
click at [206, 15] on icon "button" at bounding box center [204, 19] width 8 height 8
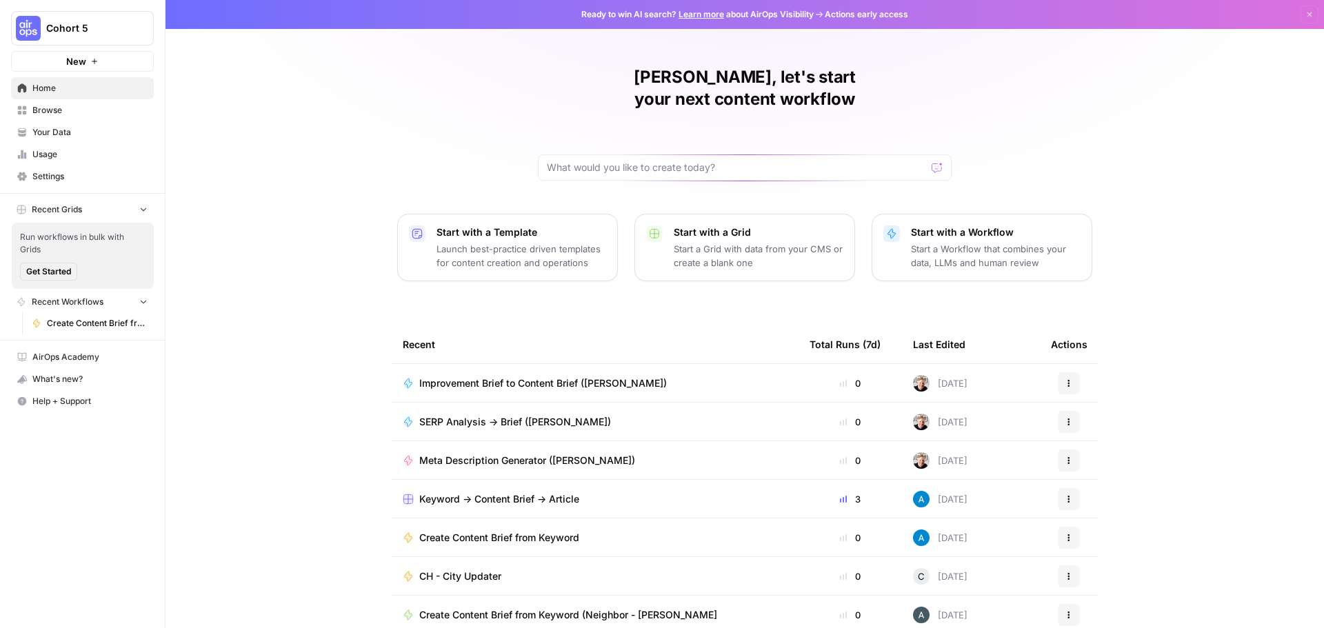
click at [53, 138] on span "Your Data" at bounding box center [89, 132] width 115 height 12
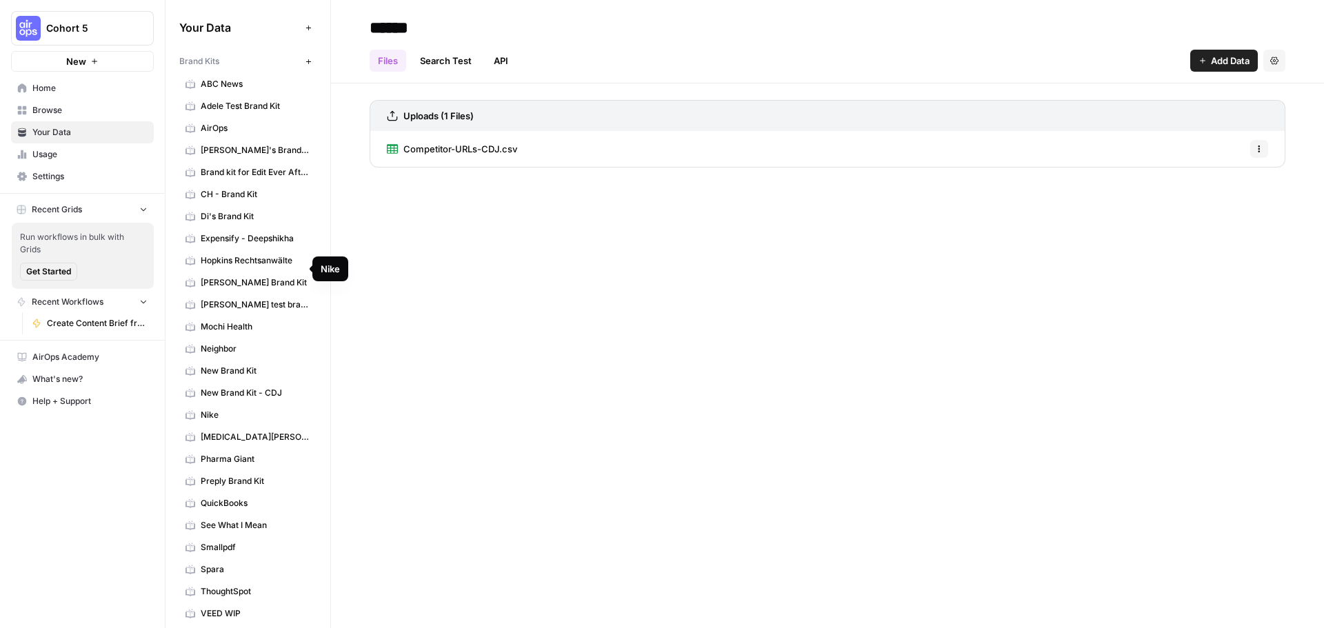
scroll to position [158, 0]
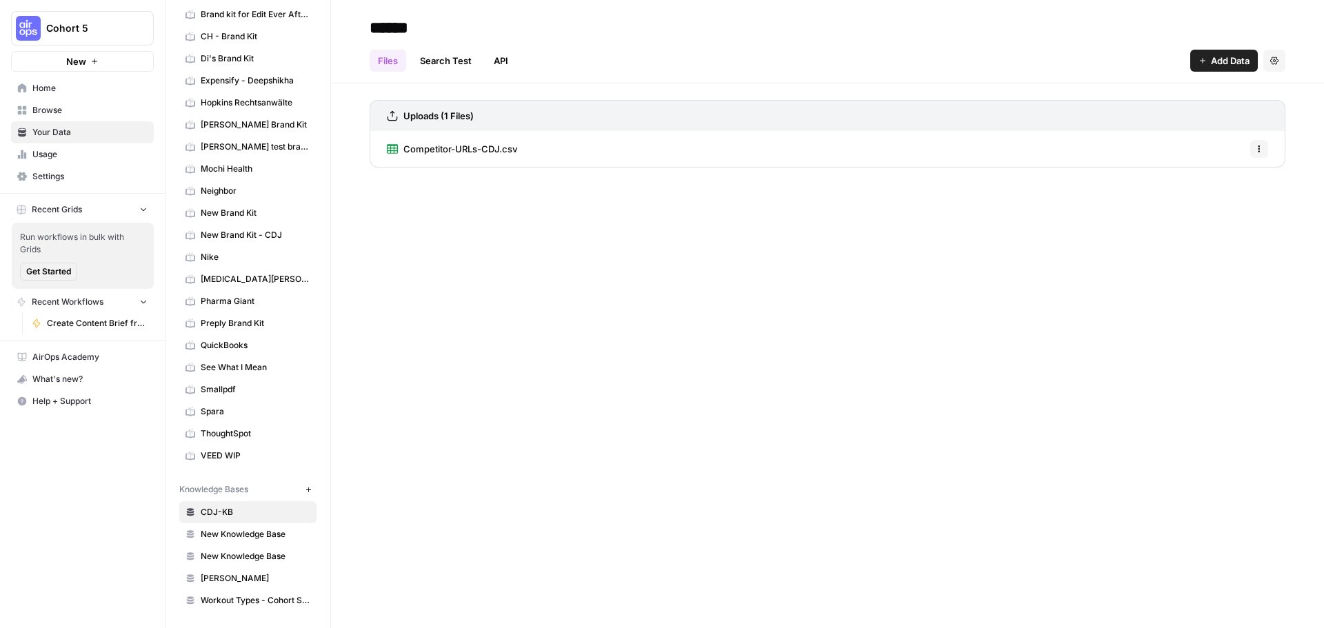
click at [242, 538] on span "New Knowledge Base" at bounding box center [256, 534] width 110 height 12
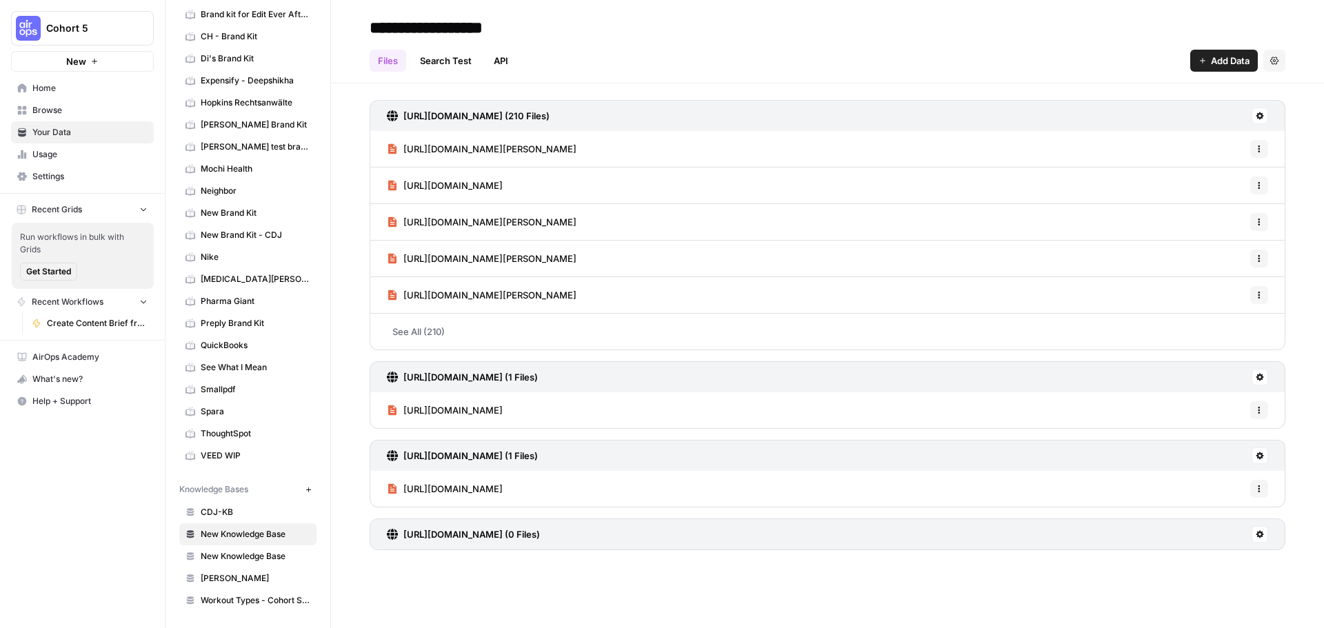
click at [443, 21] on input "**********" at bounding box center [474, 28] width 221 height 28
type input "**********"
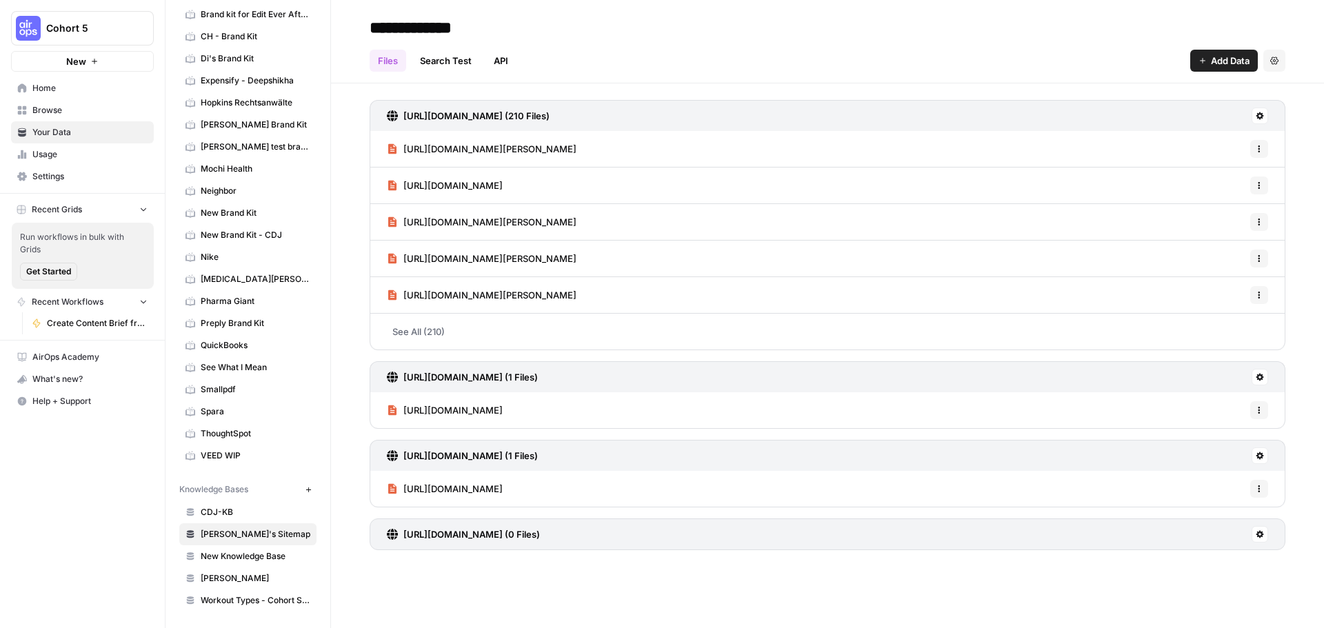
click at [645, 37] on h2 "**********" at bounding box center [826, 28] width 915 height 22
click at [223, 560] on span "New Knowledge Base" at bounding box center [256, 556] width 110 height 12
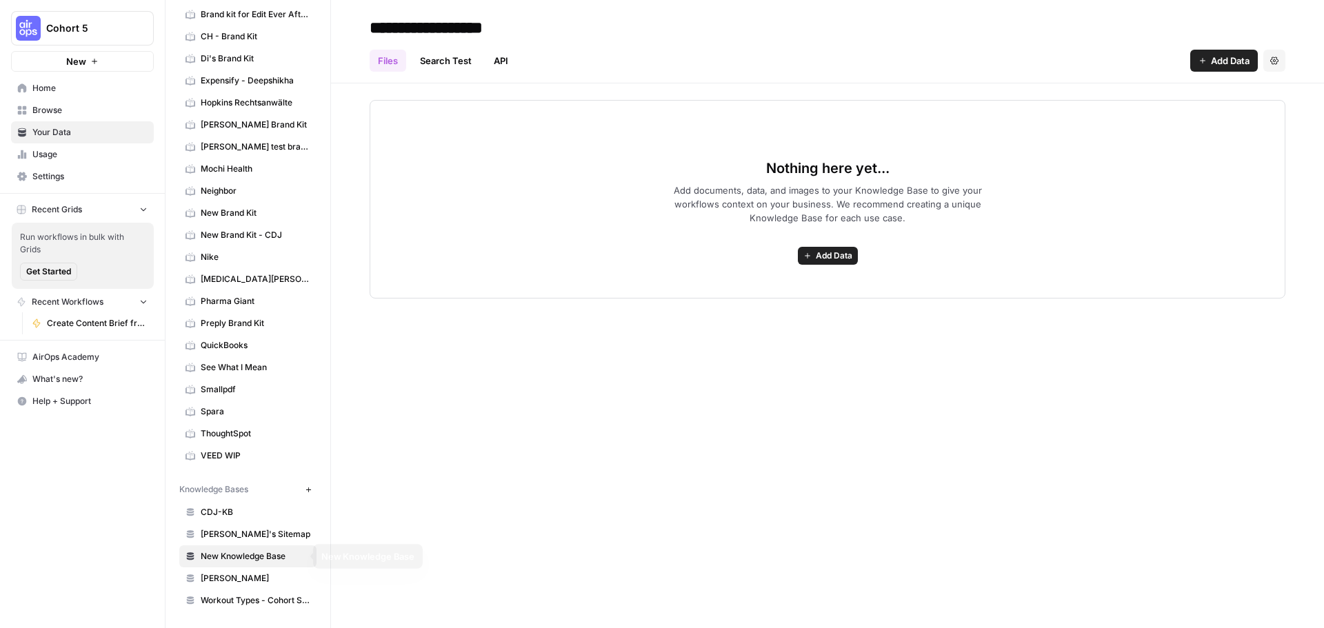
click at [225, 540] on link "[PERSON_NAME]'s Sitemap" at bounding box center [247, 534] width 137 height 22
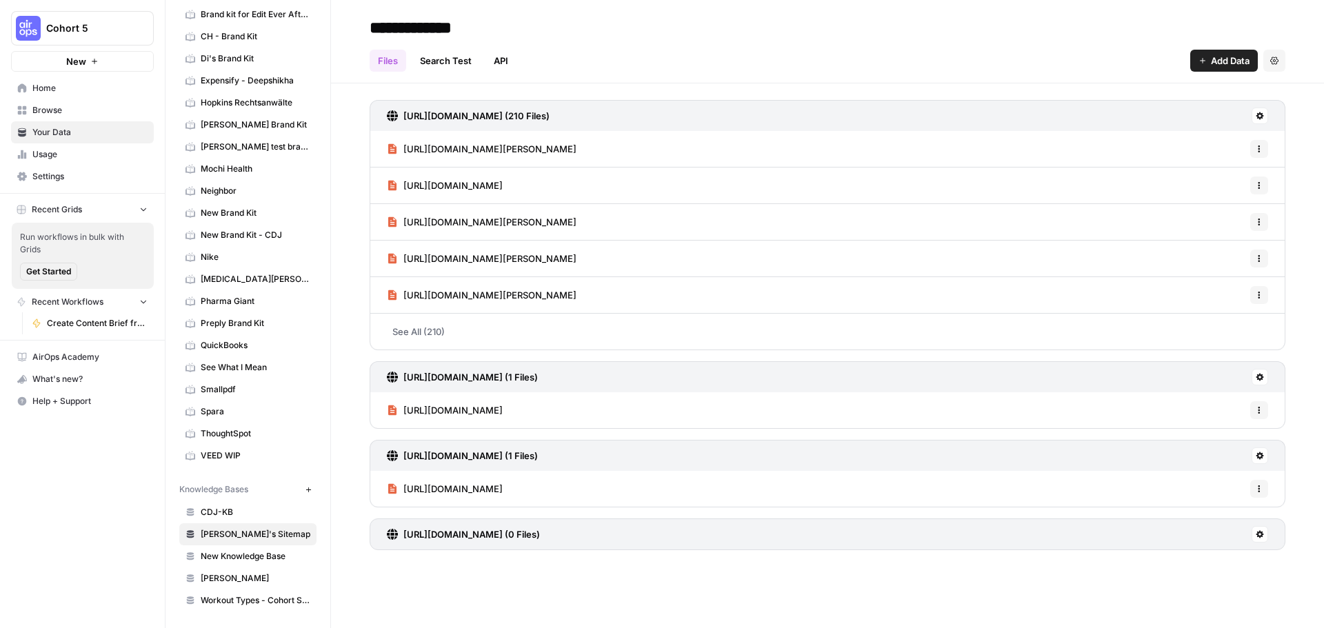
click at [1248, 376] on div "[URL][DOMAIN_NAME] (1 Files)" at bounding box center [826, 376] width 915 height 31
click at [1262, 375] on icon at bounding box center [1260, 378] width 8 height 8
click at [751, 38] on header "**********" at bounding box center [827, 41] width 993 height 83
click at [477, 114] on h3 "[URL][DOMAIN_NAME] (210 Files)" at bounding box center [476, 116] width 146 height 14
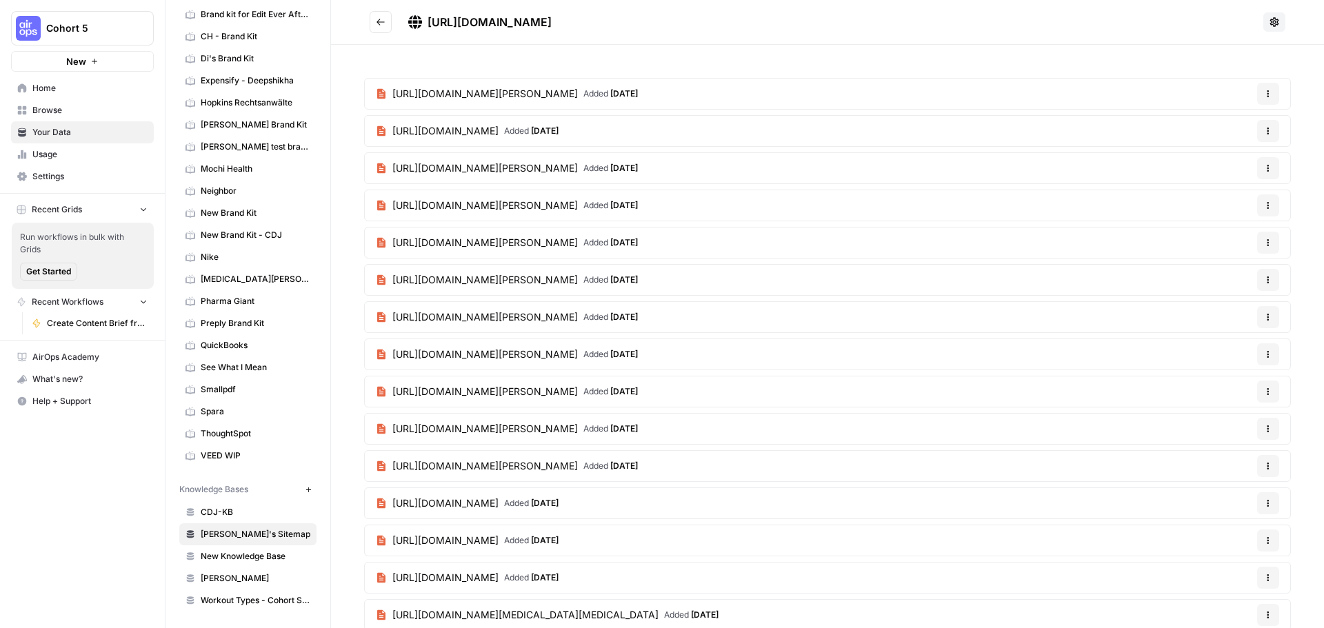
click at [379, 12] on button "Go back" at bounding box center [380, 22] width 22 height 22
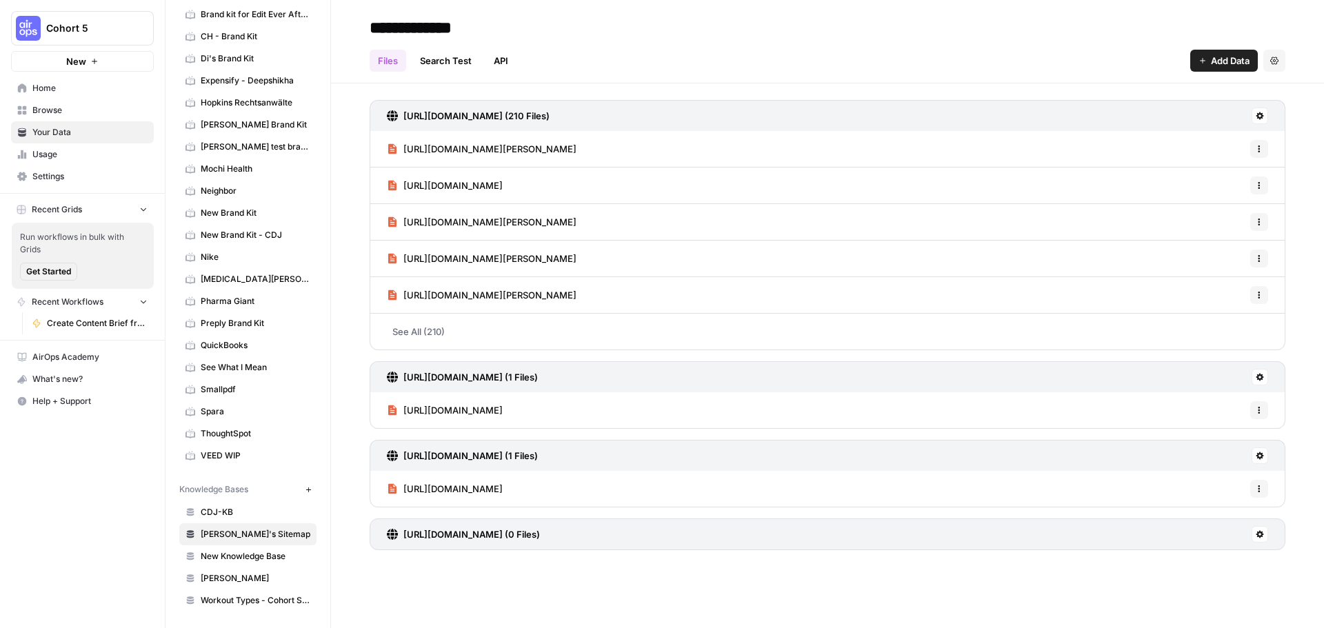
click at [606, 36] on h2 "**********" at bounding box center [826, 28] width 915 height 22
